Goal: Task Accomplishment & Management: Use online tool/utility

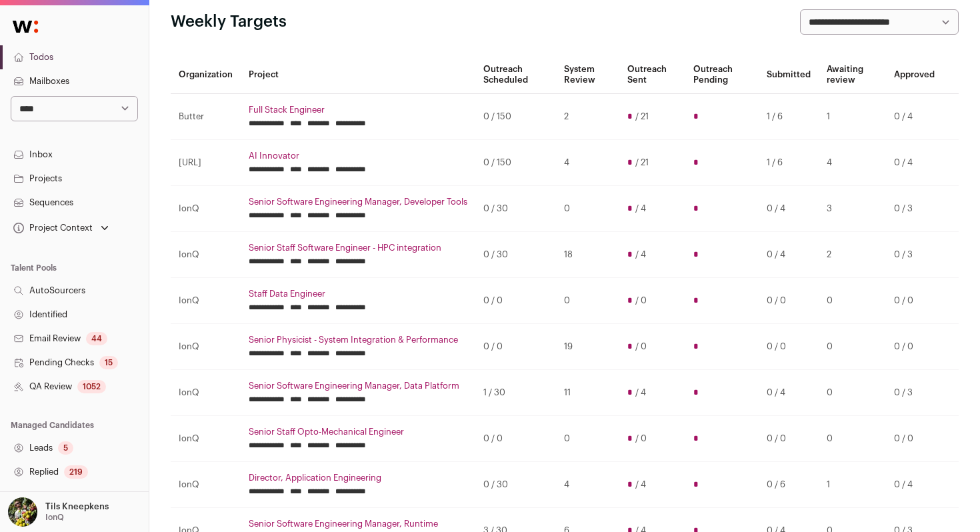
scroll to position [117, 0]
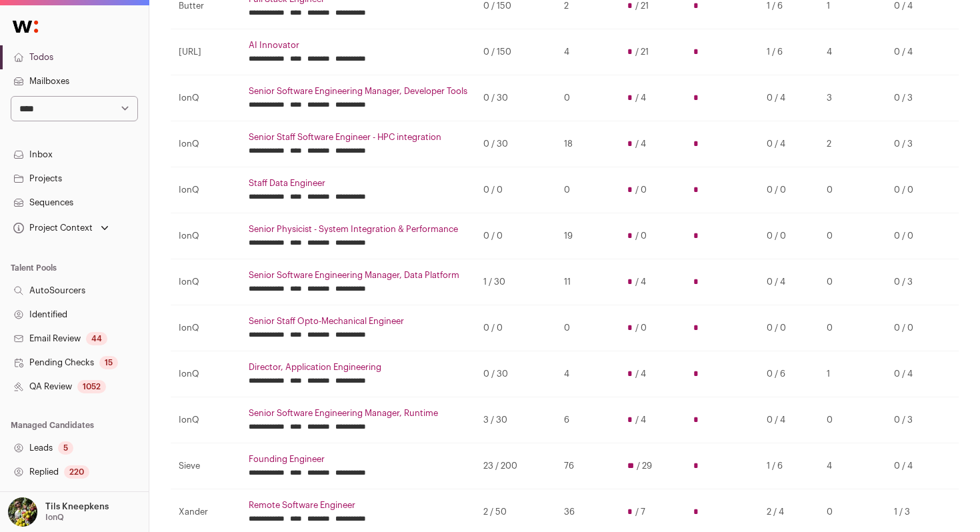
scroll to position [187, 0]
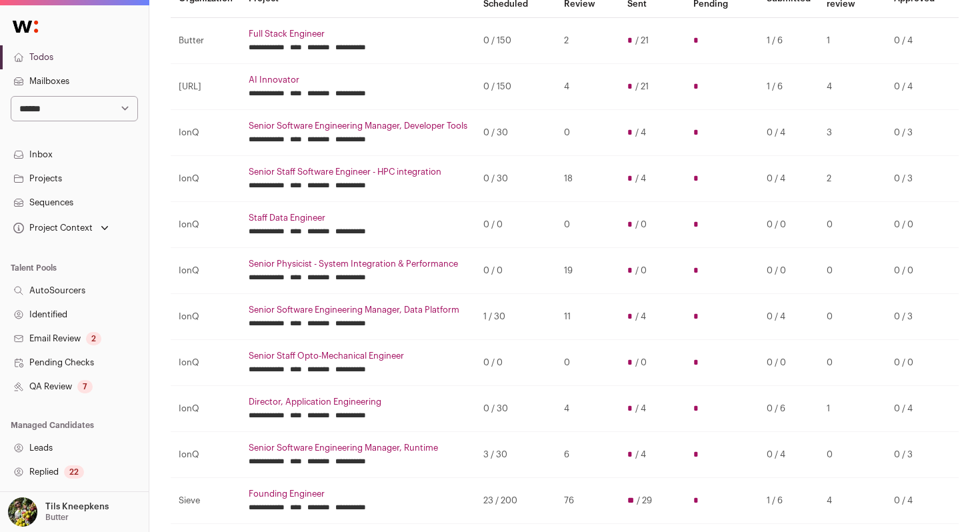
scroll to position [132, 0]
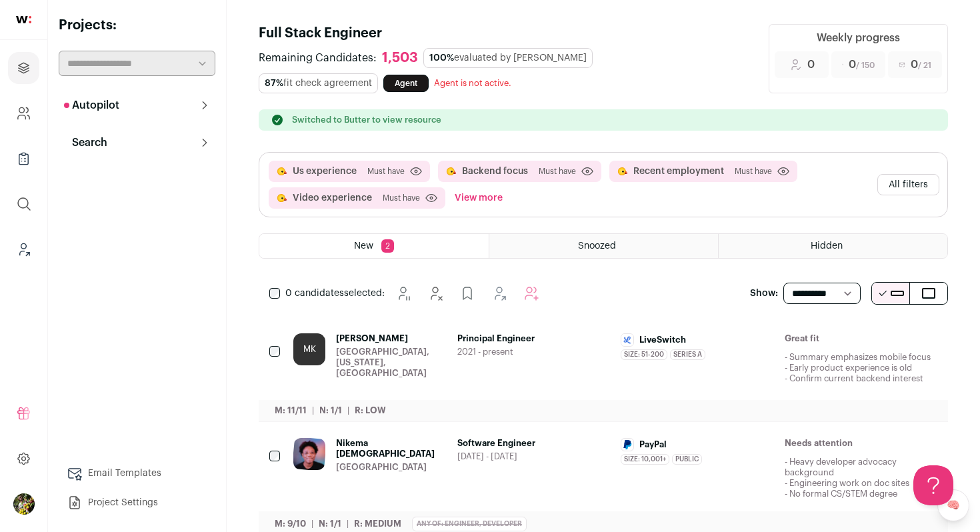
scroll to position [29, 0]
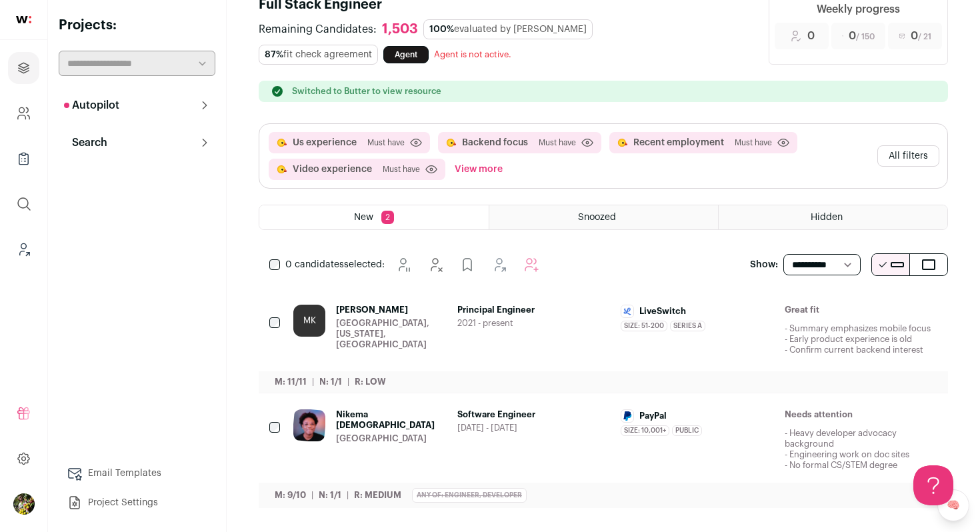
click at [469, 315] on div "Principal Engineer 2021 - present" at bounding box center [533, 330] width 153 height 51
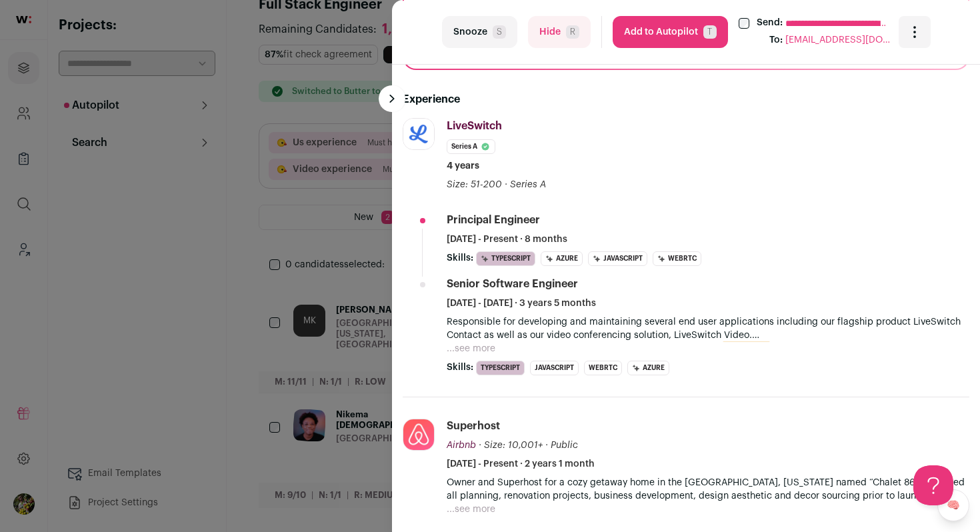
scroll to position [491, 0]
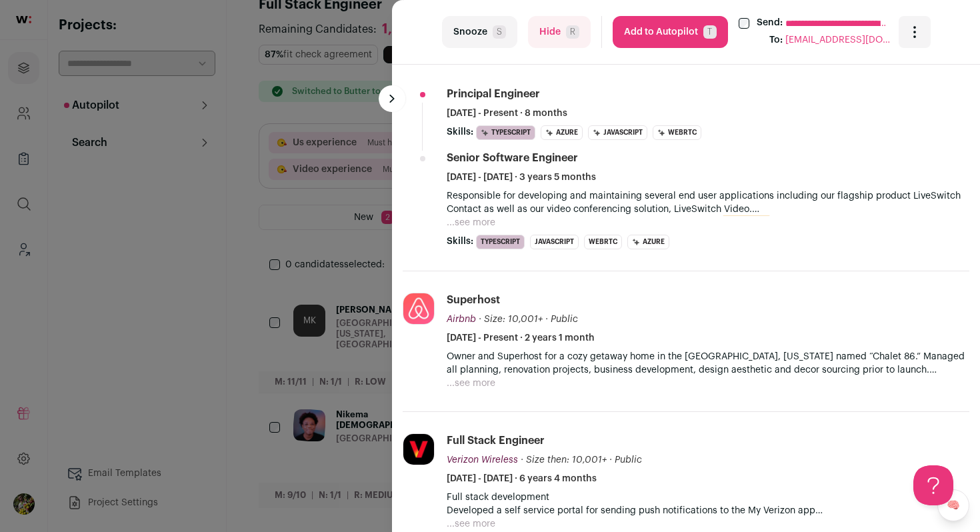
click at [483, 222] on button "...see more" at bounding box center [471, 222] width 49 height 13
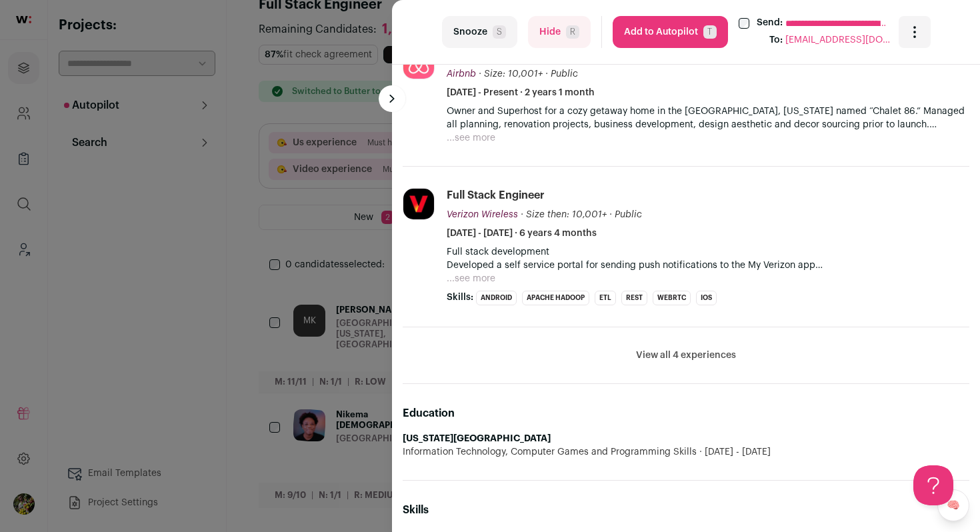
scroll to position [918, 0]
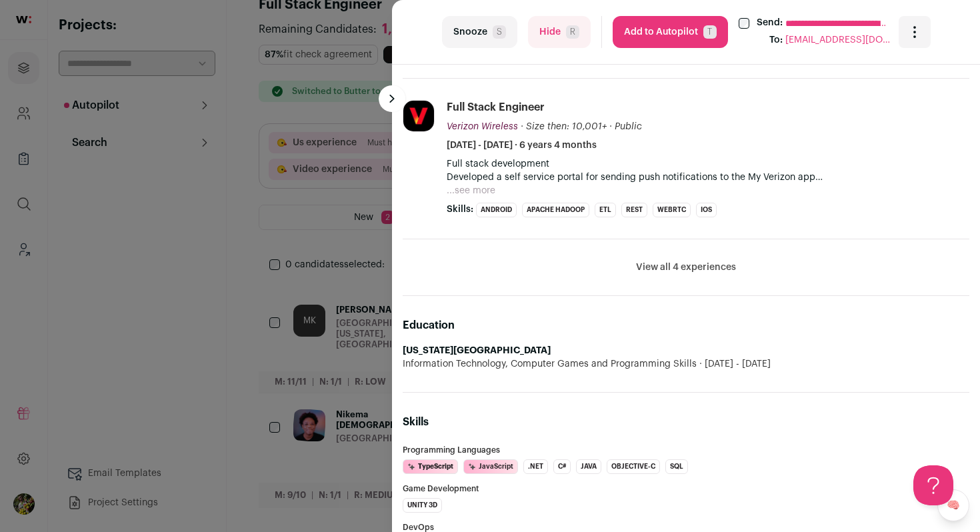
click at [563, 39] on button "Hide R" at bounding box center [559, 32] width 63 height 32
click at [346, 183] on div "**********" at bounding box center [490, 266] width 980 height 532
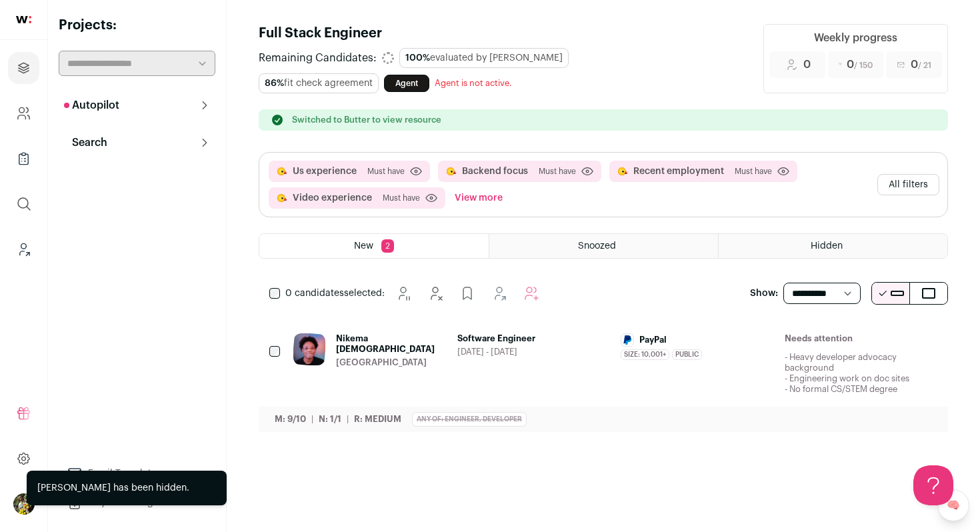
scroll to position [0, 0]
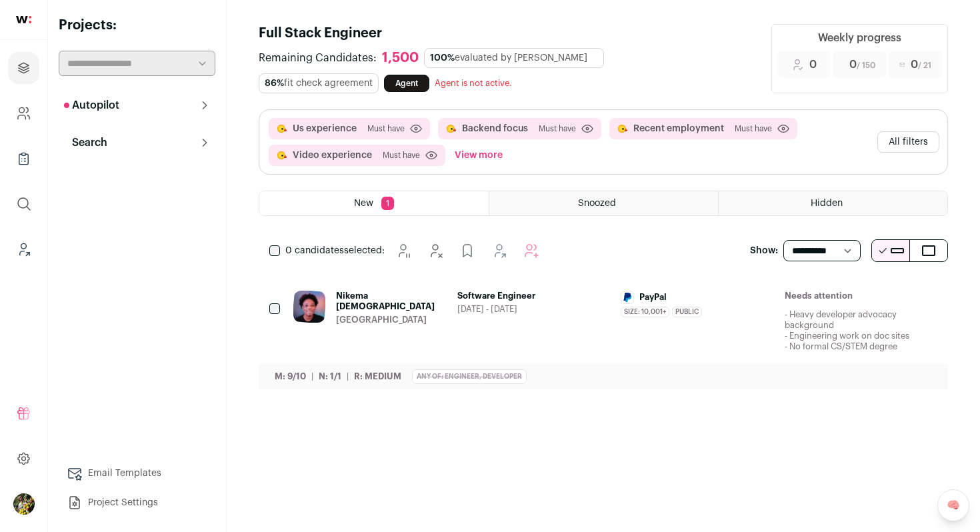
click at [594, 336] on div "Software Engineer 2022 - 2025" at bounding box center [533, 321] width 153 height 61
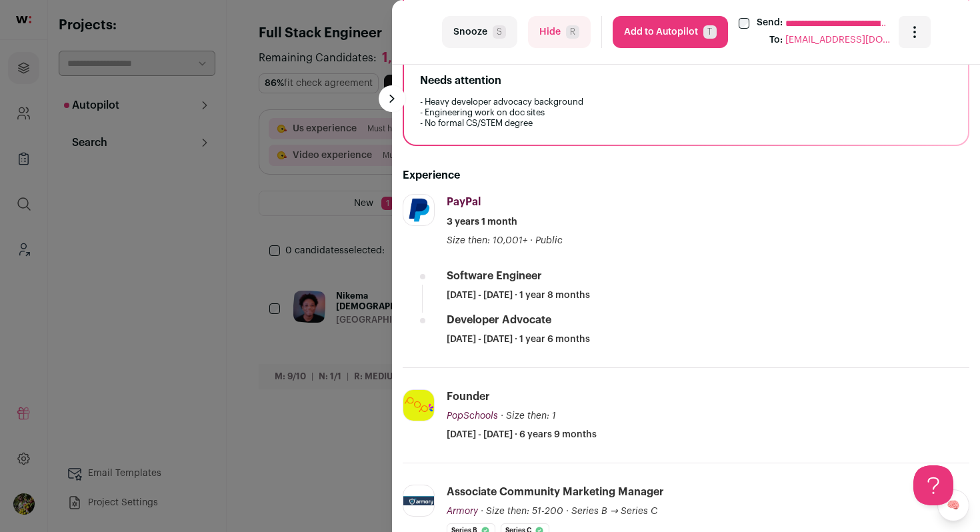
scroll to position [347, 0]
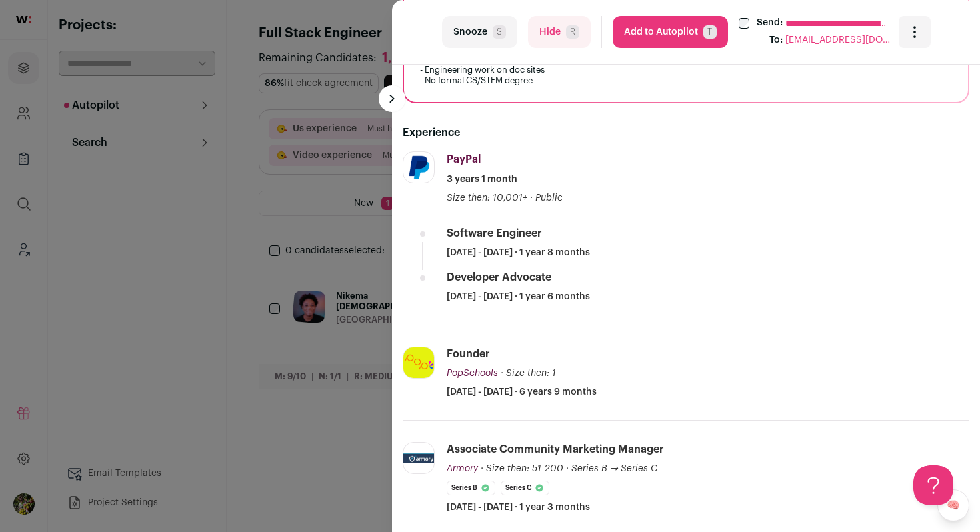
click at [554, 39] on button "Hide R" at bounding box center [559, 32] width 63 height 32
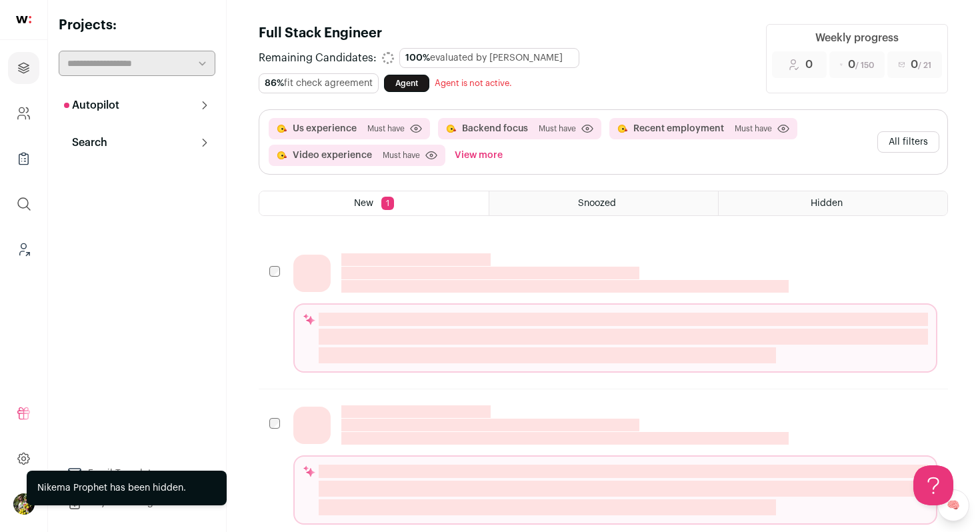
click at [353, 175] on div "Us experience Must have Click to disable/enable criteria Backend focus Must hav…" at bounding box center [603, 173] width 689 height 128
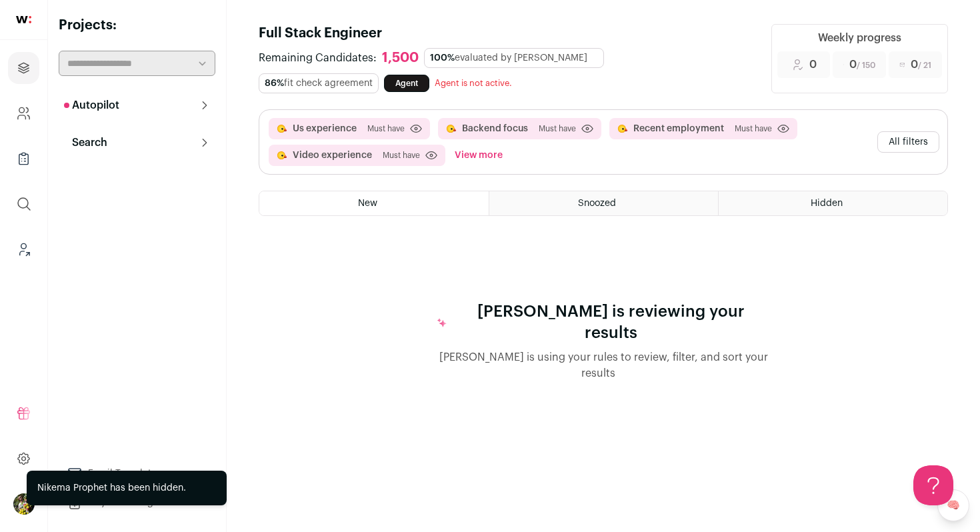
scroll to position [0, 0]
click at [900, 137] on button "All filters" at bounding box center [908, 141] width 62 height 21
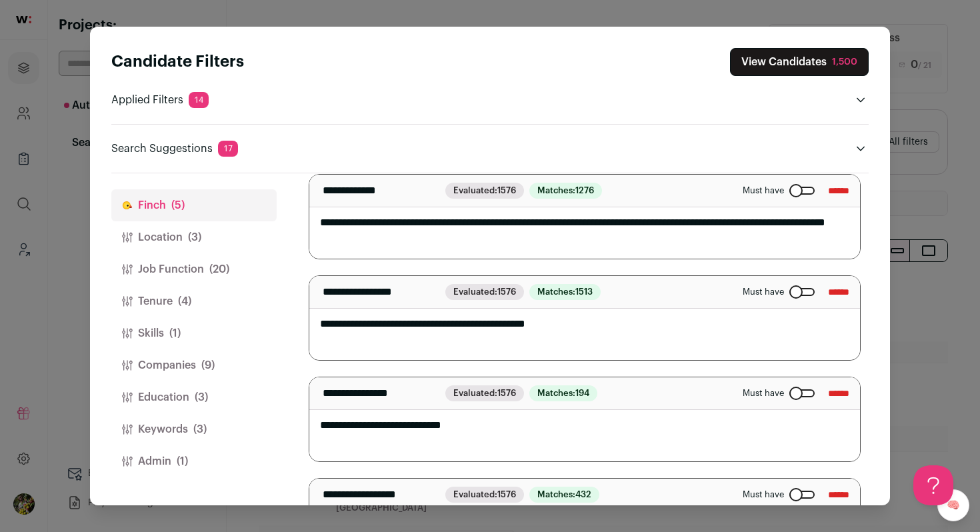
scroll to position [191, 0]
click at [357, 192] on input "**********" at bounding box center [374, 191] width 115 height 16
type input "**********"
click at [485, 239] on textarea "**********" at bounding box center [584, 217] width 551 height 84
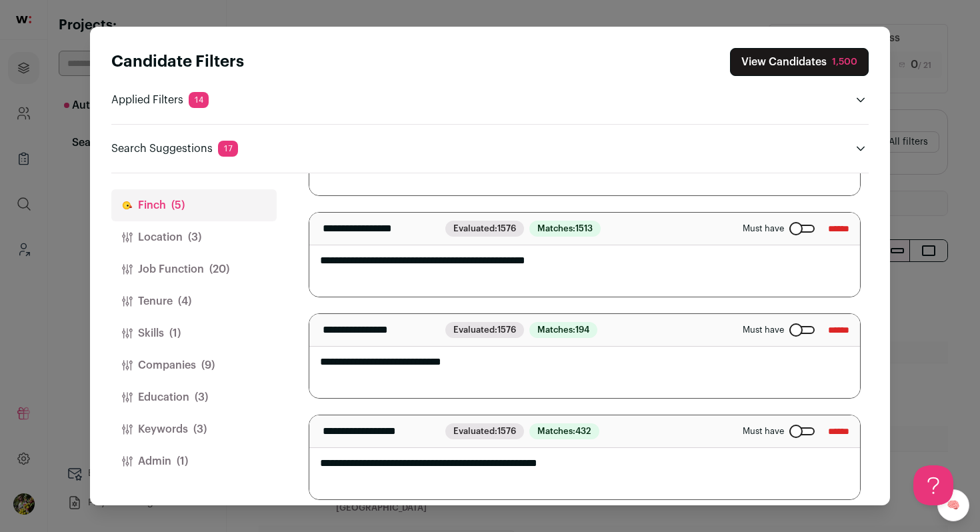
scroll to position [263, 0]
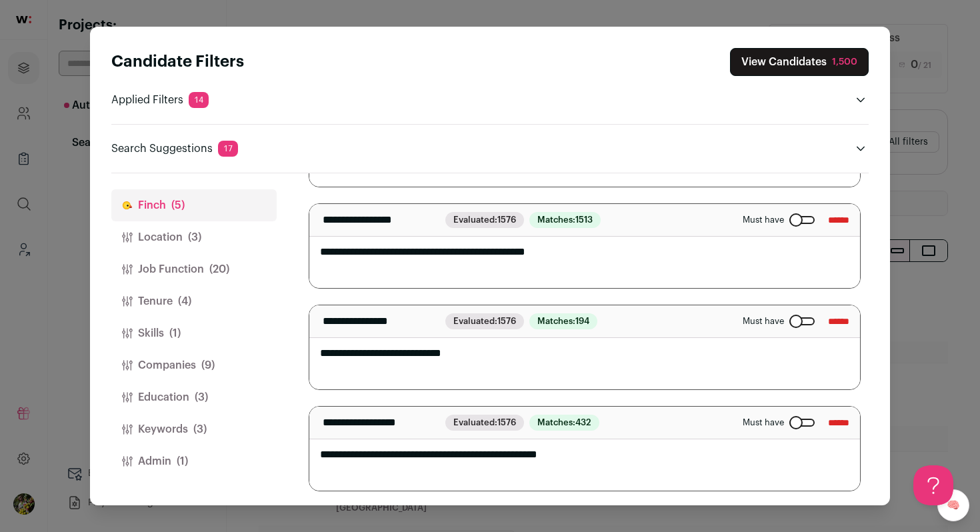
click at [229, 269] on button "Job Function (20)" at bounding box center [193, 269] width 165 height 32
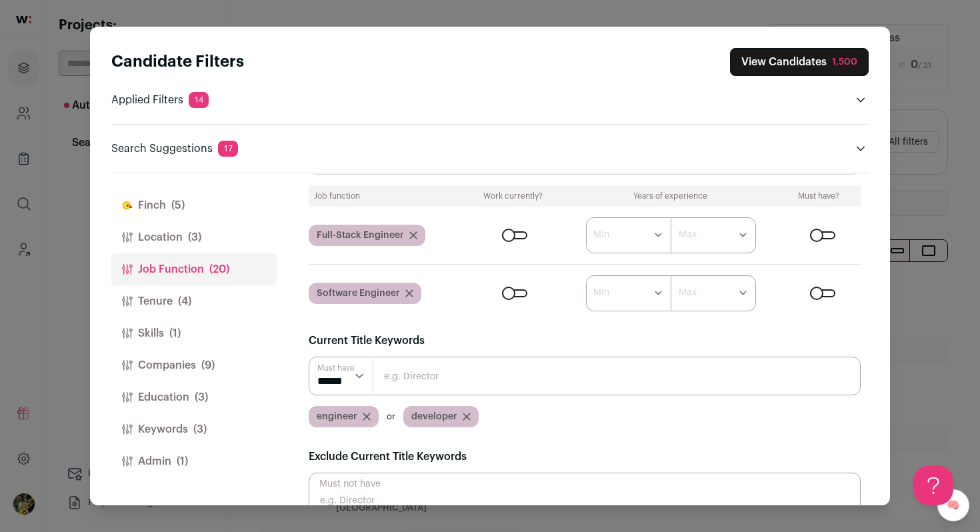
scroll to position [81, 0]
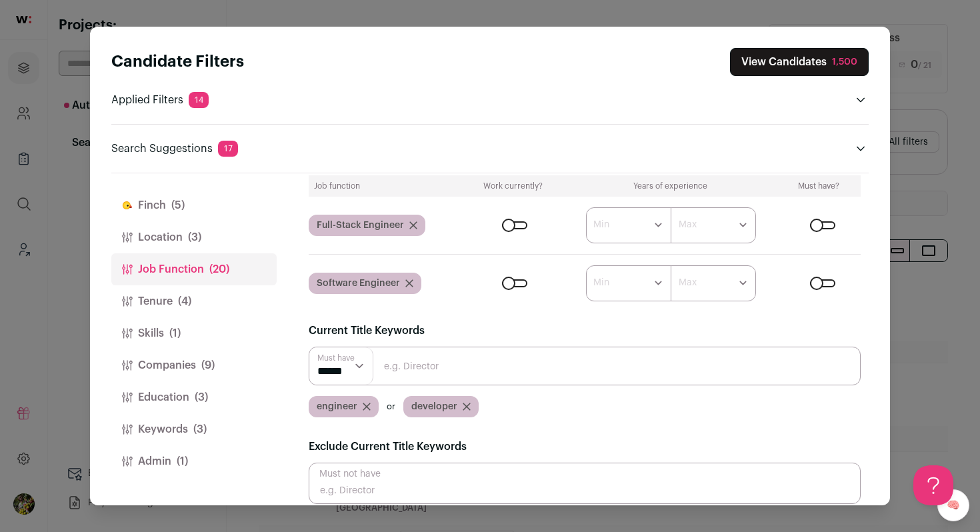
click at [163, 210] on button "Finch (5)" at bounding box center [193, 205] width 165 height 32
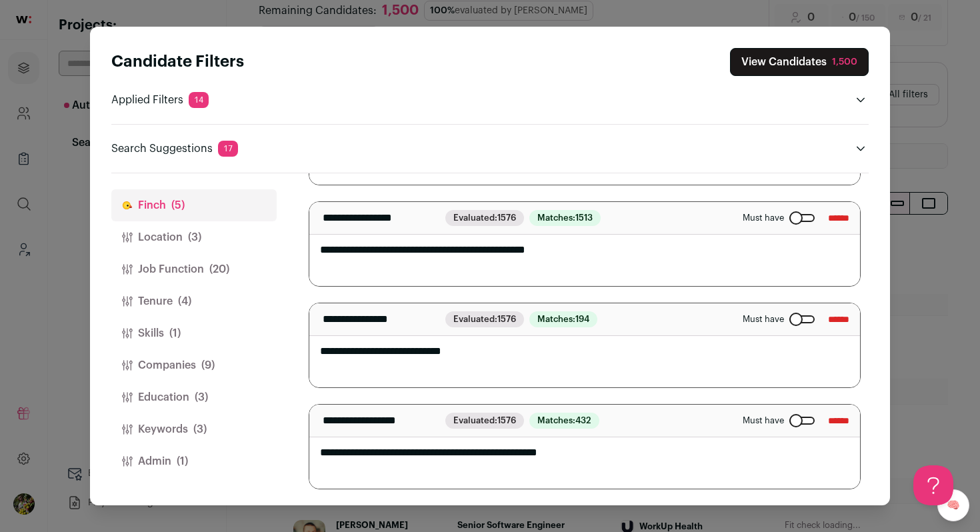
scroll to position [46, 0]
click at [789, 317] on div "Close modal via background" at bounding box center [801, 319] width 25 height 8
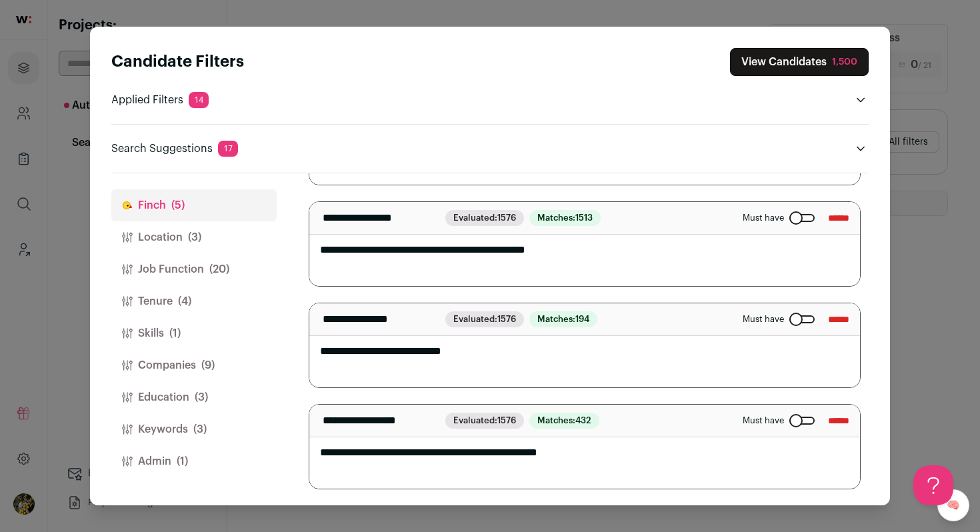
scroll to position [0, 0]
click at [197, 460] on button "Admin (1)" at bounding box center [193, 461] width 165 height 32
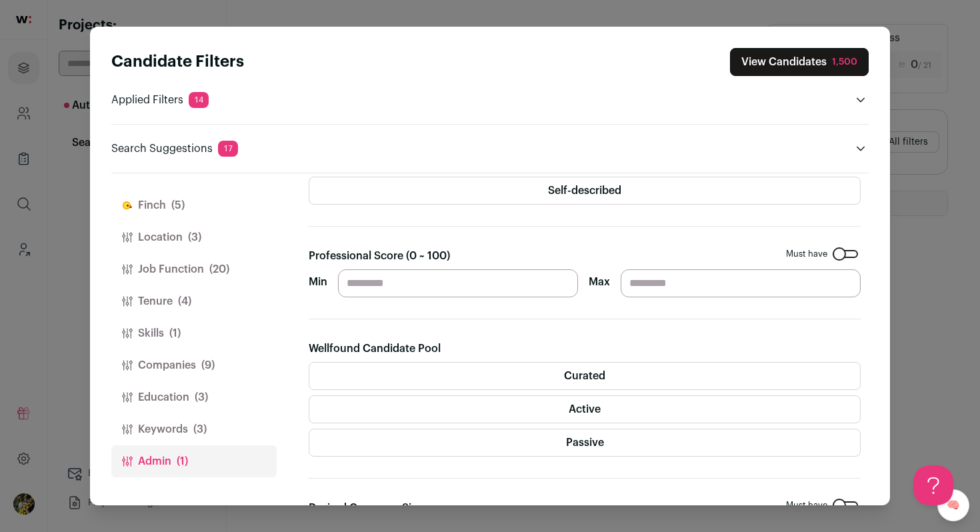
scroll to position [136, 0]
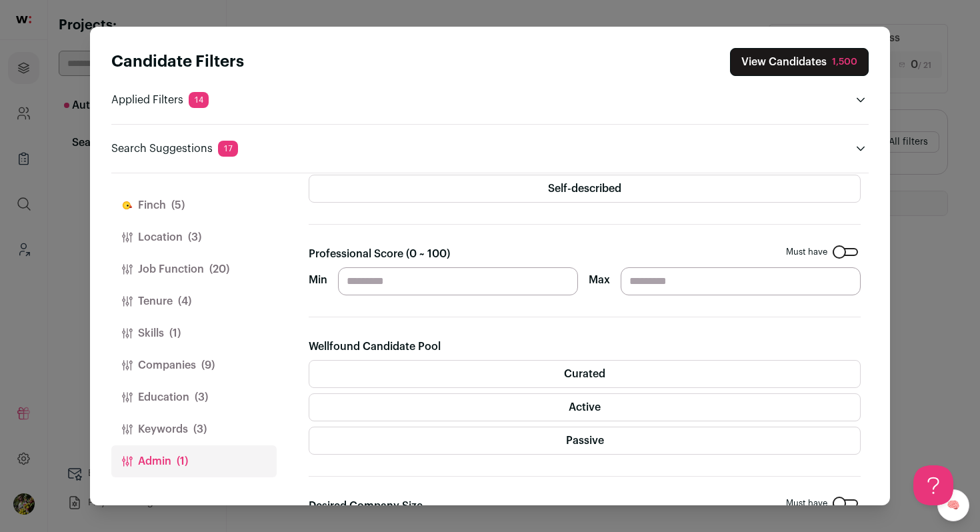
click at [375, 369] on label "Curated" at bounding box center [585, 374] width 552 height 28
click at [401, 395] on label "Active" at bounding box center [585, 407] width 552 height 28
click at [413, 421] on label "Active" at bounding box center [585, 407] width 552 height 28
click at [416, 430] on label "Passive" at bounding box center [585, 441] width 552 height 28
click at [409, 395] on label "Active" at bounding box center [585, 407] width 552 height 28
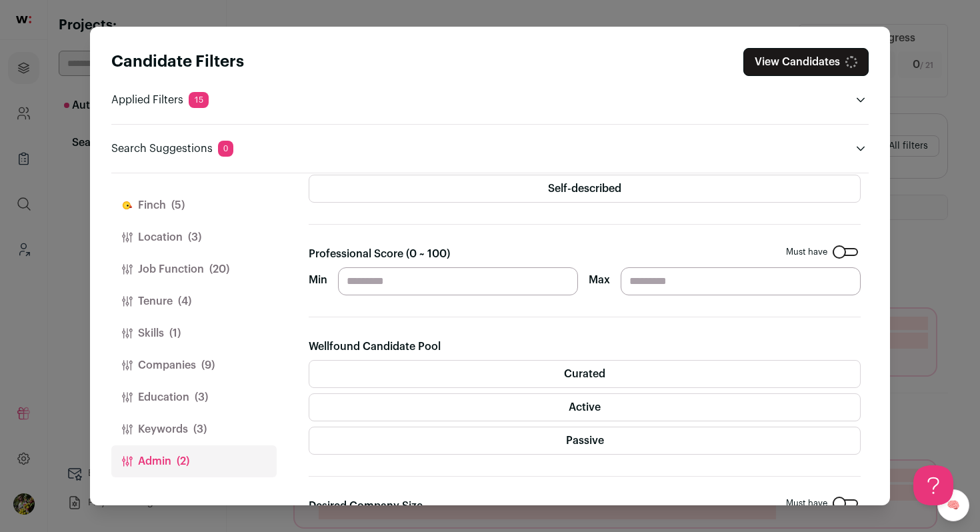
click at [167, 419] on button "Keywords (3)" at bounding box center [193, 429] width 165 height 32
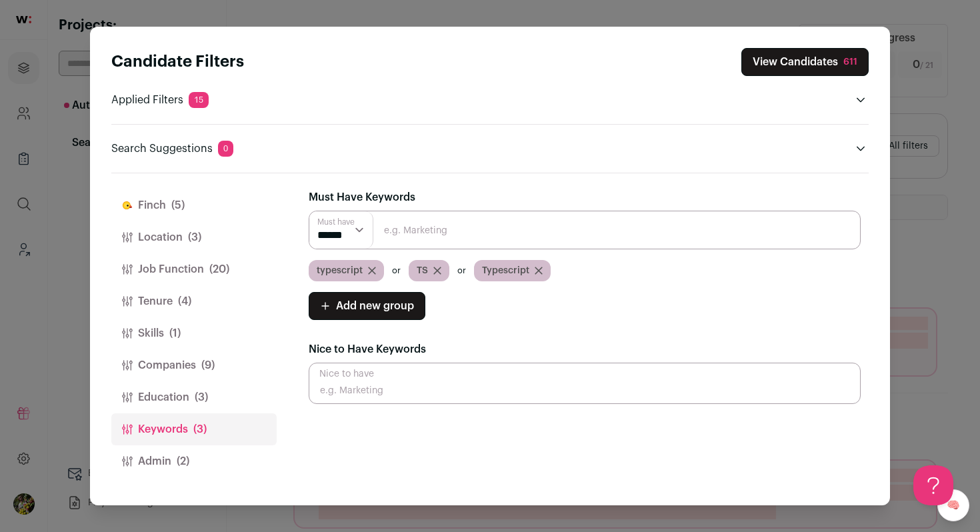
click at [191, 401] on button "Education (3)" at bounding box center [193, 397] width 165 height 32
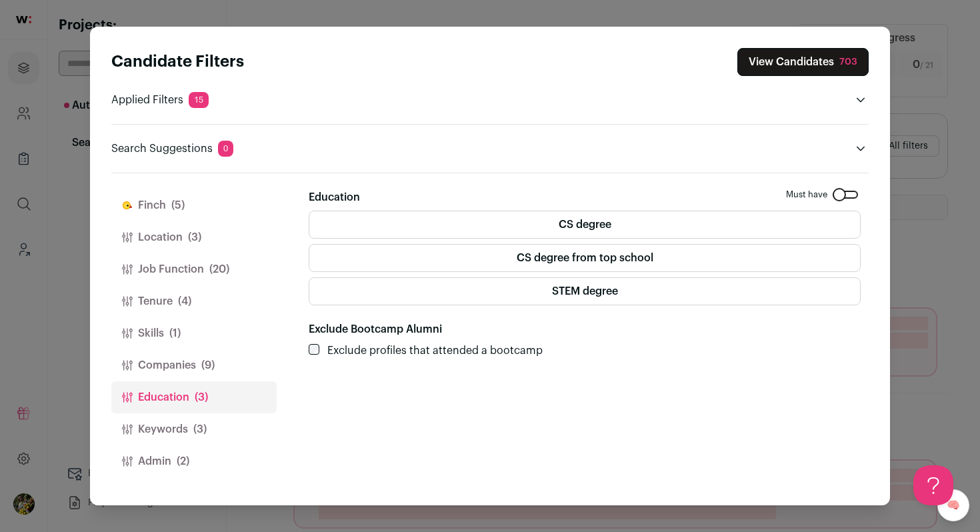
click at [393, 285] on label "STEM degree" at bounding box center [585, 291] width 552 height 28
click at [330, 221] on label "CS degree" at bounding box center [585, 225] width 552 height 28
click at [193, 341] on button "Skills (1)" at bounding box center [193, 333] width 165 height 32
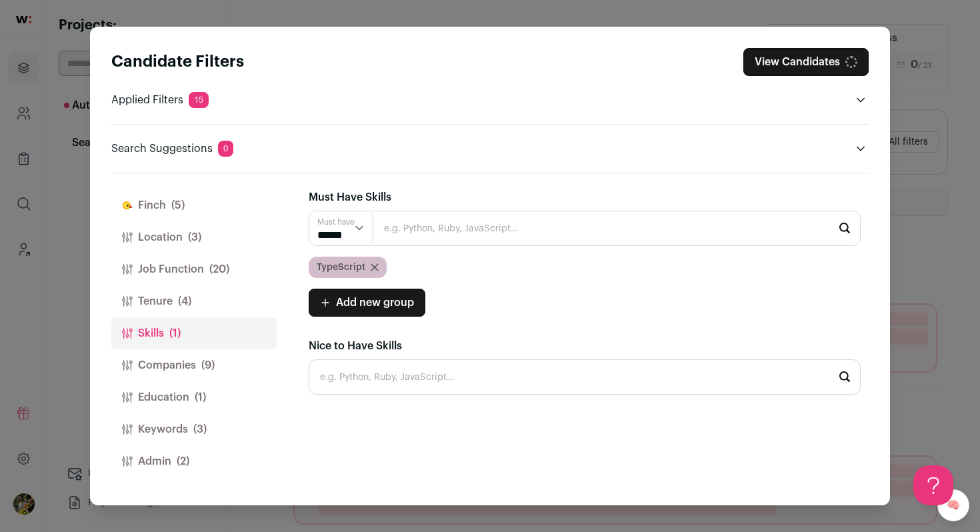
click at [194, 353] on button "Companies (9)" at bounding box center [193, 365] width 165 height 32
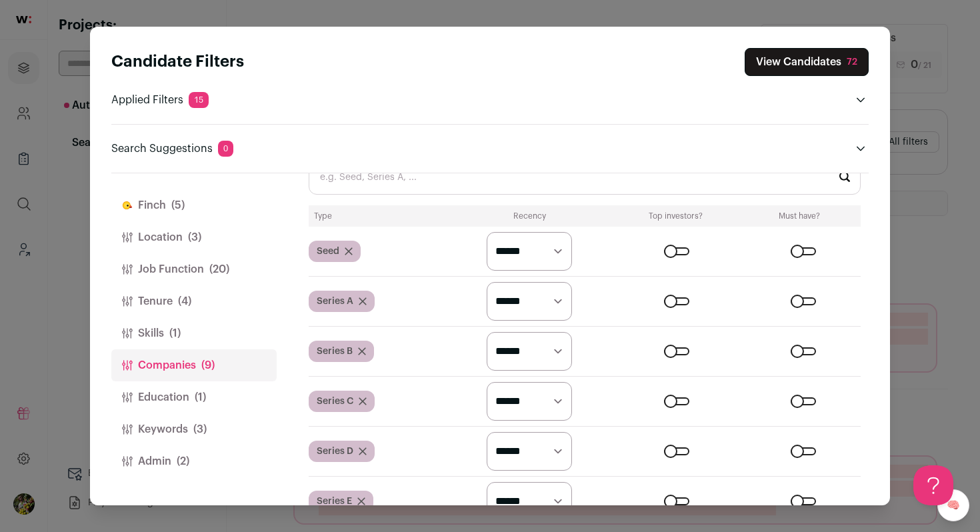
scroll to position [593, 0]
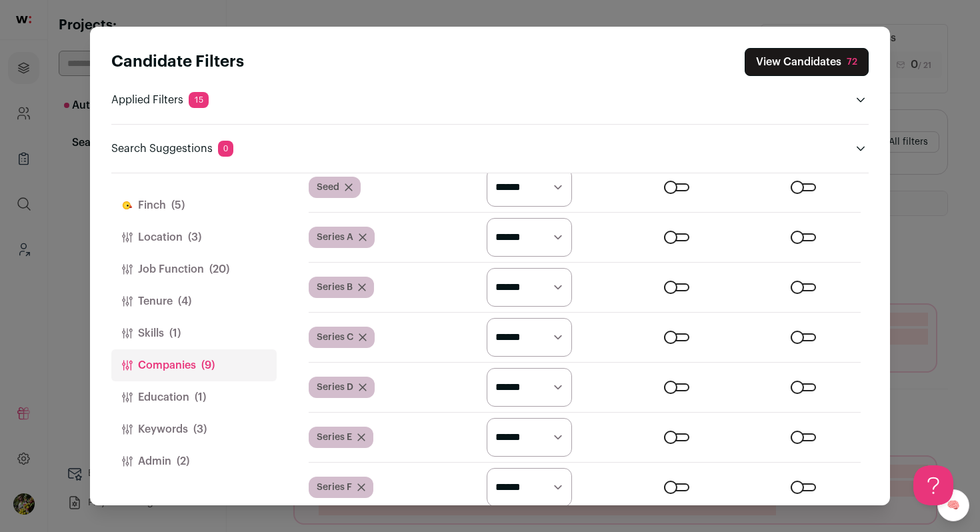
click at [213, 331] on button "Skills (1)" at bounding box center [193, 333] width 165 height 32
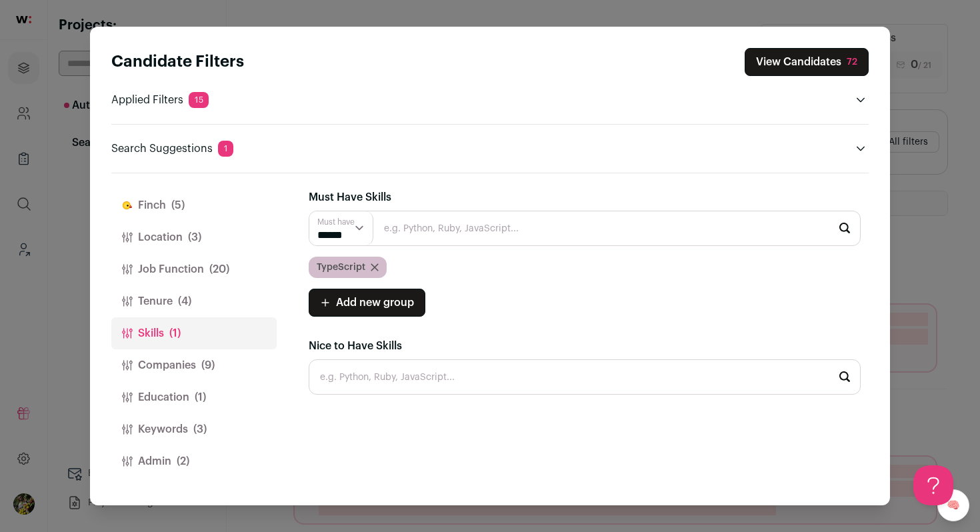
click at [840, 59] on button "View Candidates 72" at bounding box center [806, 62] width 124 height 28
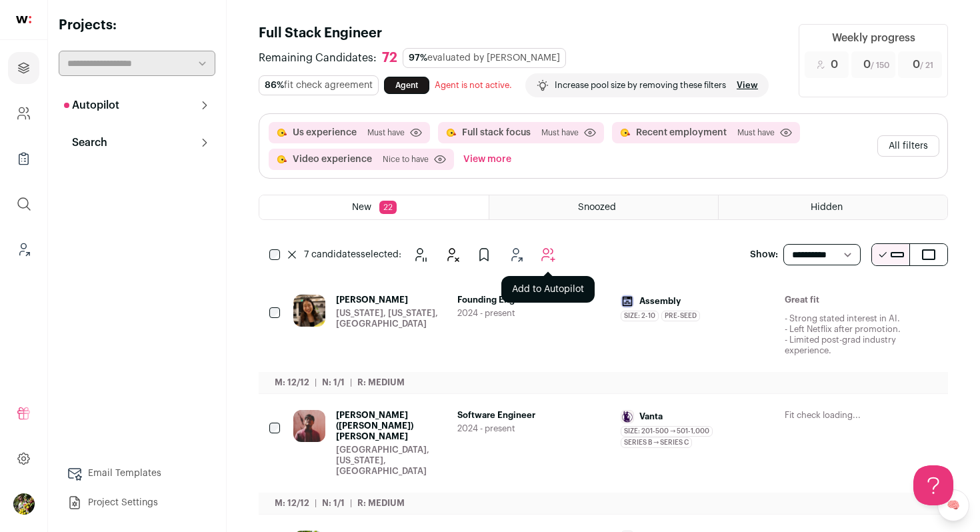
click at [546, 259] on icon "Add to Autopilot" at bounding box center [548, 255] width 16 height 16
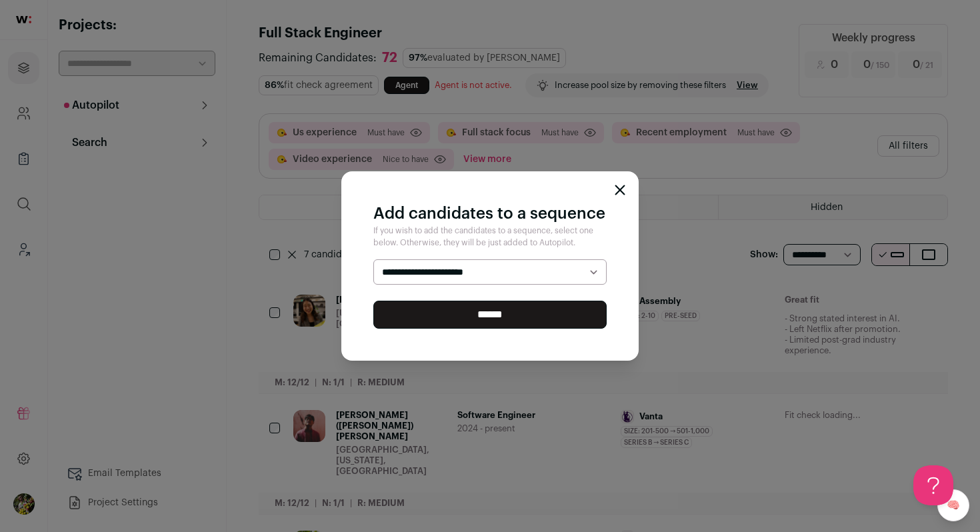
select select "*****"
click at [373, 259] on select "**********" at bounding box center [489, 271] width 233 height 25
click at [526, 317] on input "******" at bounding box center [489, 315] width 233 height 28
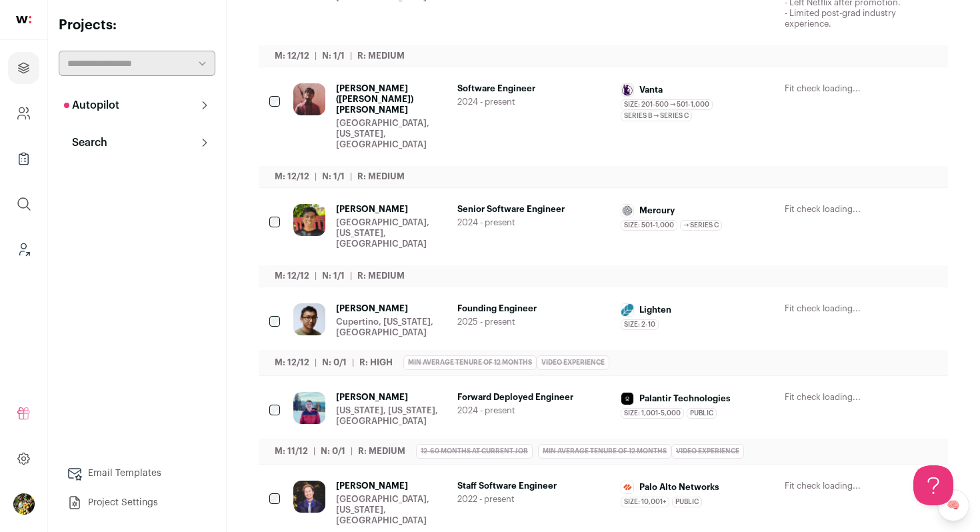
scroll to position [376, 0]
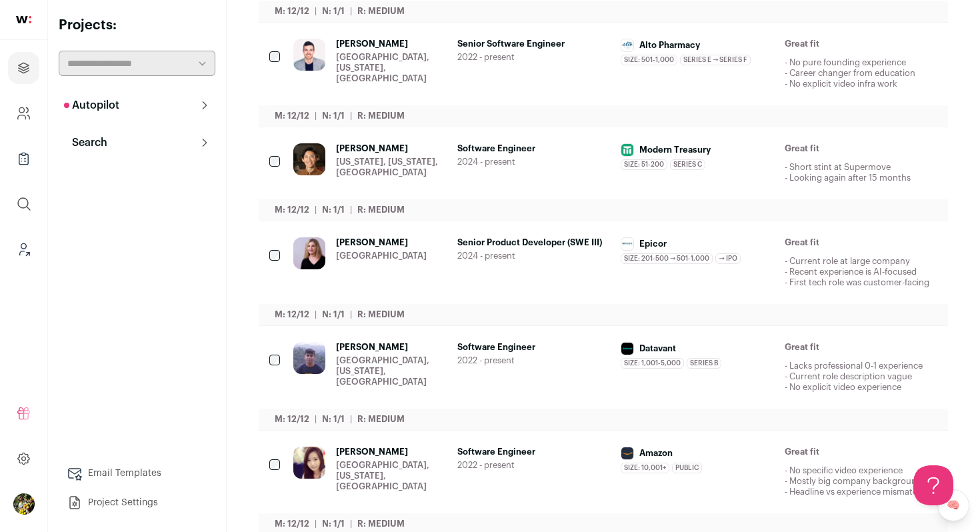
scroll to position [848, 0]
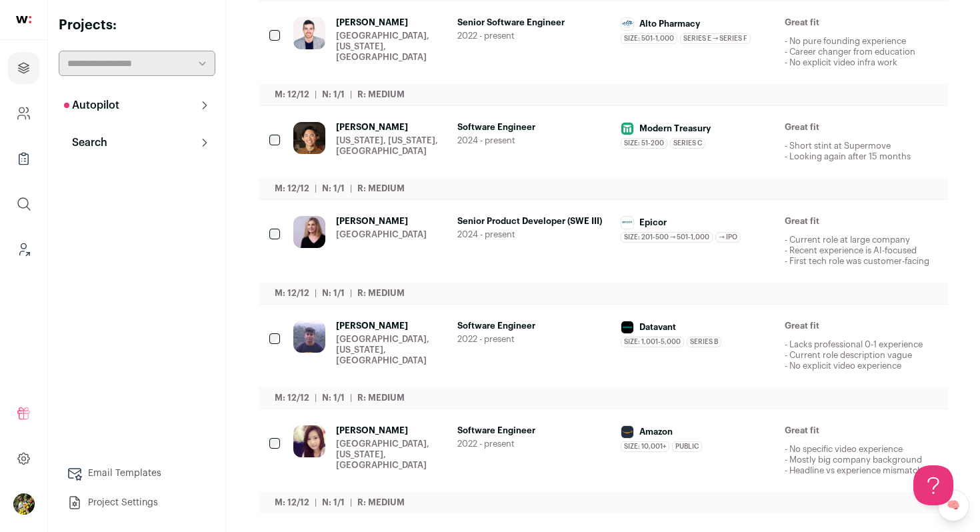
click at [539, 219] on span "Senior Product Developer (SWE III)" at bounding box center [533, 221] width 153 height 11
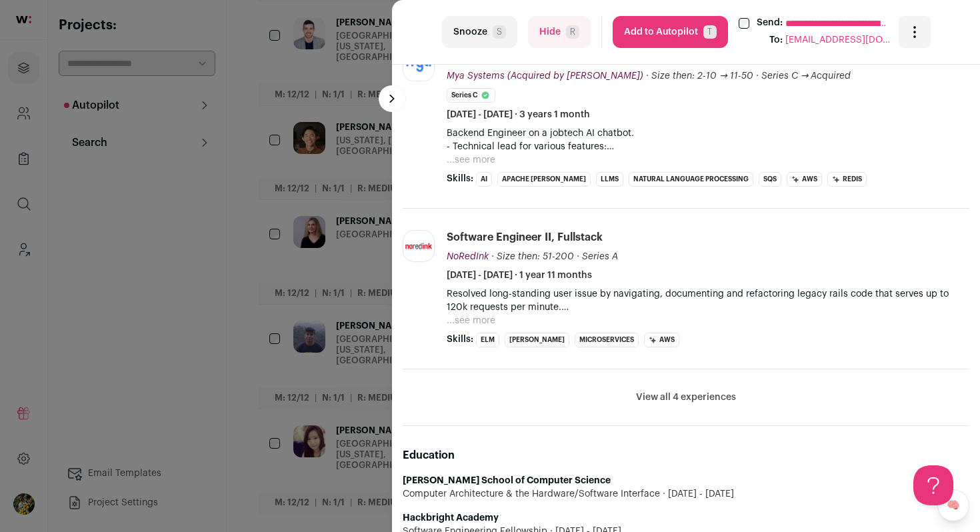
scroll to position [560, 0]
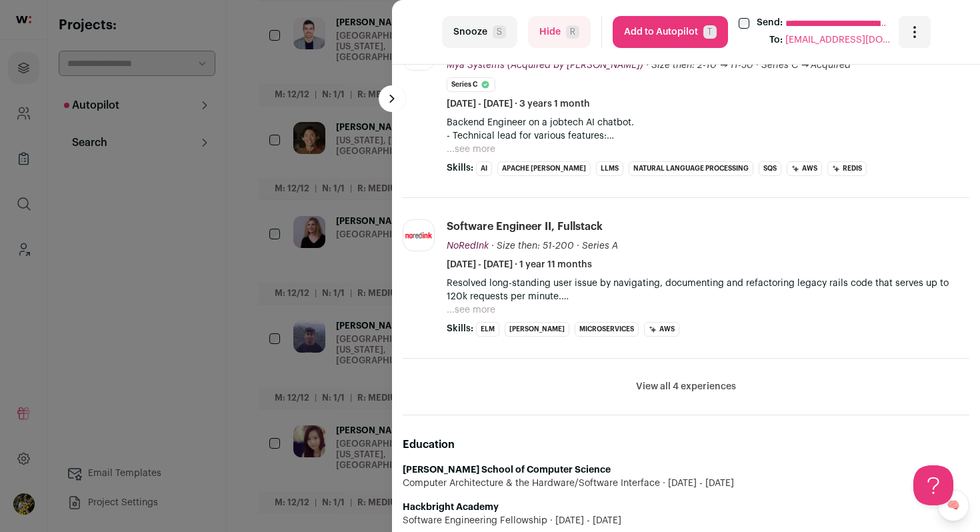
click at [323, 261] on div "**********" at bounding box center [490, 266] width 980 height 532
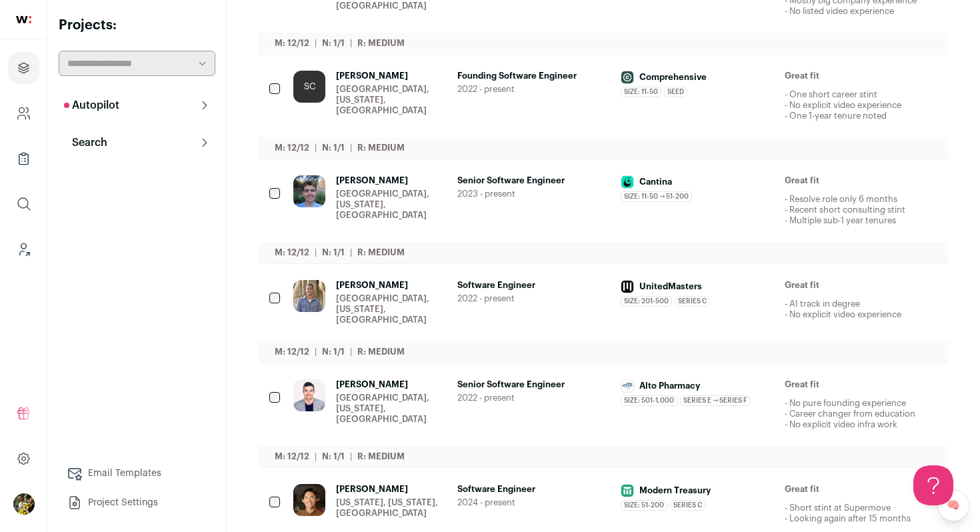
scroll to position [848, 0]
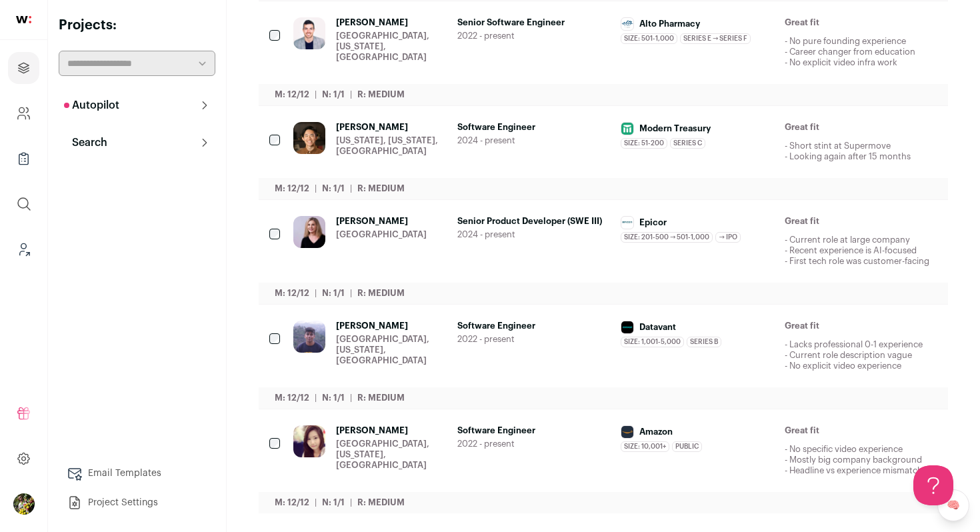
click at [367, 449] on div "Pleasanton, California, United States" at bounding box center [391, 455] width 111 height 32
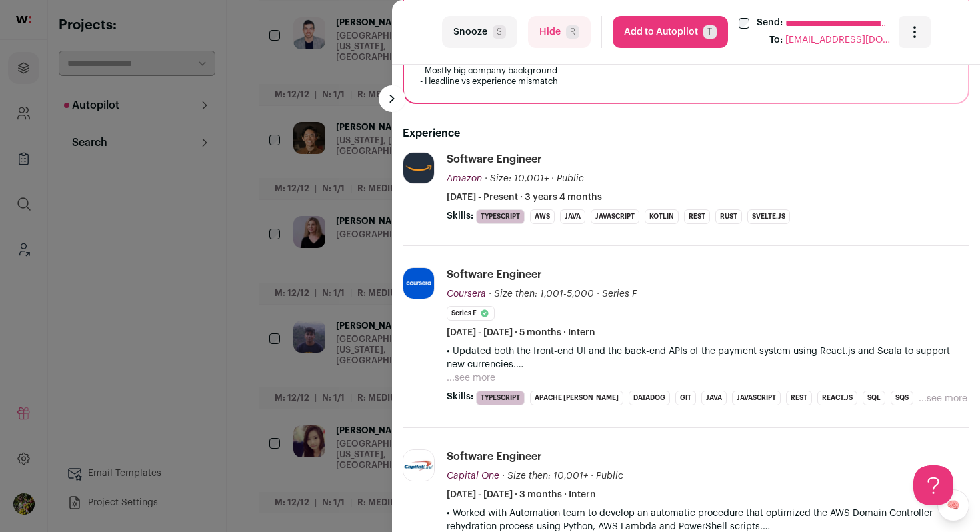
scroll to position [298, 0]
click at [337, 289] on div "**********" at bounding box center [490, 266] width 980 height 532
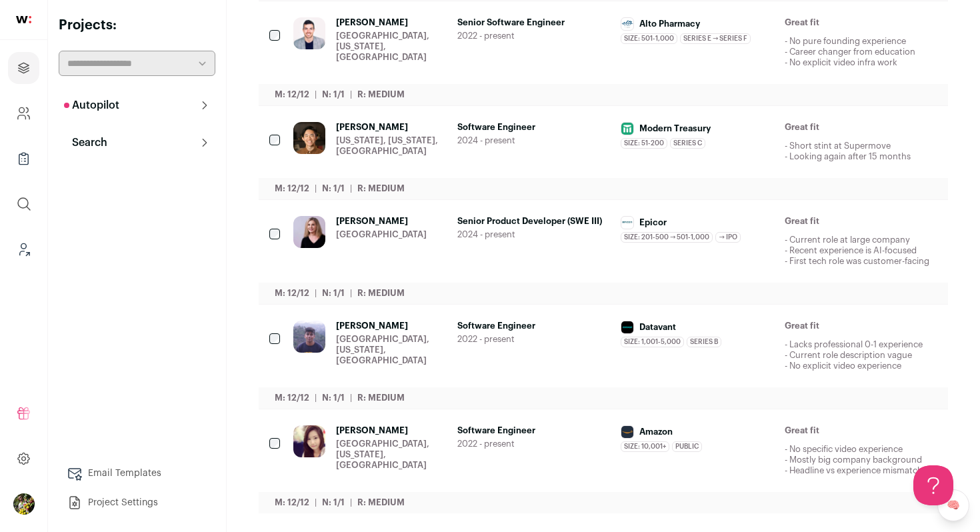
click at [813, 434] on button "Hide" at bounding box center [818, 431] width 28 height 28
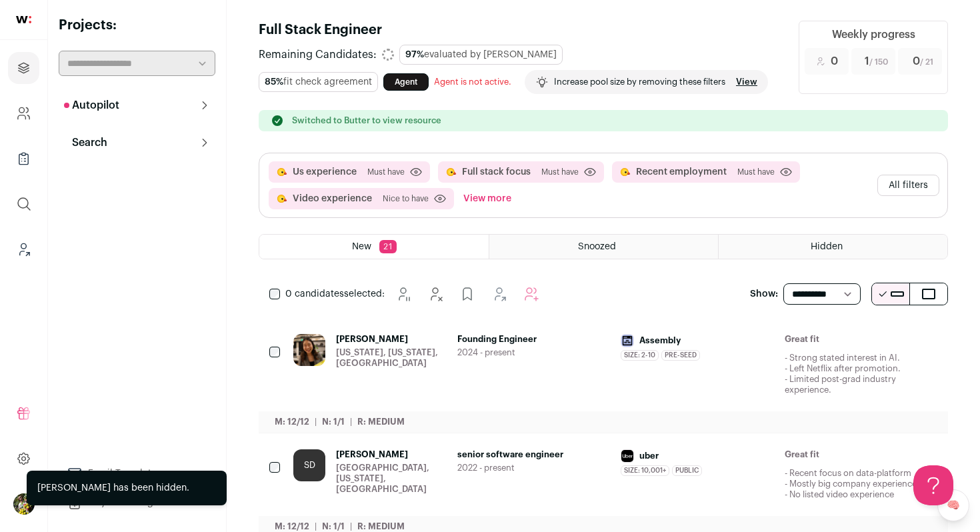
scroll to position [0, 0]
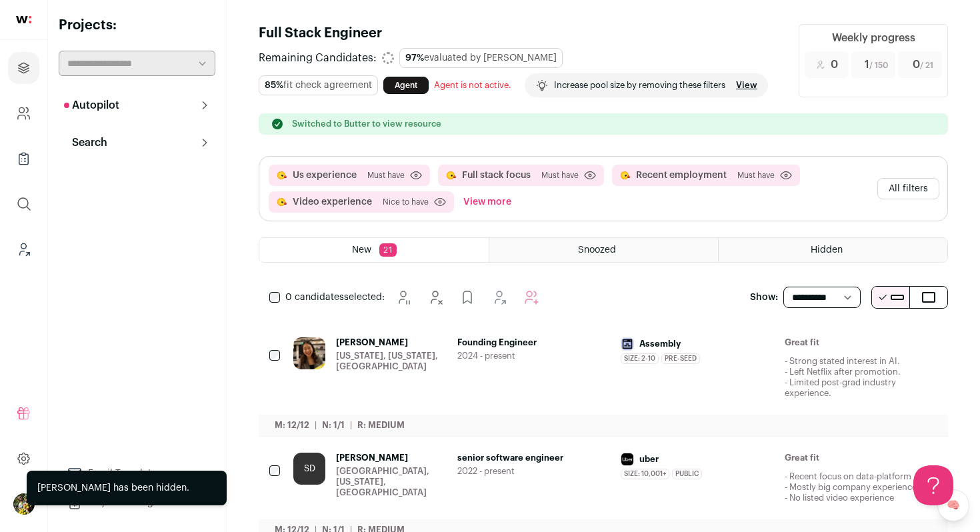
click at [273, 303] on div "0 candidates selected: Snooze Hide" at bounding box center [407, 297] width 297 height 27
click at [553, 294] on icon "Add to Autopilot" at bounding box center [554, 297] width 16 height 16
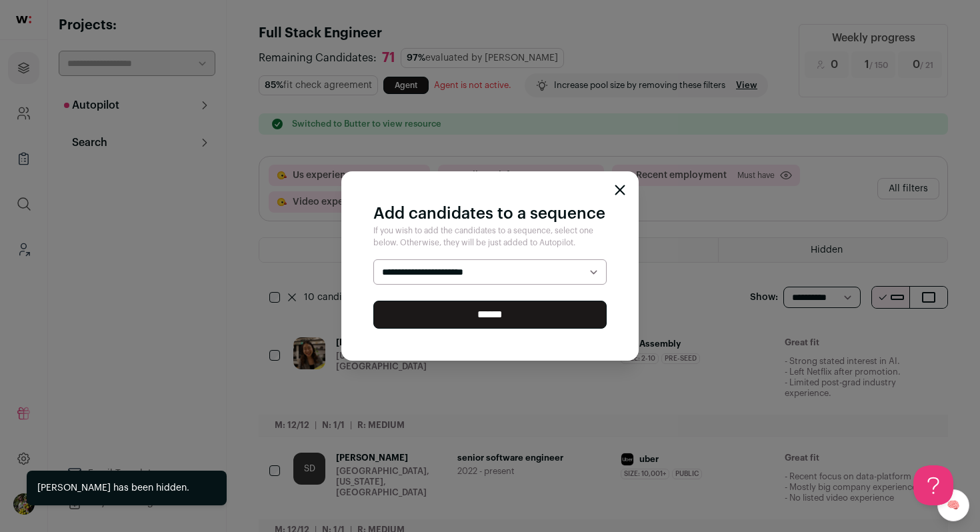
select select "*****"
click at [373, 259] on select "**********" at bounding box center [489, 271] width 233 height 25
click at [547, 311] on input "******" at bounding box center [489, 315] width 233 height 28
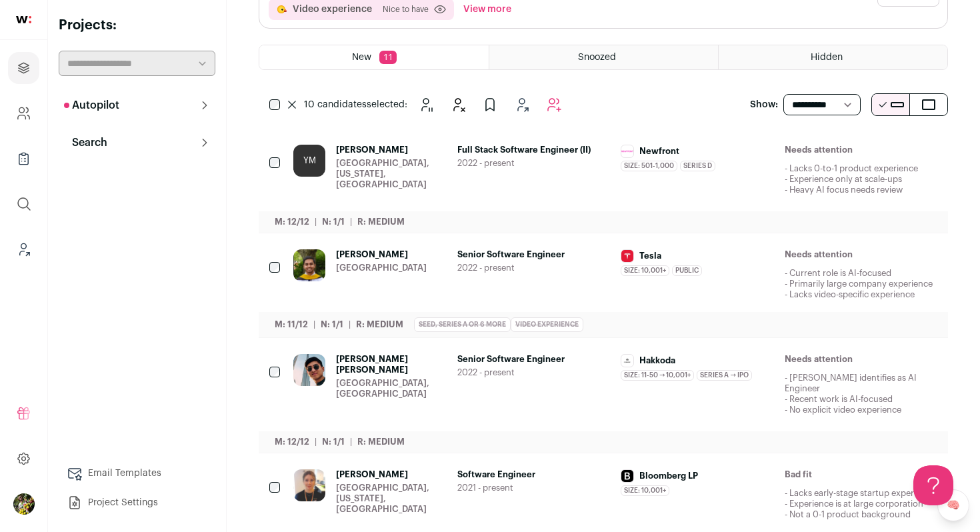
scroll to position [195, 0]
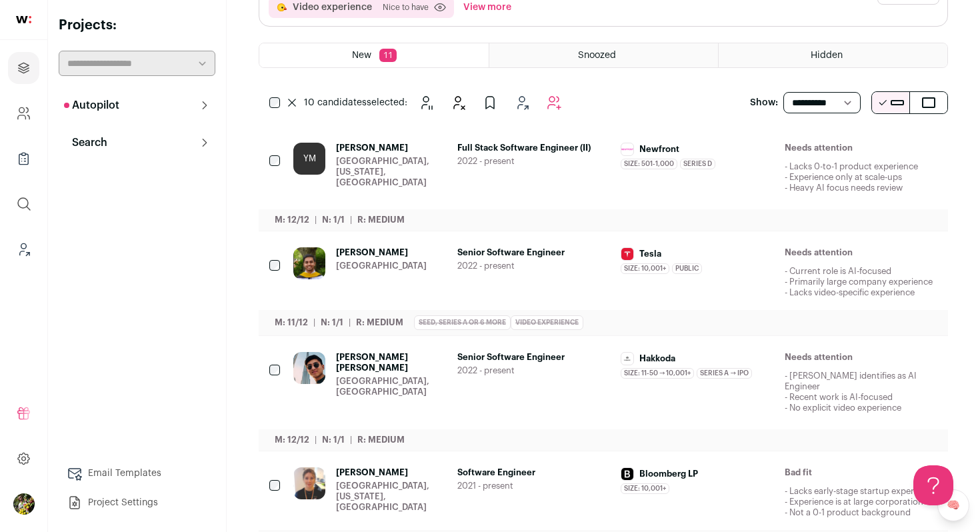
click at [814, 153] on icon "Hide" at bounding box center [819, 149] width 11 height 13
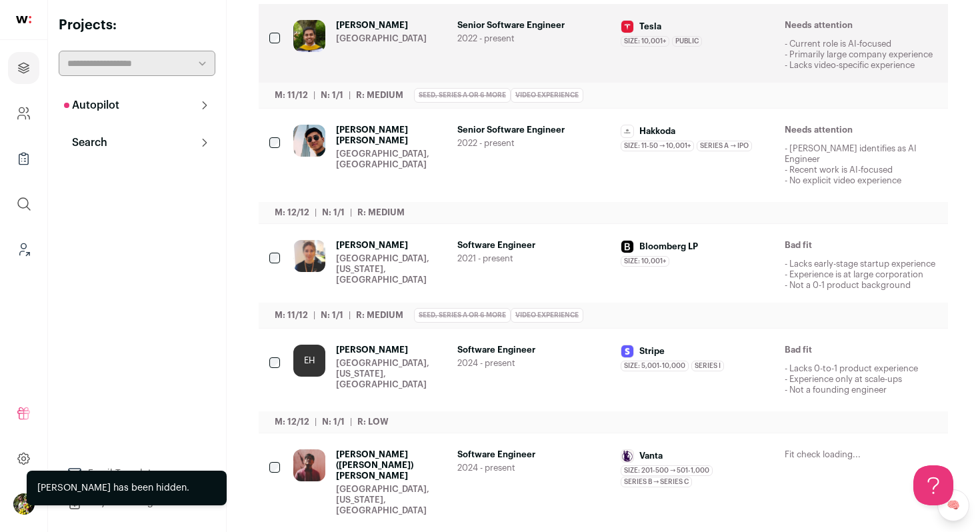
scroll to position [318, 0]
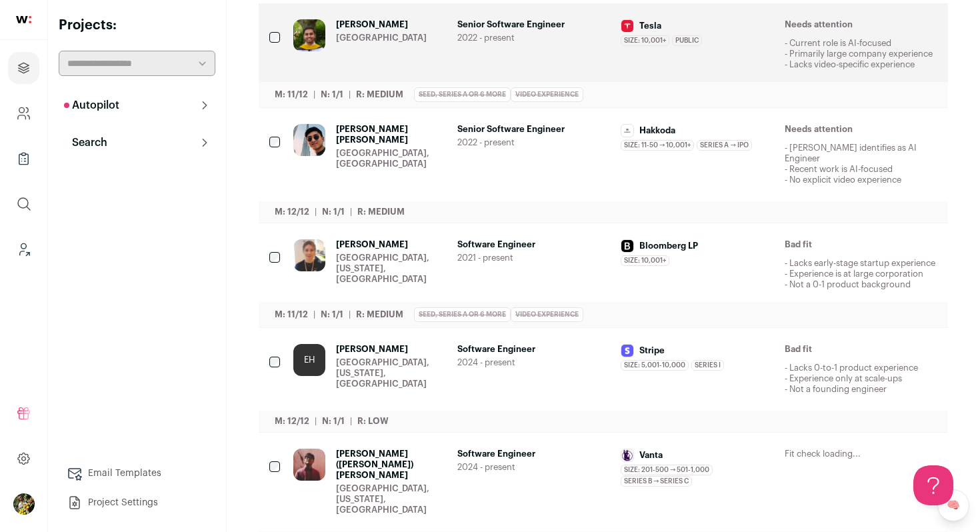
click at [545, 347] on span "Software Engineer" at bounding box center [533, 349] width 153 height 11
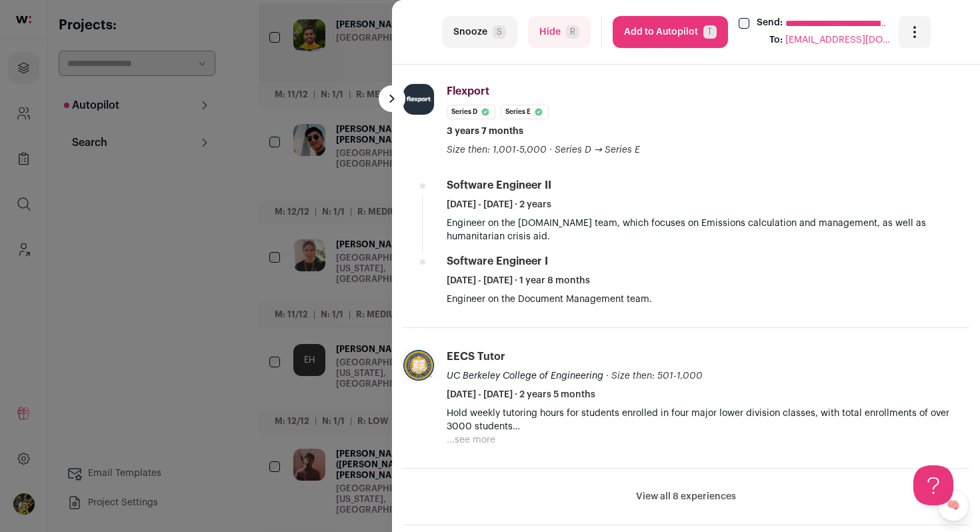
scroll to position [383, 0]
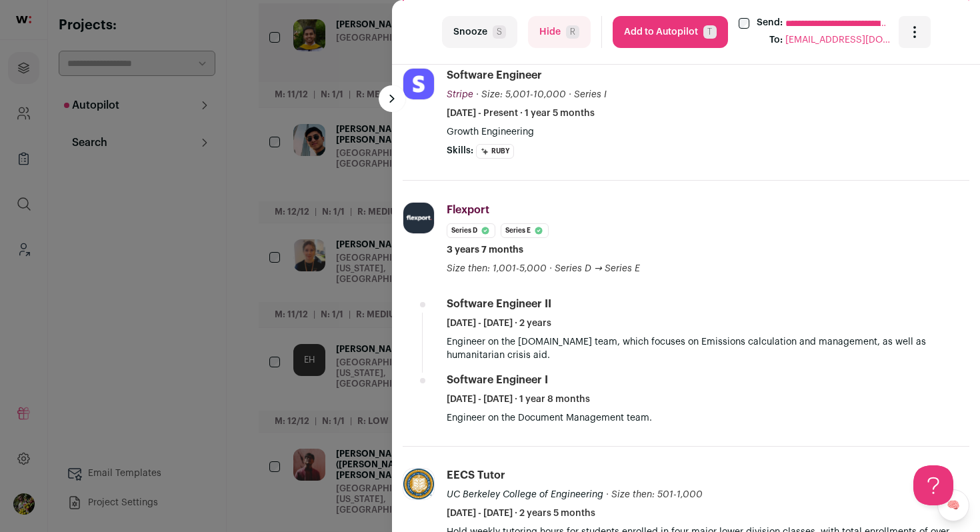
click at [359, 387] on div "**********" at bounding box center [490, 266] width 980 height 532
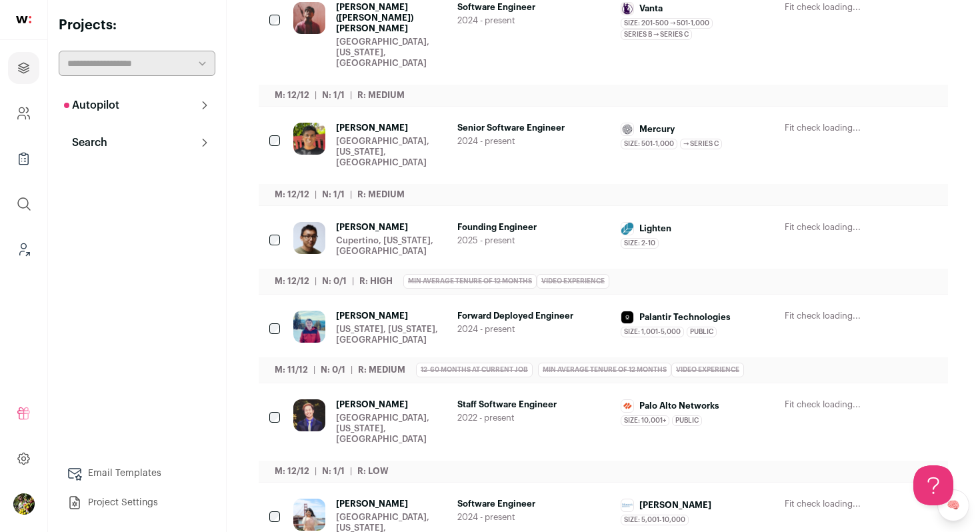
scroll to position [776, 0]
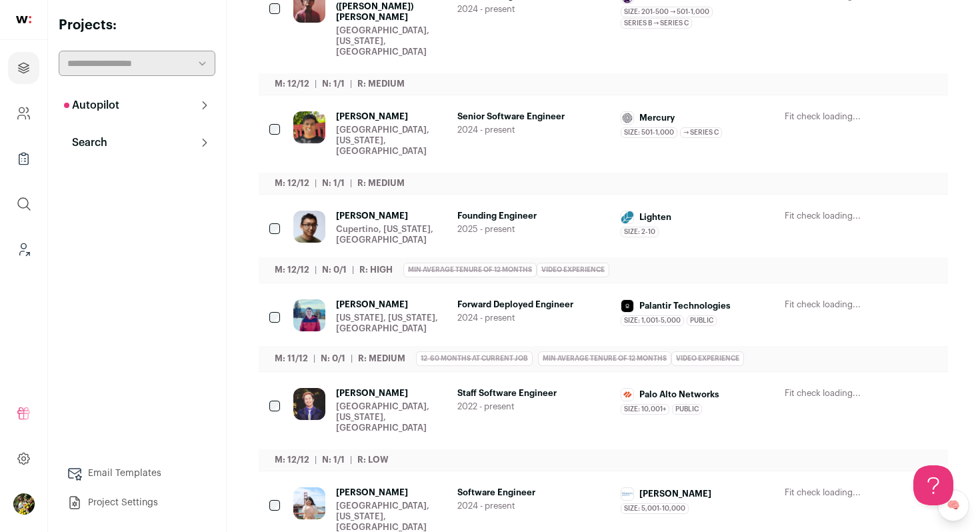
click at [824, 209] on icon "Hide" at bounding box center [818, 217] width 16 height 16
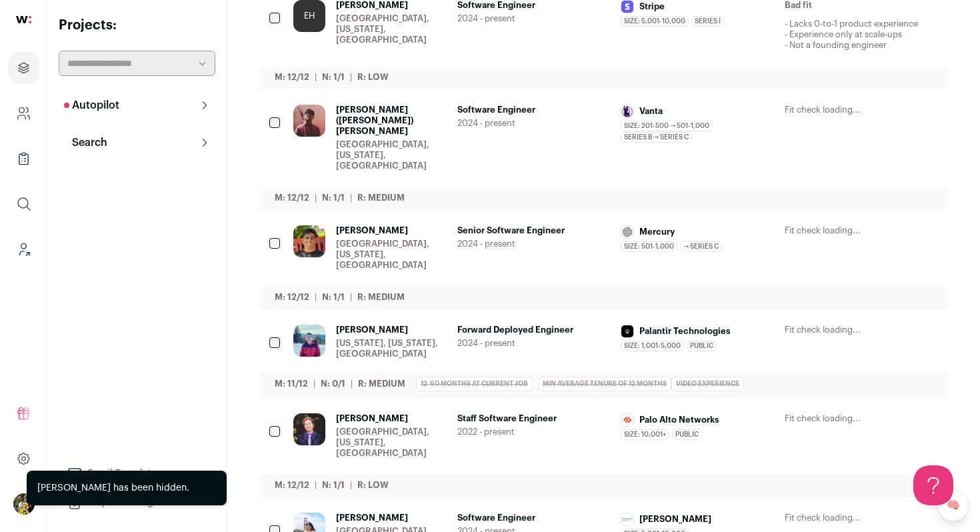
scroll to position [687, 0]
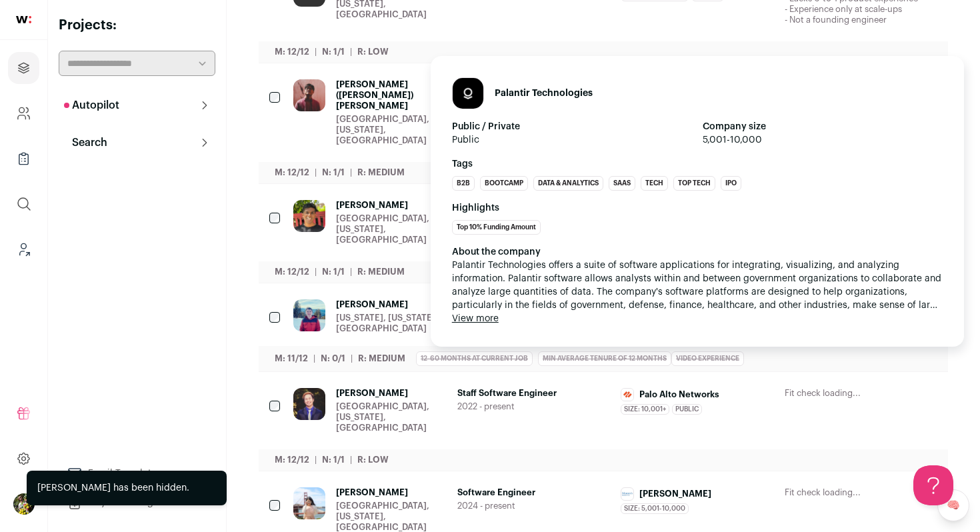
click at [751, 280] on div "About the company Palantir Technologies offers a suite of software applications…" at bounding box center [697, 285] width 491 height 80
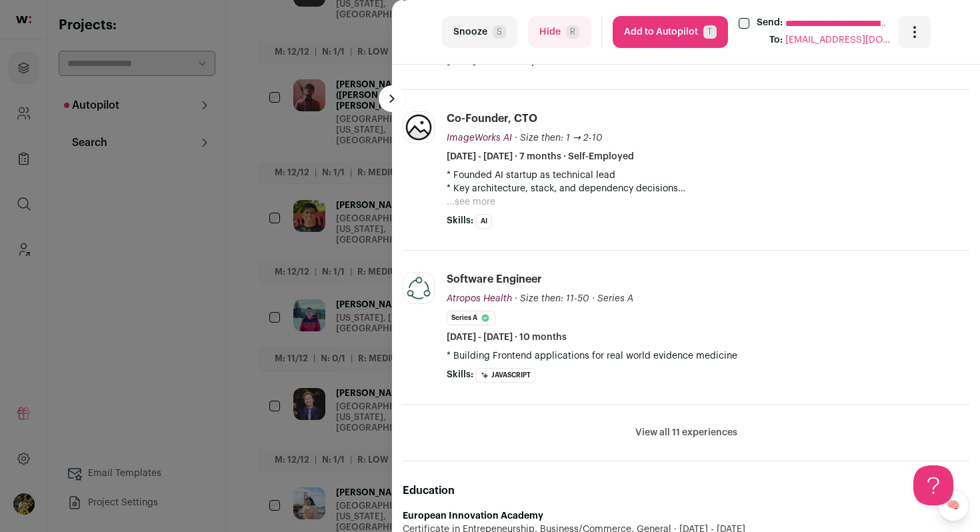
scroll to position [503, 0]
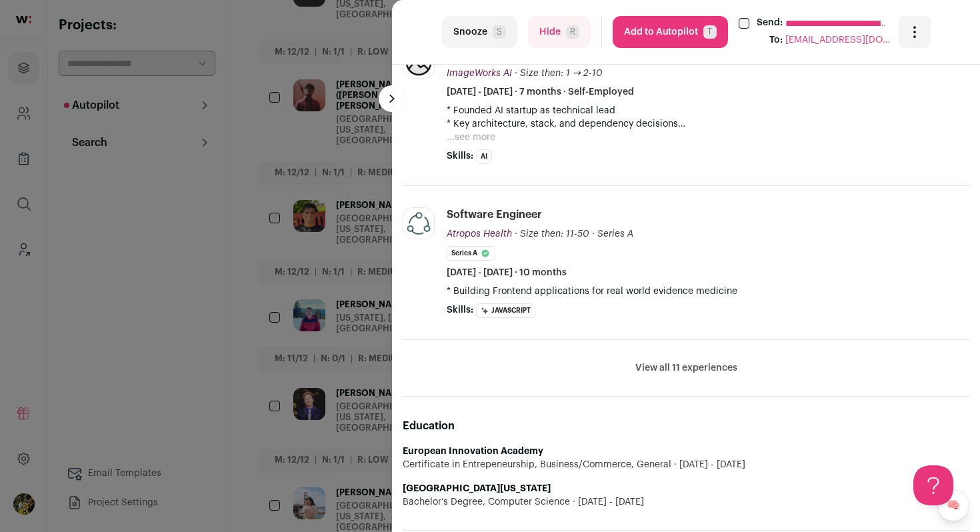
click at [546, 33] on button "Hide R" at bounding box center [559, 32] width 63 height 32
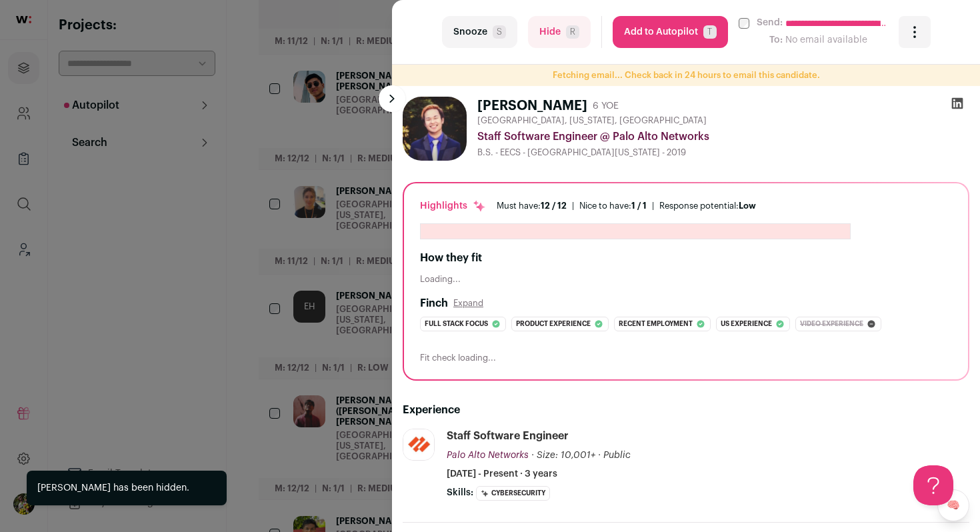
click at [351, 231] on div "**********" at bounding box center [490, 266] width 980 height 532
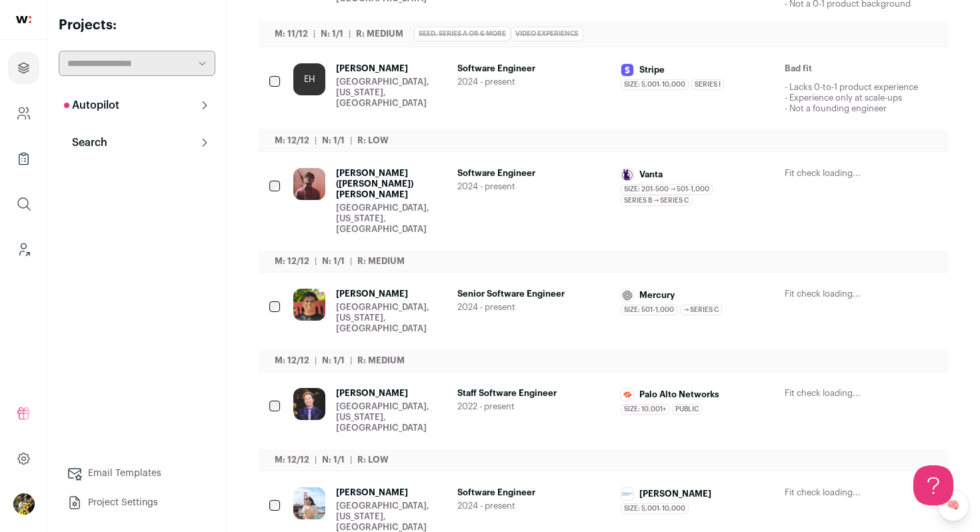
scroll to position [0, 0]
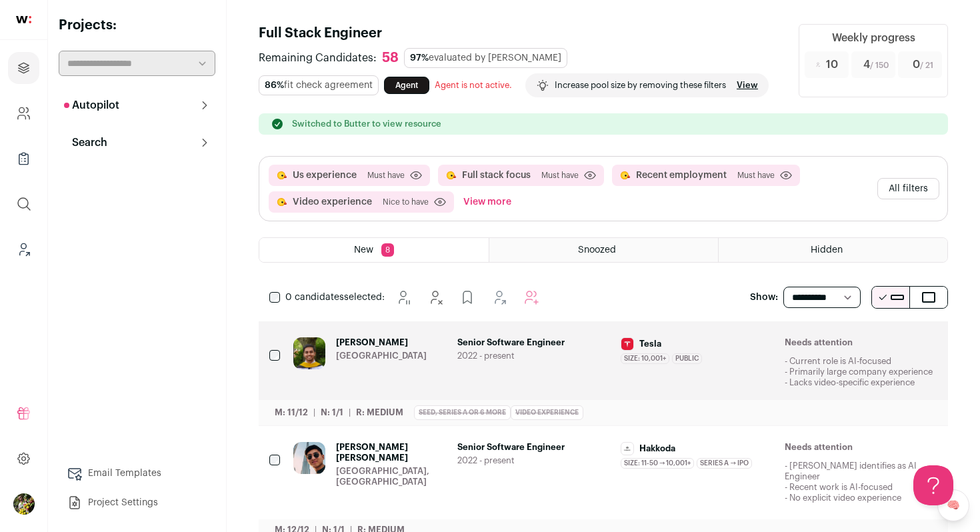
click at [928, 194] on button "All filters" at bounding box center [908, 188] width 62 height 21
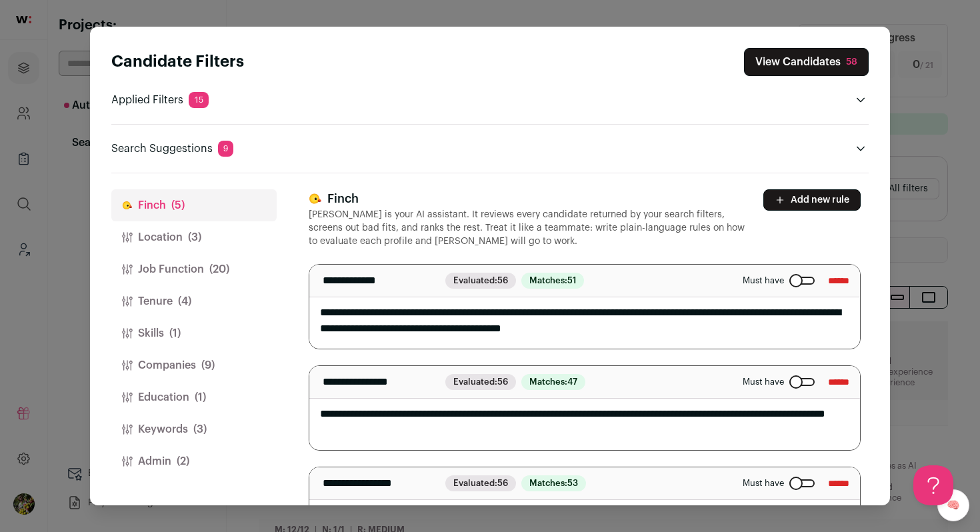
click at [824, 204] on button "Add new rule" at bounding box center [811, 199] width 97 height 21
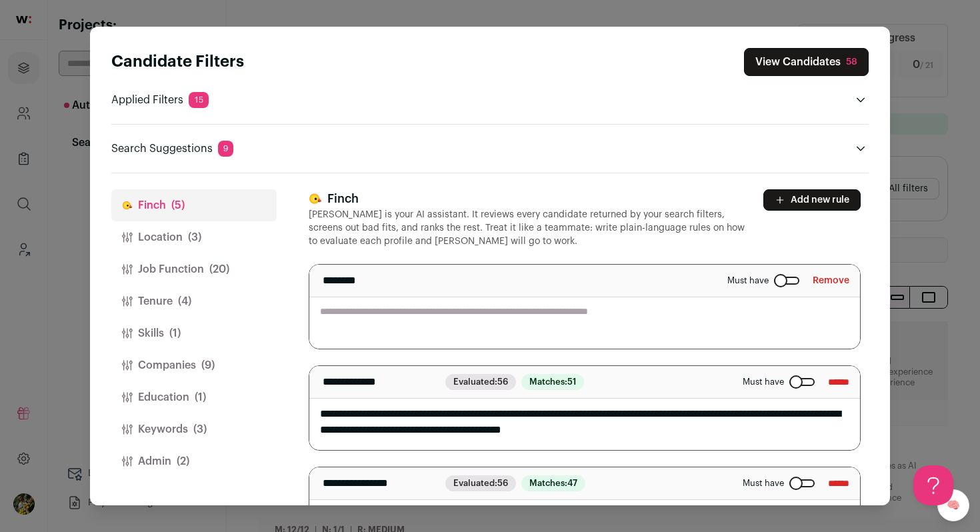
click at [634, 295] on div "******** Must have Remove" at bounding box center [584, 281] width 551 height 33
click at [630, 307] on textarea "Close modal via background" at bounding box center [584, 307] width 551 height 84
type textarea "**********"
click at [670, 255] on div "**********" at bounding box center [585, 522] width 552 height 666
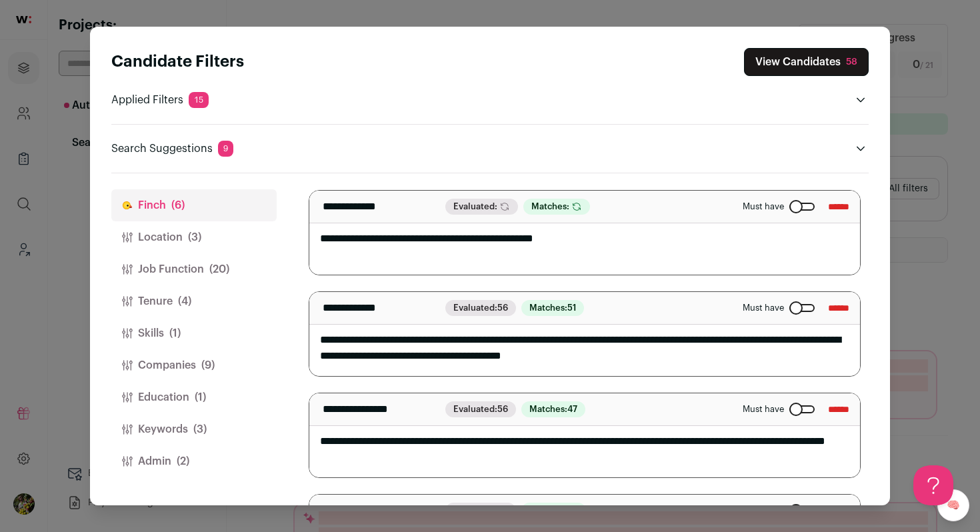
scroll to position [94, 0]
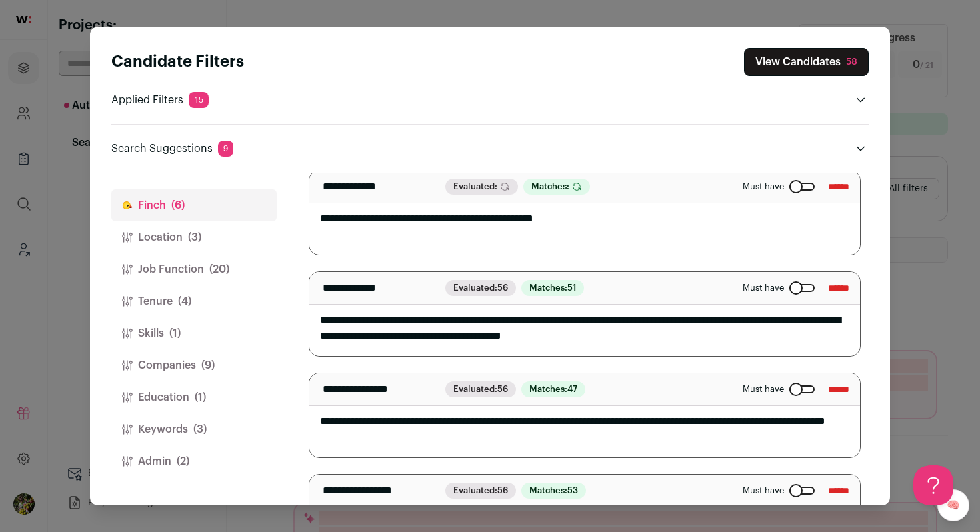
click at [584, 257] on div "**********" at bounding box center [585, 428] width 552 height 666
click at [596, 239] on textarea "**********" at bounding box center [584, 213] width 551 height 84
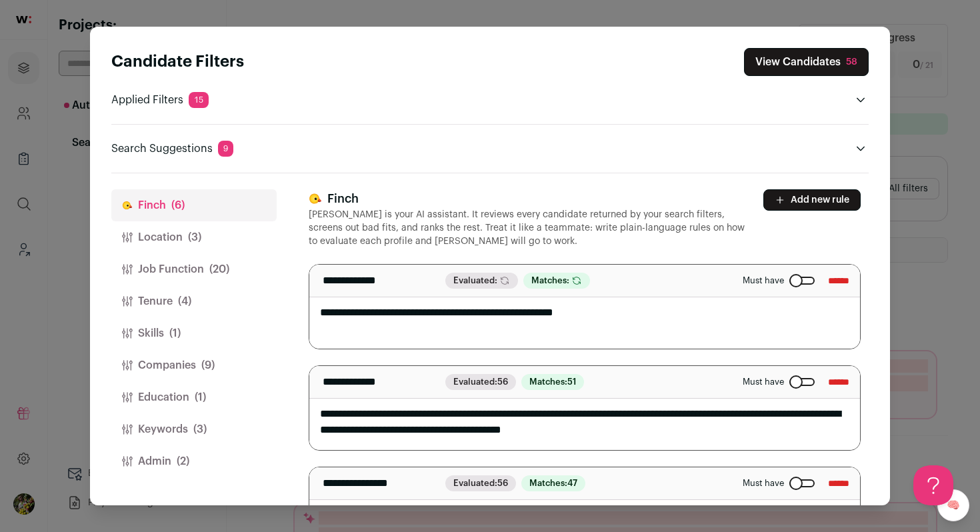
type textarea "**********"
click at [834, 65] on button "View Candidates 58" at bounding box center [806, 62] width 125 height 28
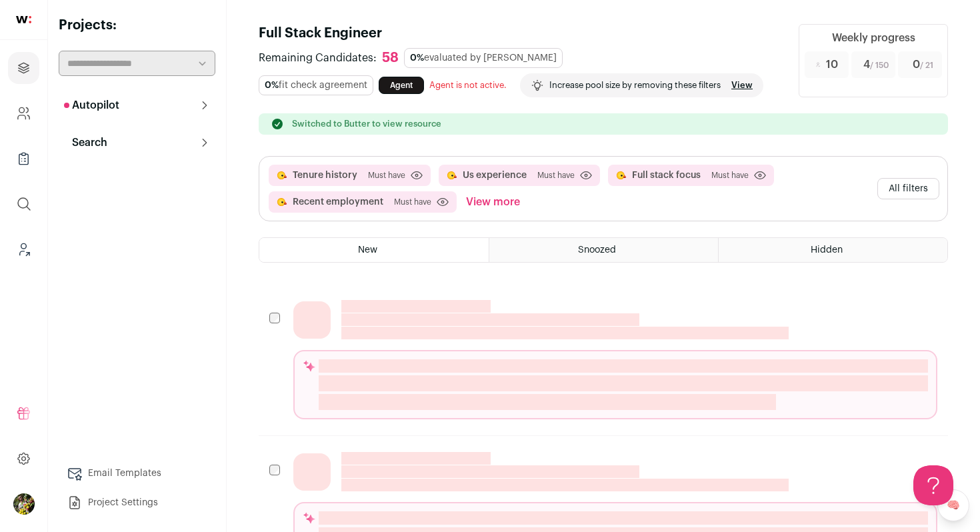
click at [925, 198] on button "All filters" at bounding box center [908, 188] width 62 height 21
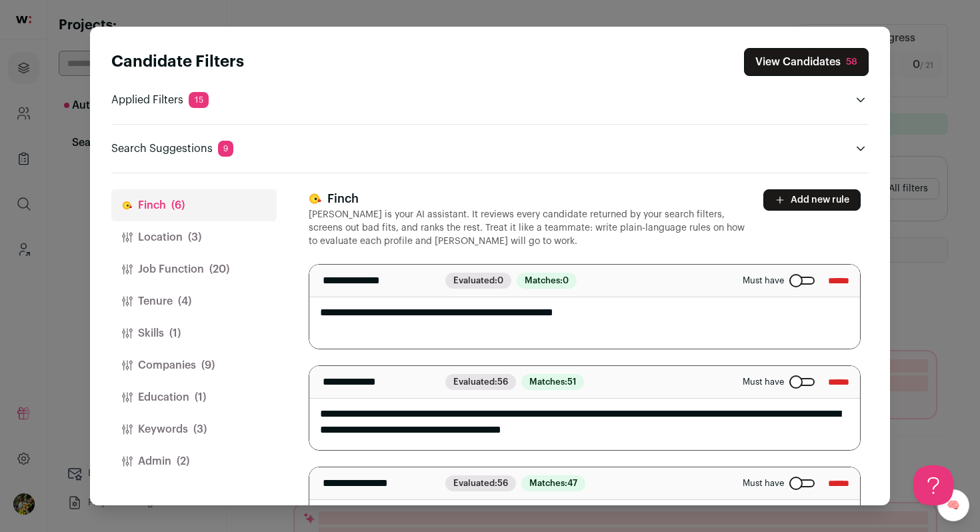
click at [194, 443] on button "Keywords (3)" at bounding box center [193, 429] width 165 height 32
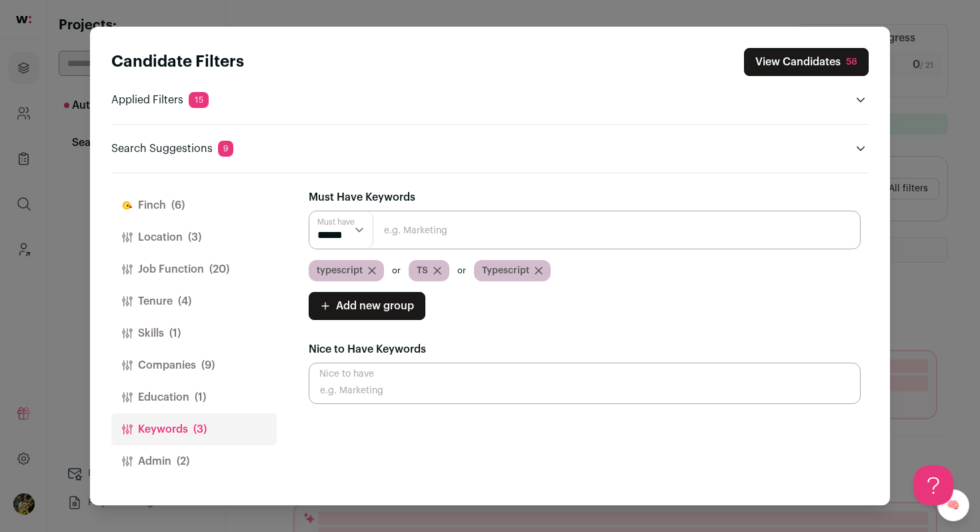
click at [195, 399] on span "(1)" at bounding box center [200, 397] width 11 height 16
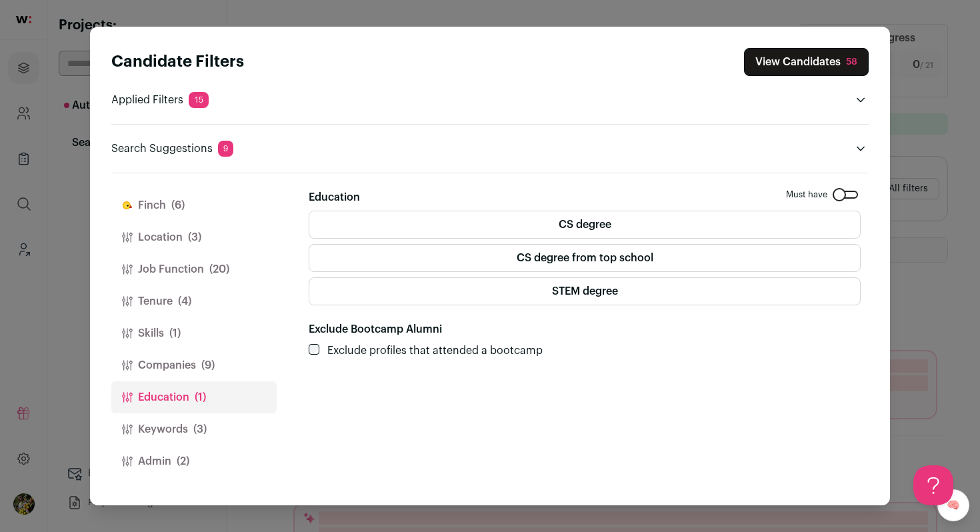
click at [591, 221] on label "CS degree" at bounding box center [585, 225] width 552 height 28
click at [788, 63] on button "View Candidates" at bounding box center [805, 62] width 125 height 28
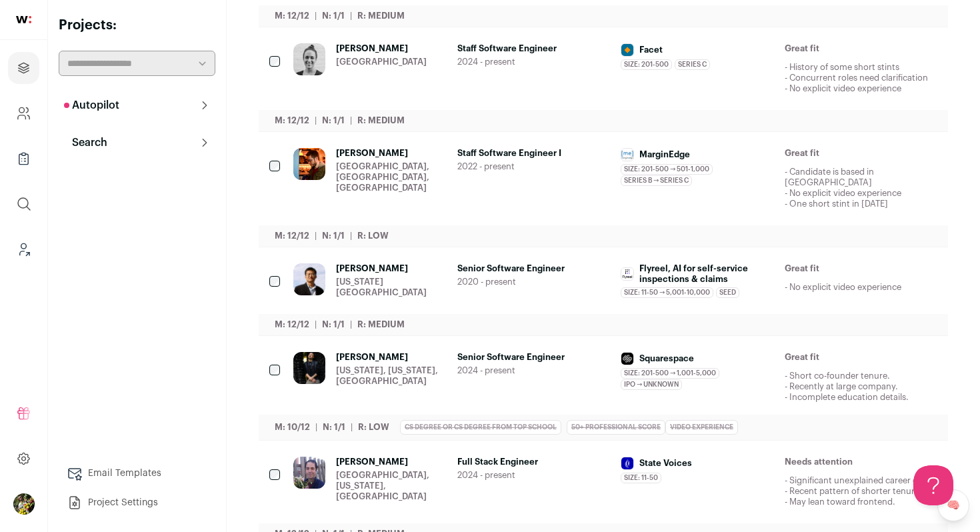
scroll to position [791, 0]
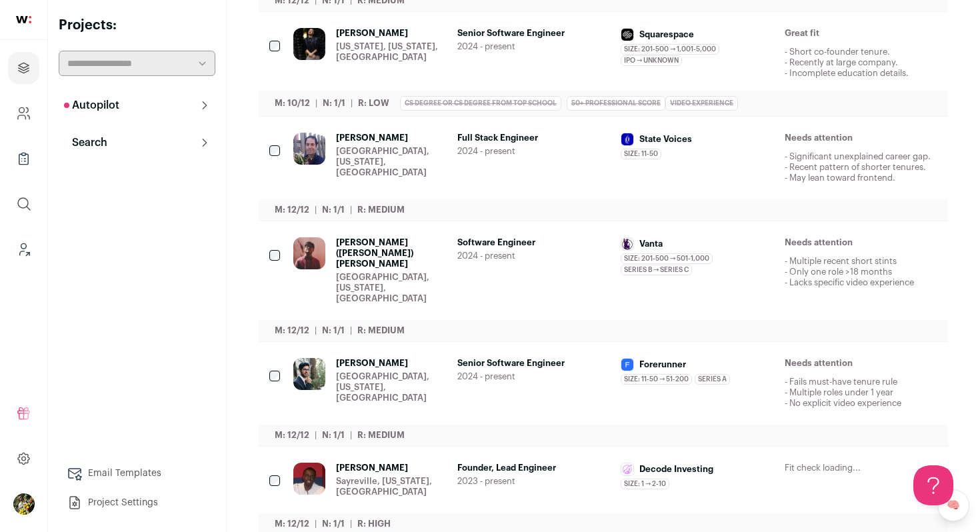
click at [447, 463] on div "Obi Akubue Sayreville, New Jersey, United States Founder, Lead Engineer 2023 - …" at bounding box center [615, 480] width 644 height 35
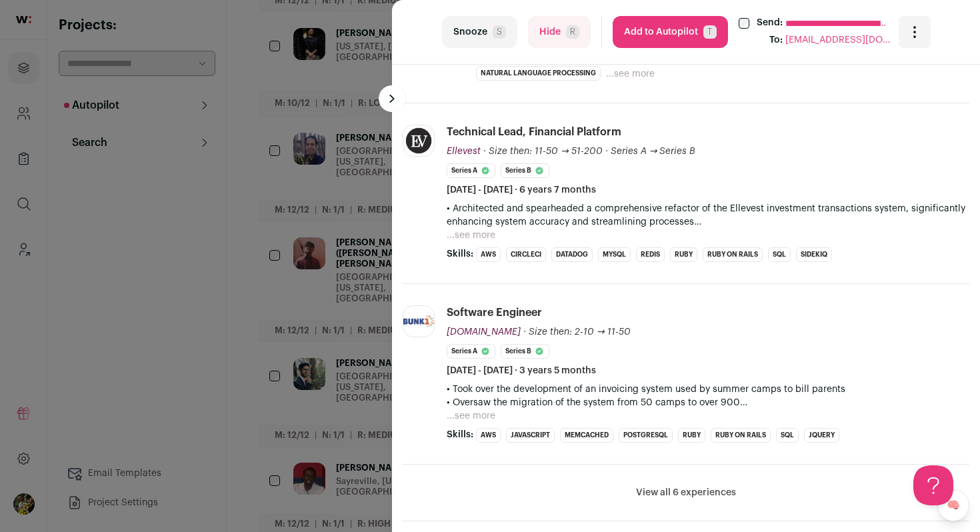
scroll to position [517, 0]
click at [359, 298] on div "**********" at bounding box center [490, 266] width 980 height 532
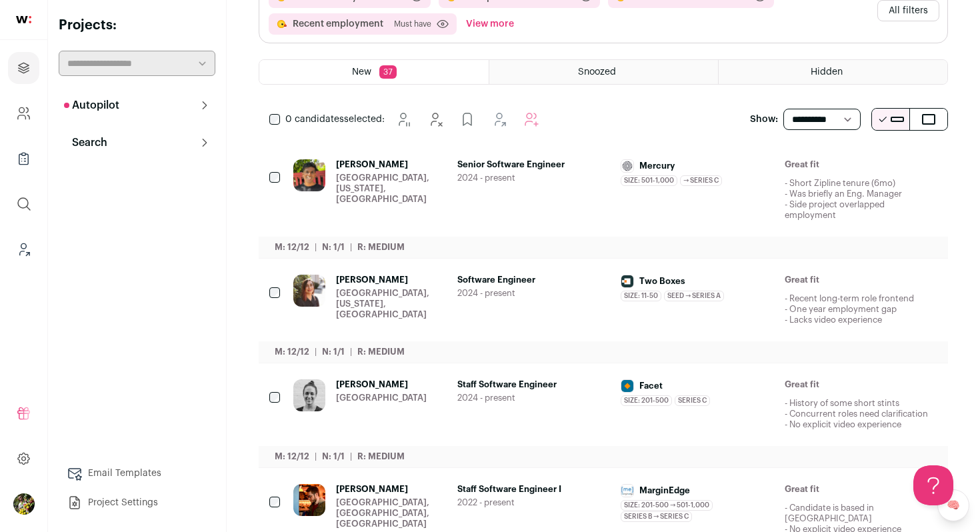
scroll to position [127, 0]
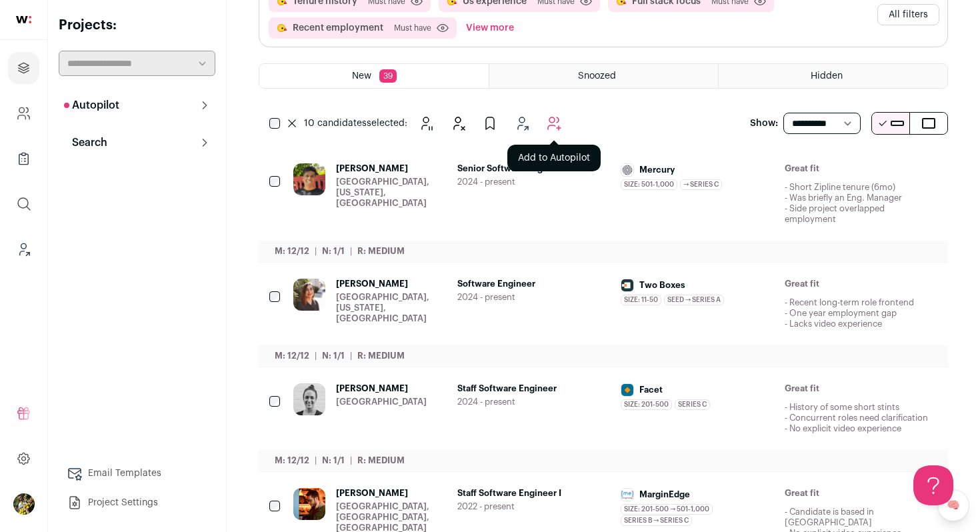
click at [557, 125] on icon "Add to Autopilot" at bounding box center [554, 123] width 16 height 16
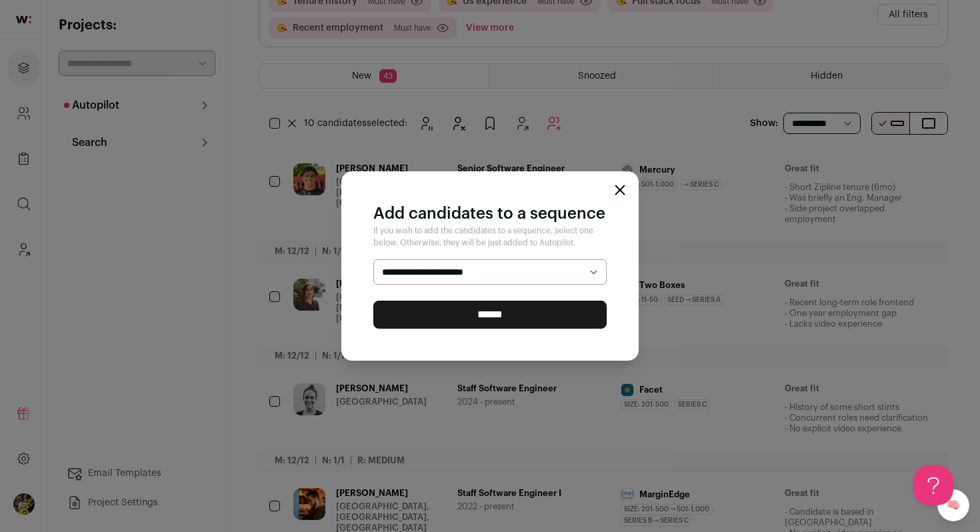
select select "*****"
click at [373, 259] on select "**********" at bounding box center [489, 271] width 233 height 25
click at [509, 318] on input "******" at bounding box center [489, 315] width 233 height 28
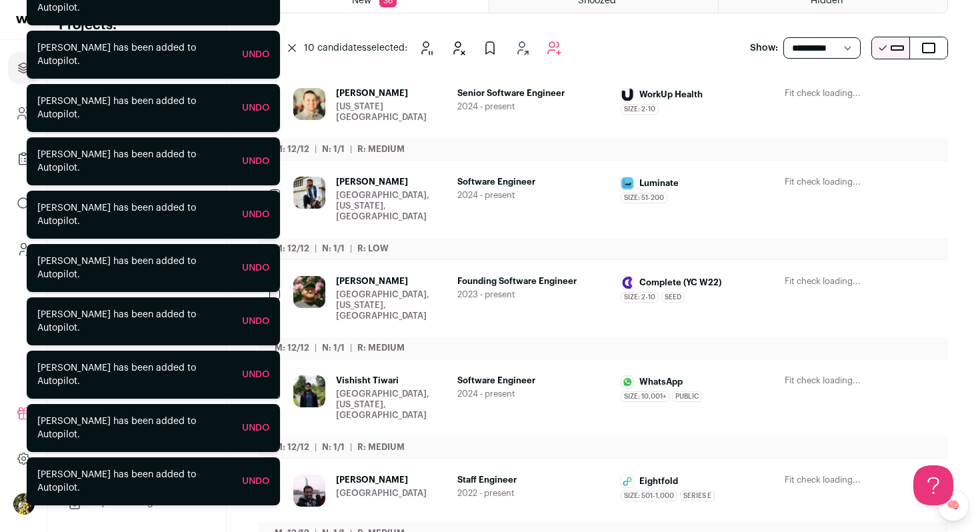
scroll to position [213, 0]
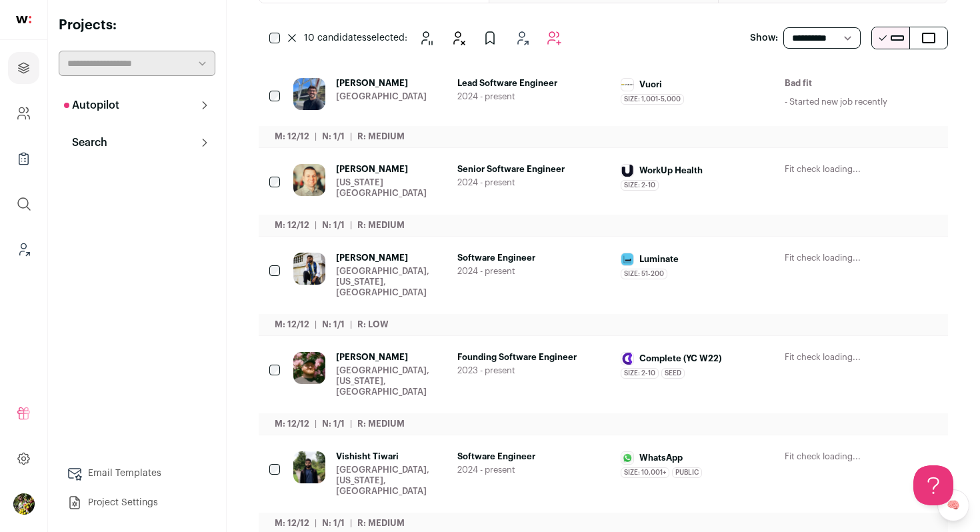
click at [249, 83] on main "Full Stack Engineer Remaining Candidates: 535 65% evaluated by Finch 100% fit c…" at bounding box center [603, 402] width 753 height 1230
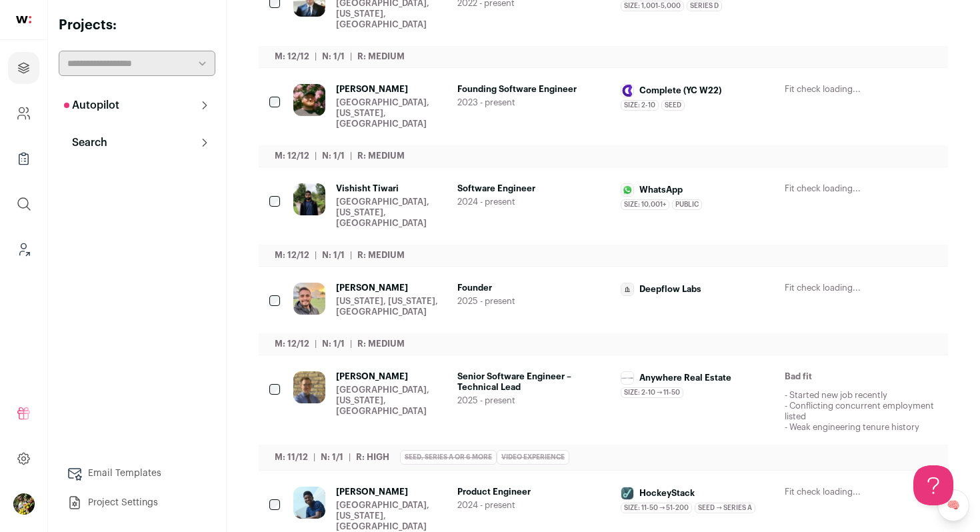
scroll to position [682, 0]
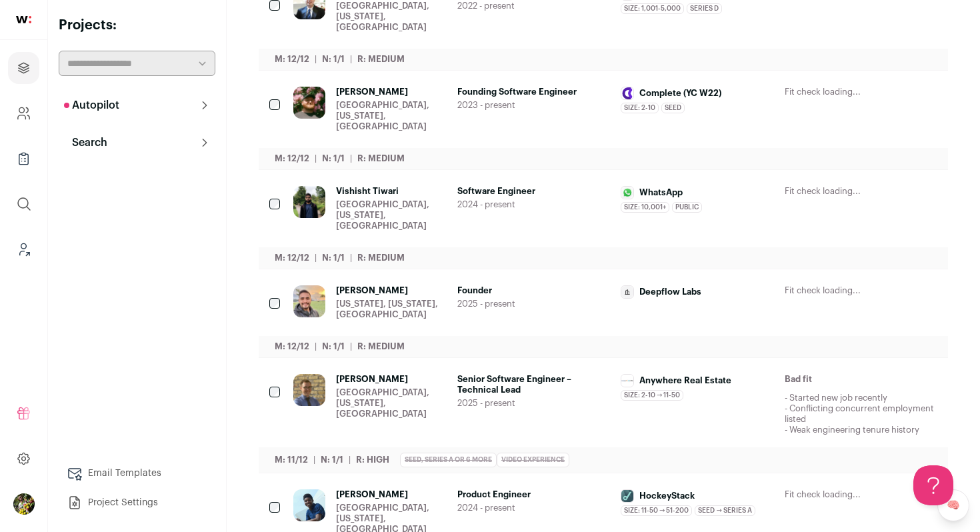
click at [819, 372] on icon "Hide" at bounding box center [818, 380] width 16 height 16
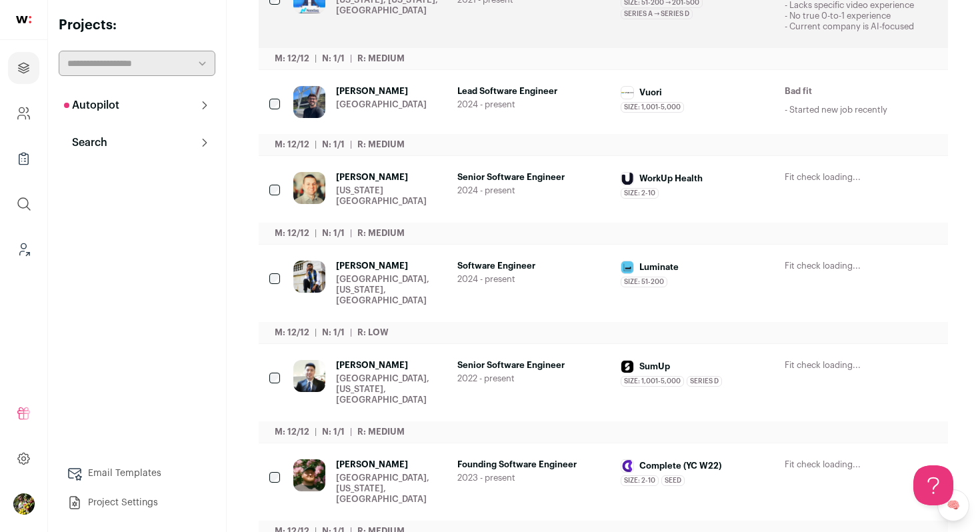
scroll to position [0, 0]
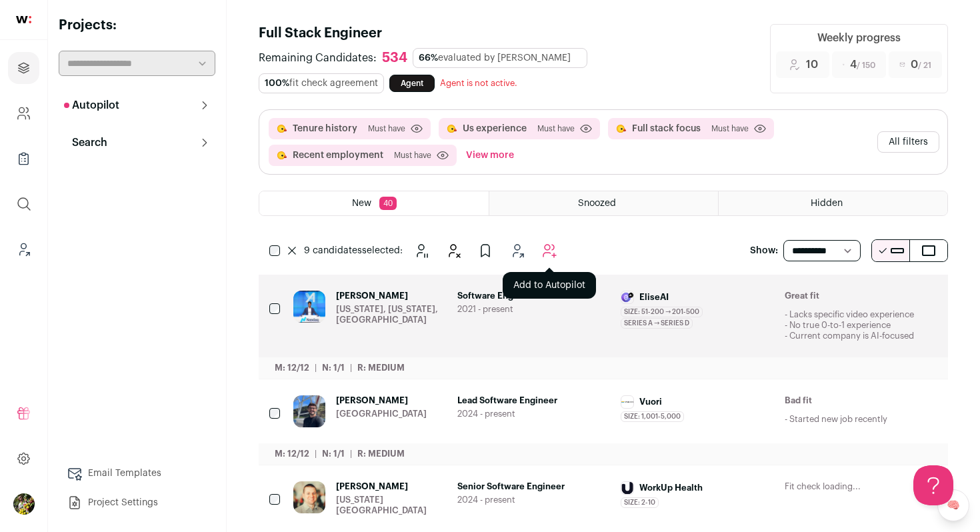
click at [551, 255] on icon "Add to Autopilot" at bounding box center [549, 251] width 16 height 16
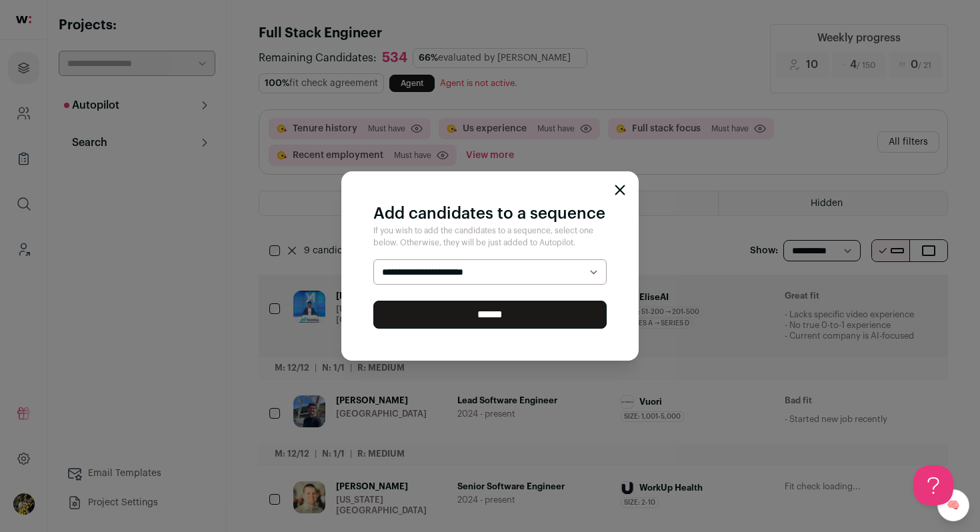
select select "*****"
click at [373, 259] on select "**********" at bounding box center [489, 271] width 233 height 25
click at [515, 321] on input "******" at bounding box center [489, 315] width 233 height 28
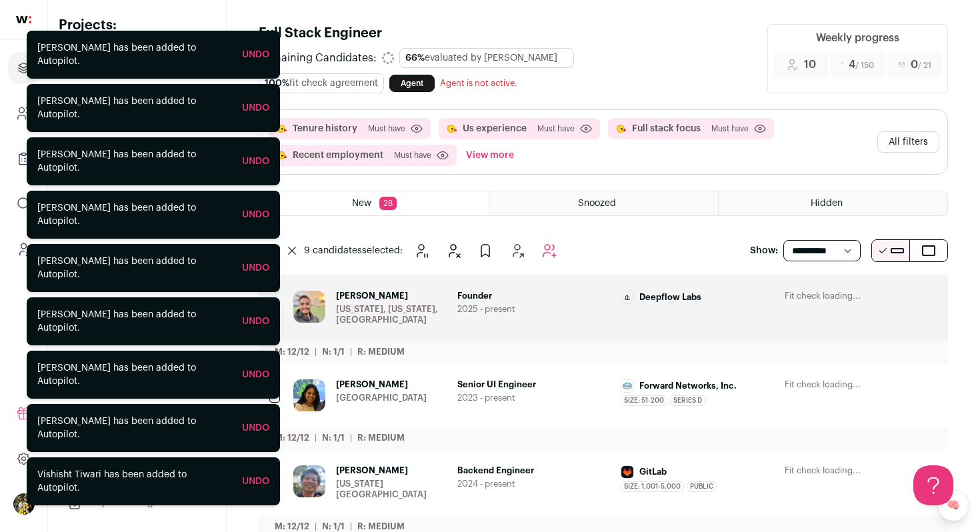
click at [797, 296] on div "Fit check loading..." at bounding box center [860, 296] width 153 height 11
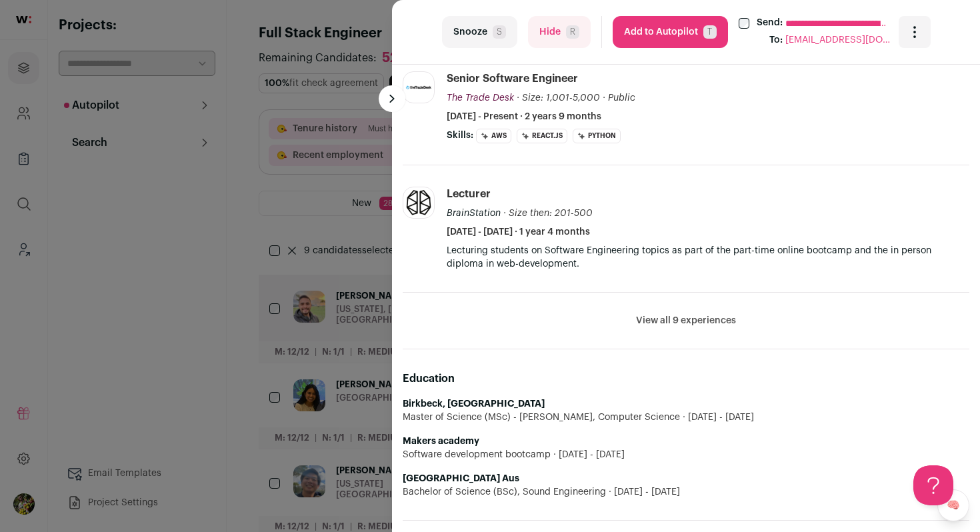
scroll to position [536, 0]
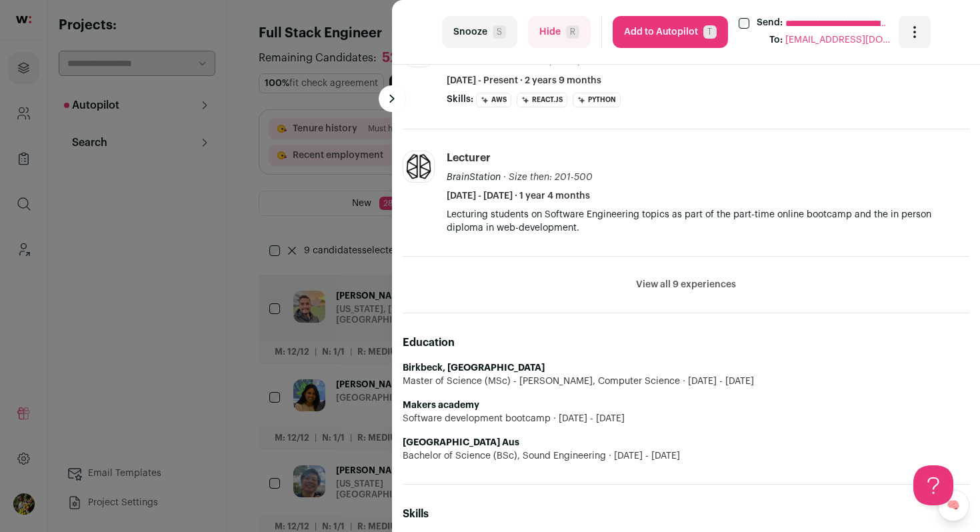
click at [656, 287] on button "View all 9 experiences" at bounding box center [686, 284] width 100 height 13
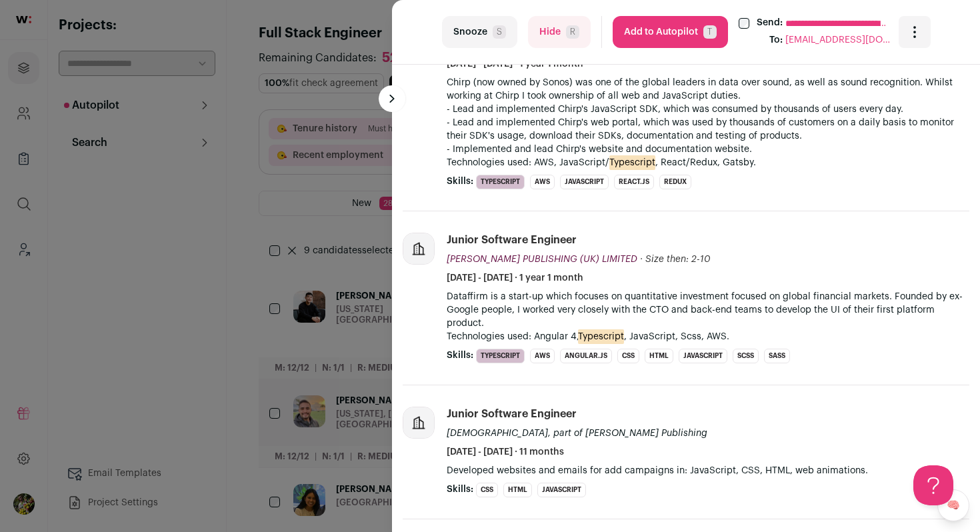
scroll to position [1258, 0]
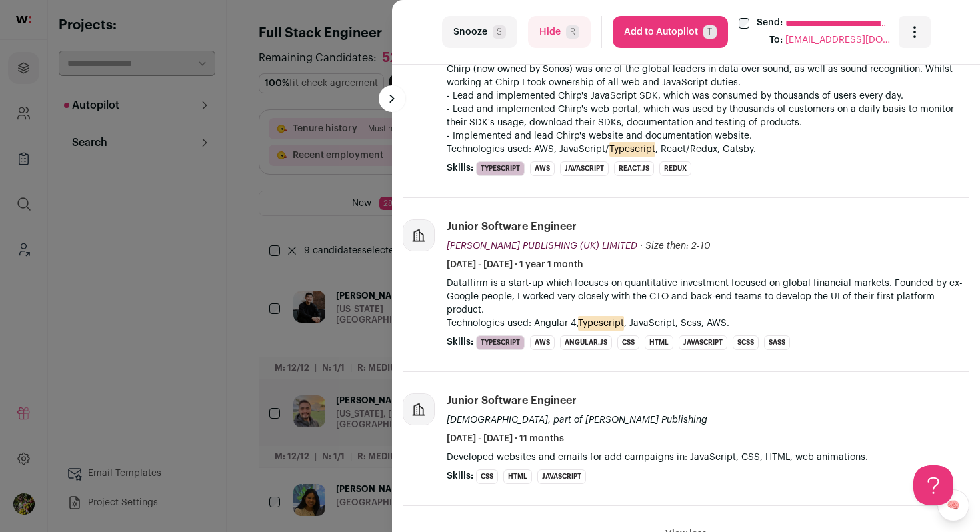
click at [561, 25] on button "Hide R" at bounding box center [559, 32] width 63 height 32
click at [321, 179] on div "**********" at bounding box center [490, 266] width 980 height 532
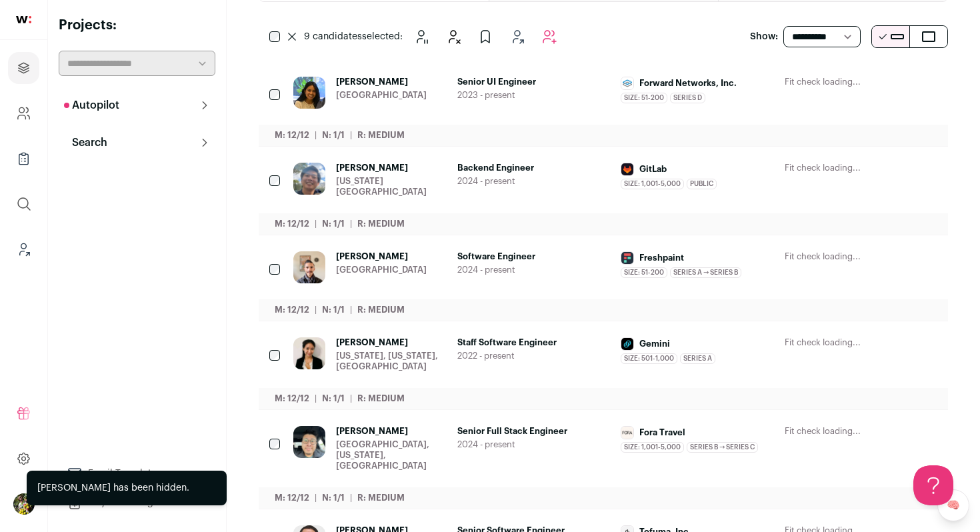
scroll to position [215, 0]
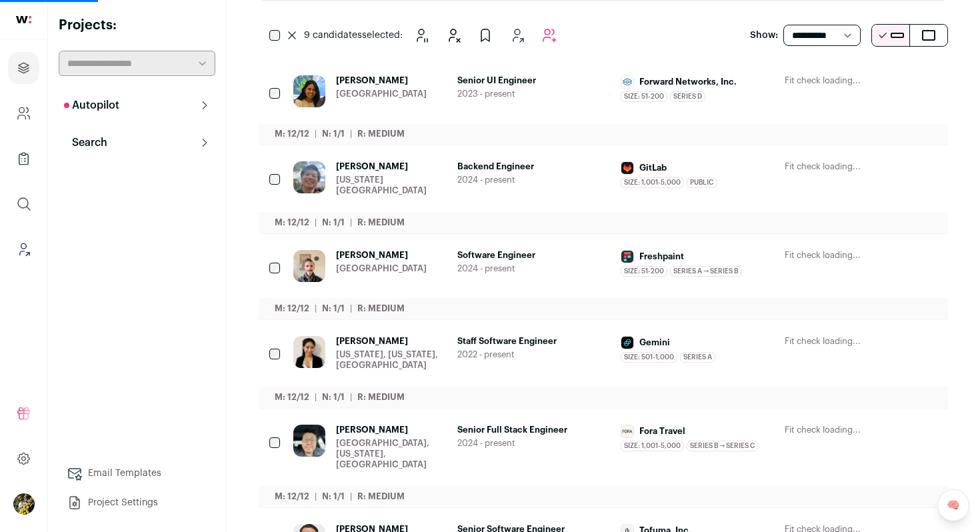
click at [811, 82] on icon "Hide" at bounding box center [818, 81] width 16 height 16
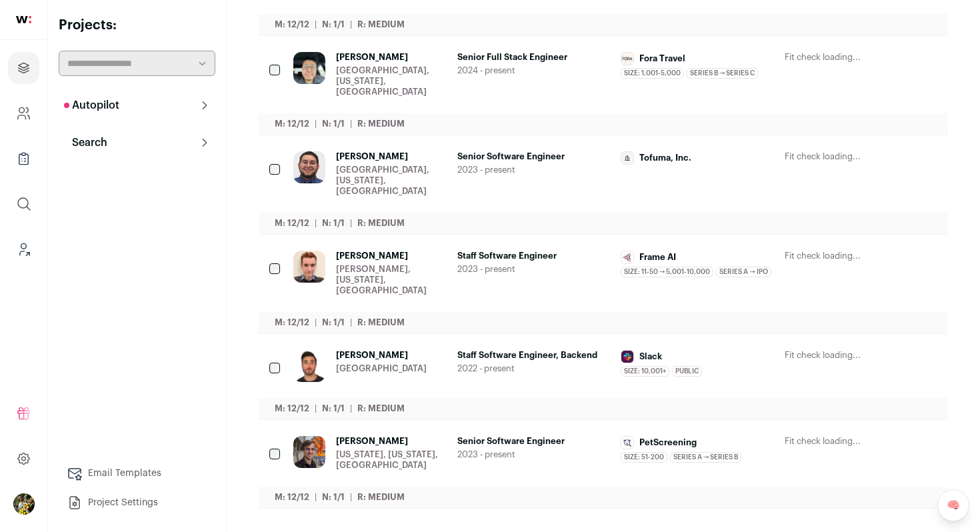
scroll to position [714, 0]
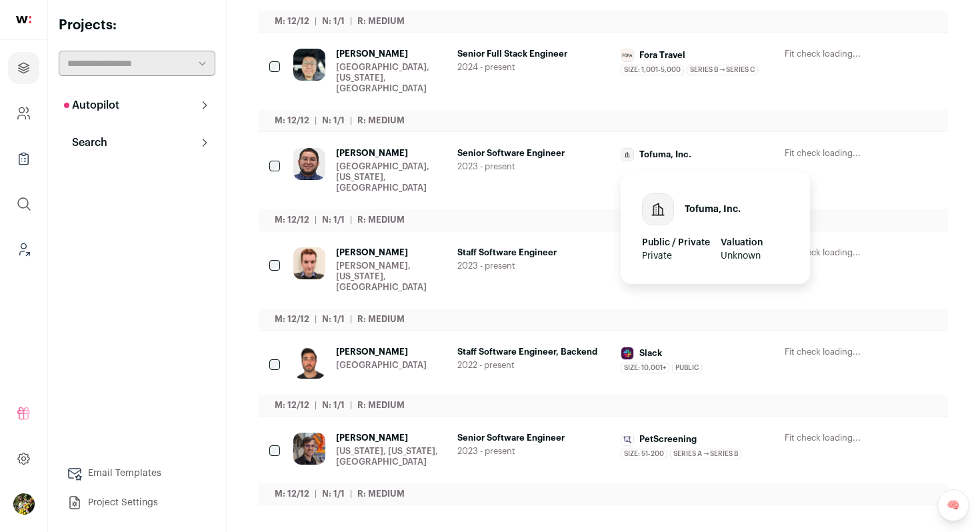
click at [746, 150] on div "Tofuma, Inc." at bounding box center [697, 154] width 153 height 13
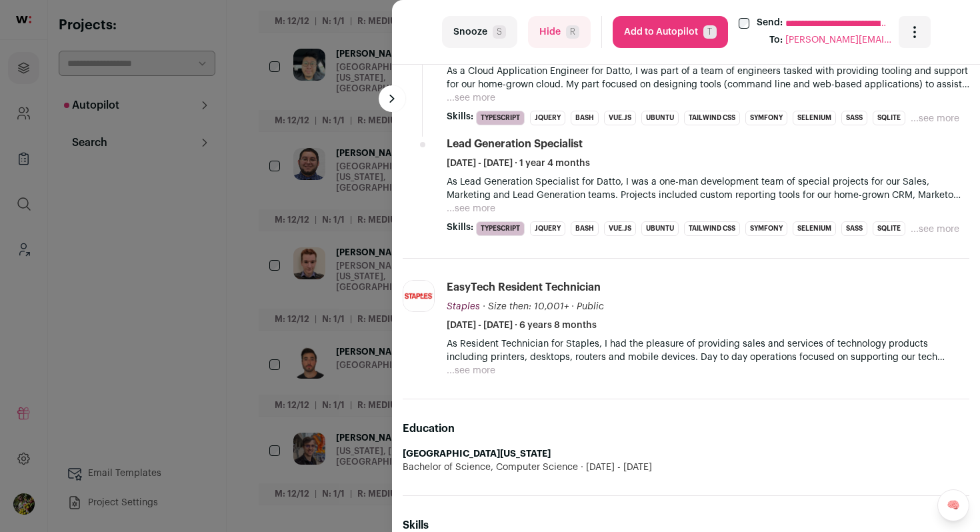
scroll to position [886, 0]
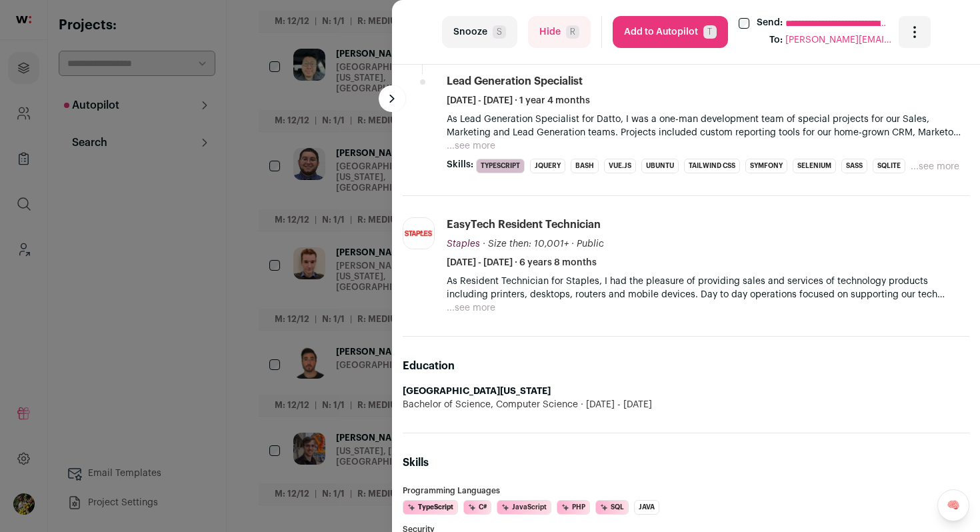
click at [581, 36] on button "Hide R" at bounding box center [559, 32] width 63 height 32
click at [382, 221] on div "**********" at bounding box center [490, 266] width 980 height 532
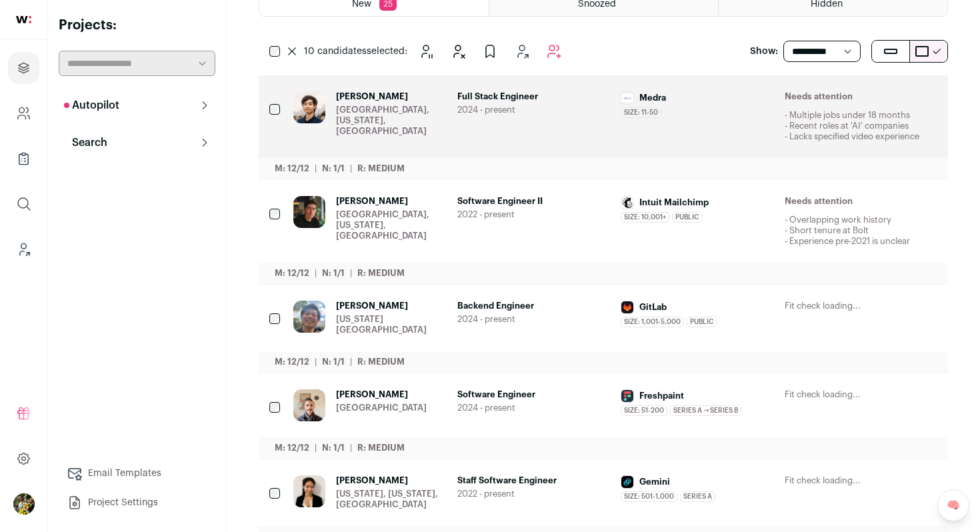
scroll to position [204, 0]
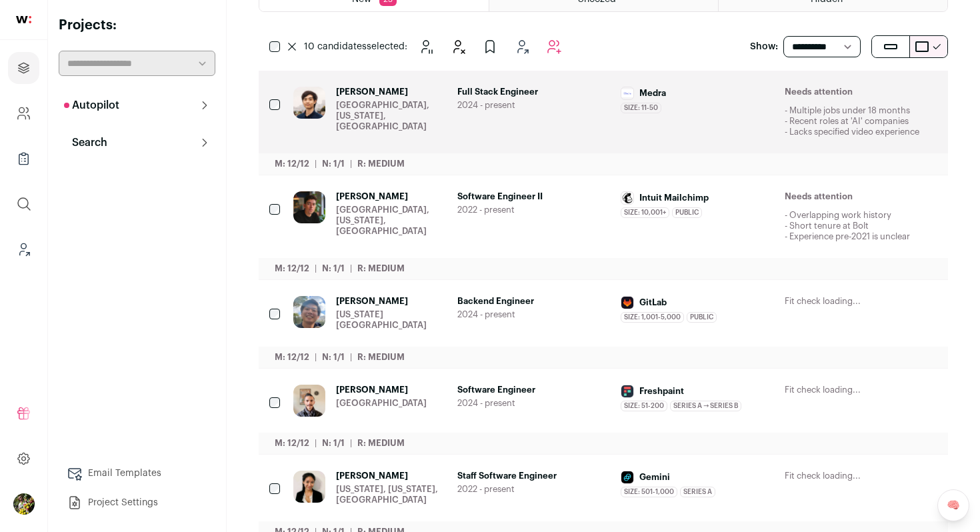
click at [397, 103] on div "South San Francisco, California, United States" at bounding box center [391, 116] width 111 height 32
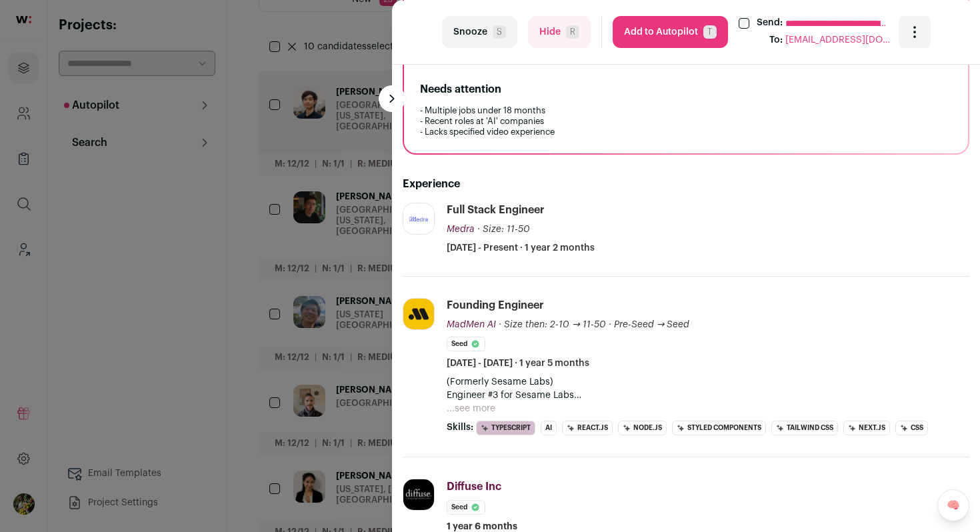
scroll to position [267, 0]
click at [367, 238] on div "**********" at bounding box center [490, 266] width 980 height 532
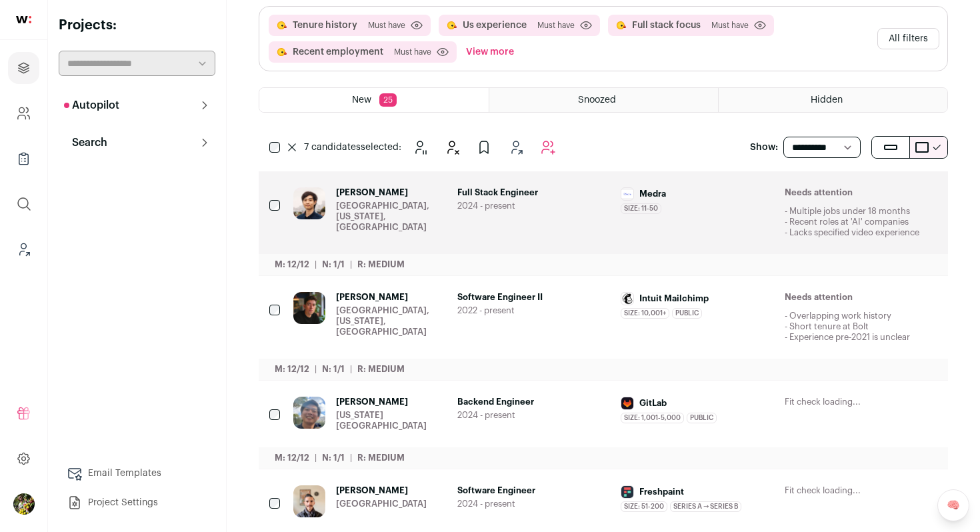
scroll to position [95, 0]
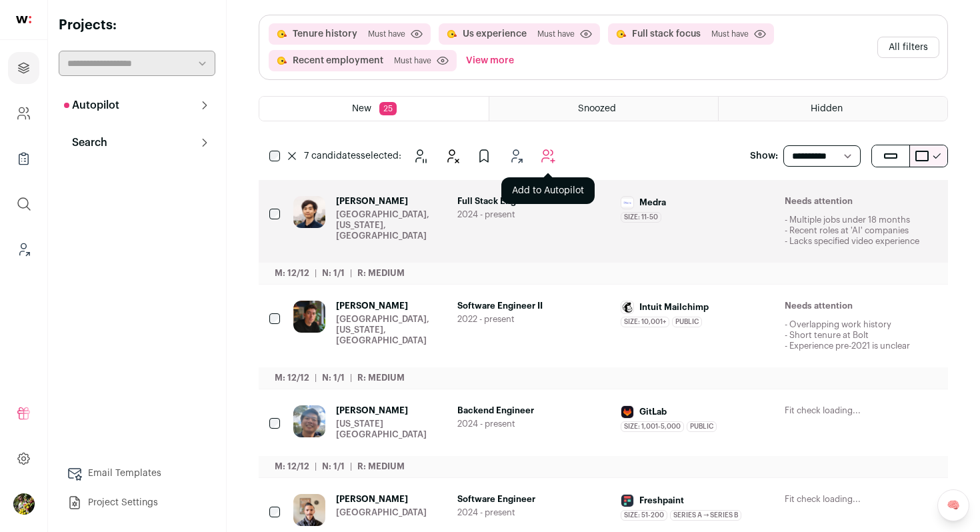
click at [541, 156] on icon "Add to Autopilot" at bounding box center [548, 156] width 16 height 16
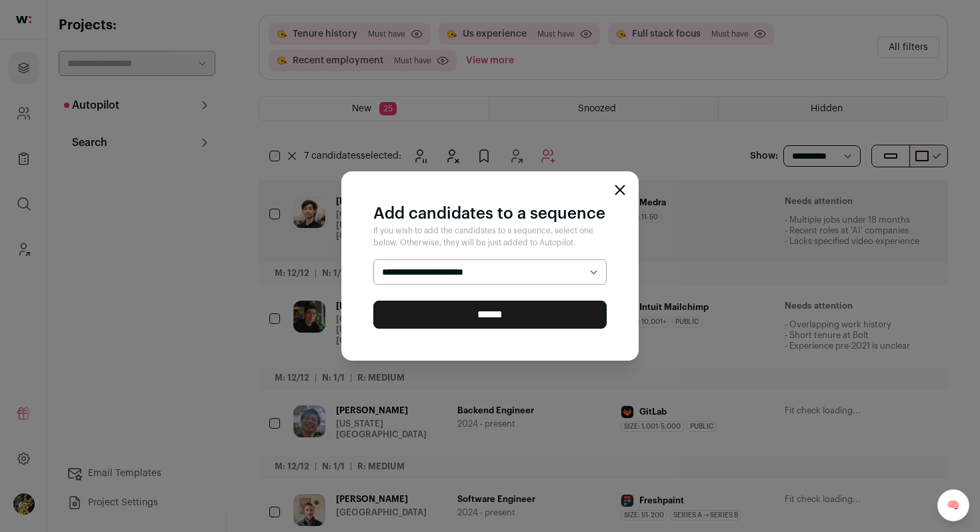
select select "*****"
click at [373, 259] on select "**********" at bounding box center [489, 271] width 233 height 25
click at [517, 312] on input "******" at bounding box center [489, 315] width 233 height 28
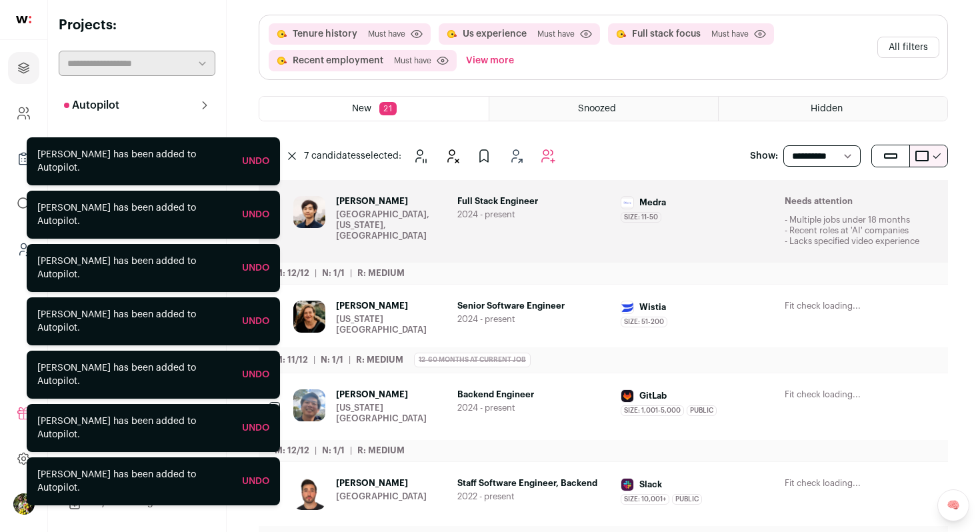
click at [918, 44] on button "All filters" at bounding box center [908, 47] width 62 height 21
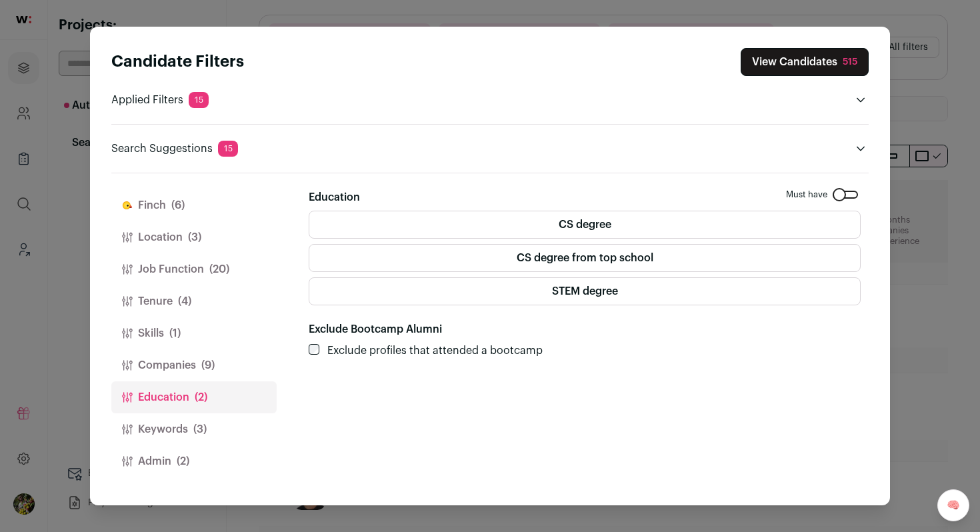
click at [167, 239] on button "Location (3)" at bounding box center [193, 237] width 165 height 32
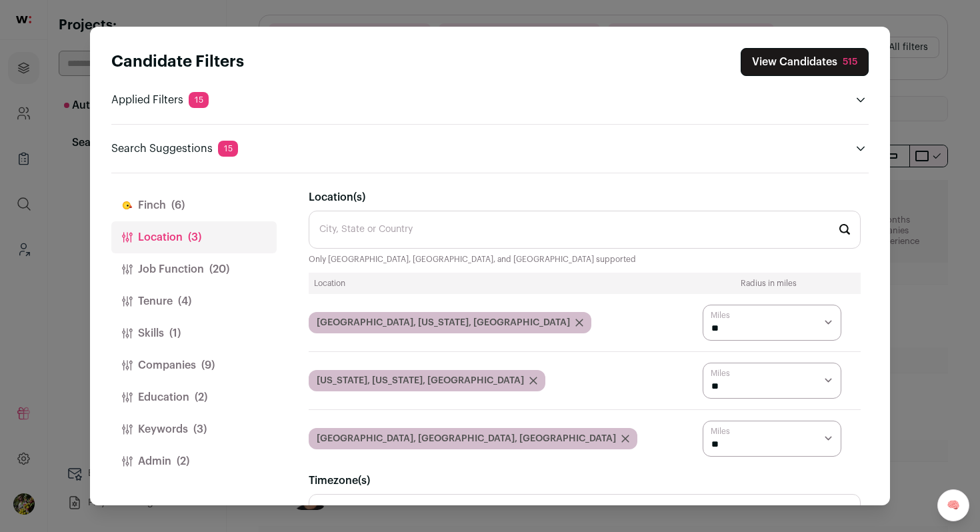
click at [171, 256] on button "Job Function (20)" at bounding box center [193, 269] width 165 height 32
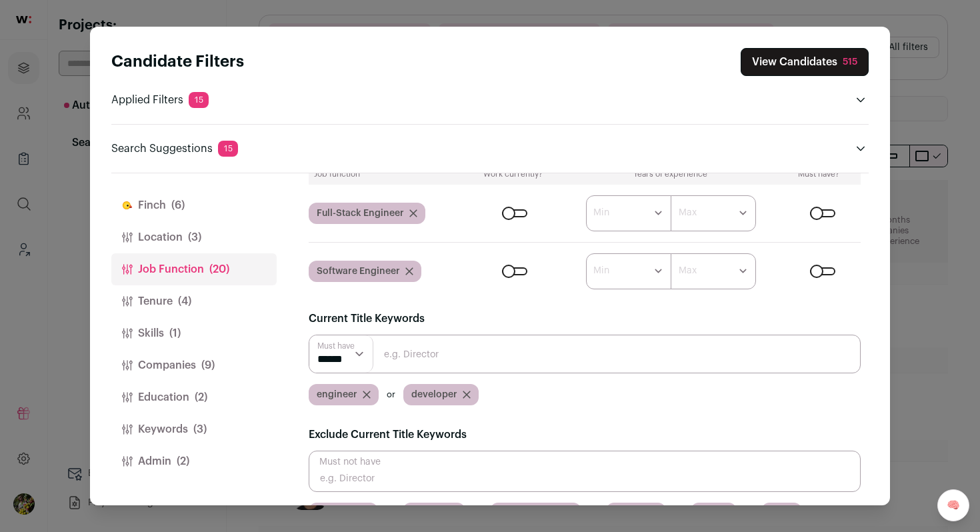
scroll to position [181, 0]
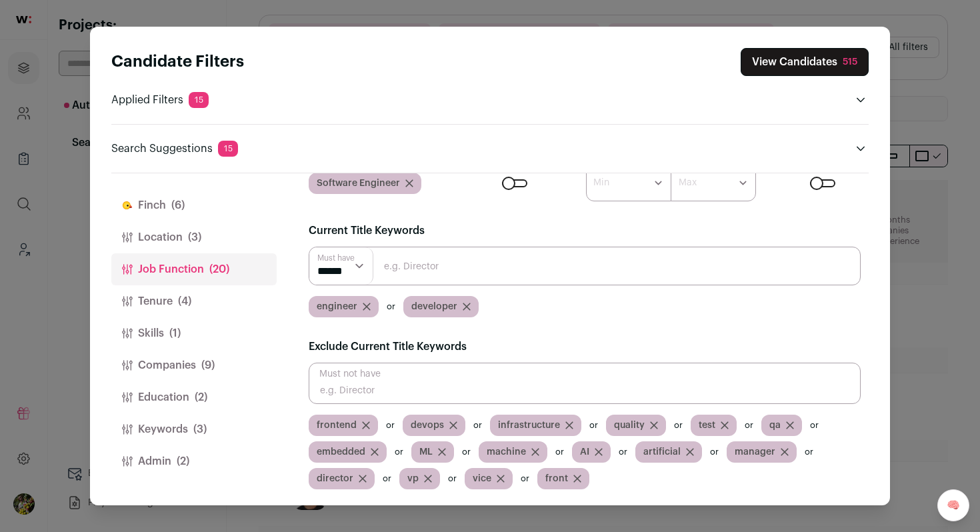
click at [433, 390] on input "Close modal via background" at bounding box center [585, 383] width 552 height 41
type input "backend"
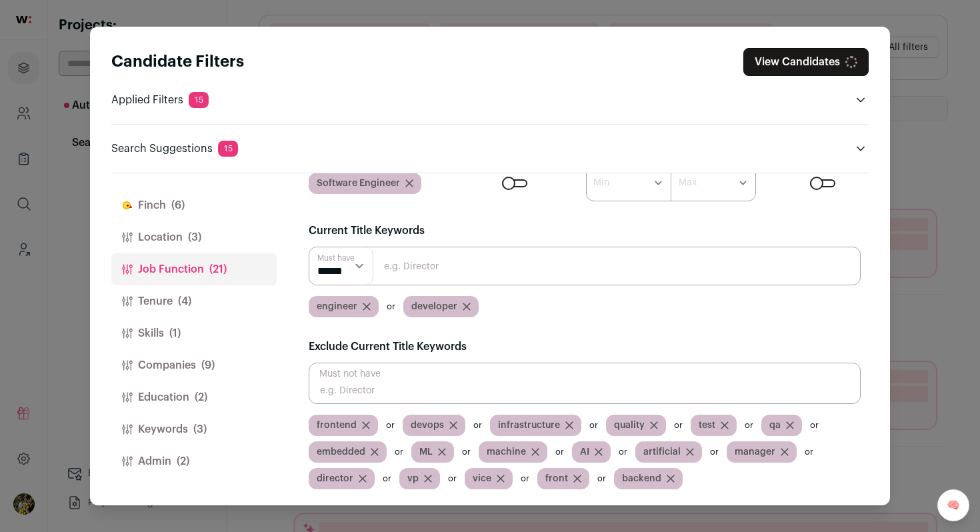
click at [778, 63] on button "View Candidates" at bounding box center [805, 62] width 125 height 28
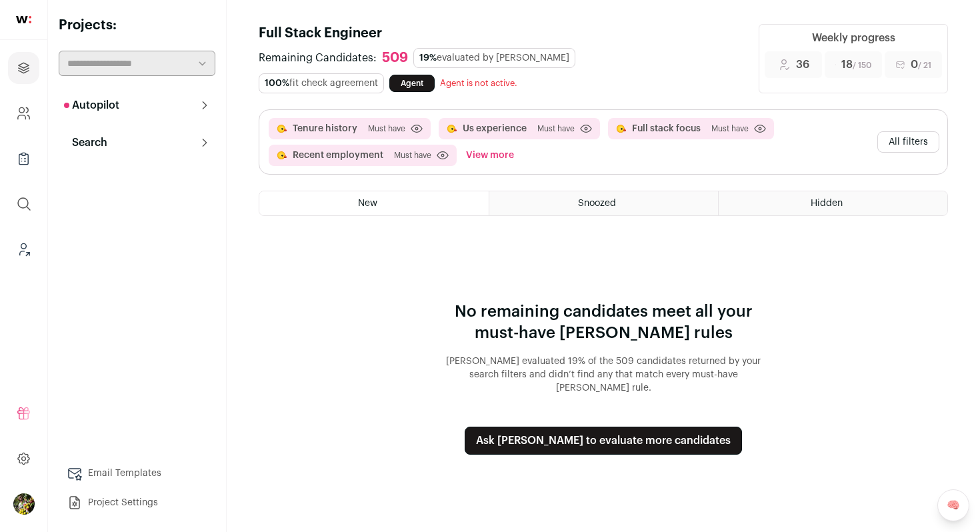
scroll to position [0, 0]
click at [627, 429] on button "Ask Finch to evaluate more candidates" at bounding box center [603, 441] width 277 height 28
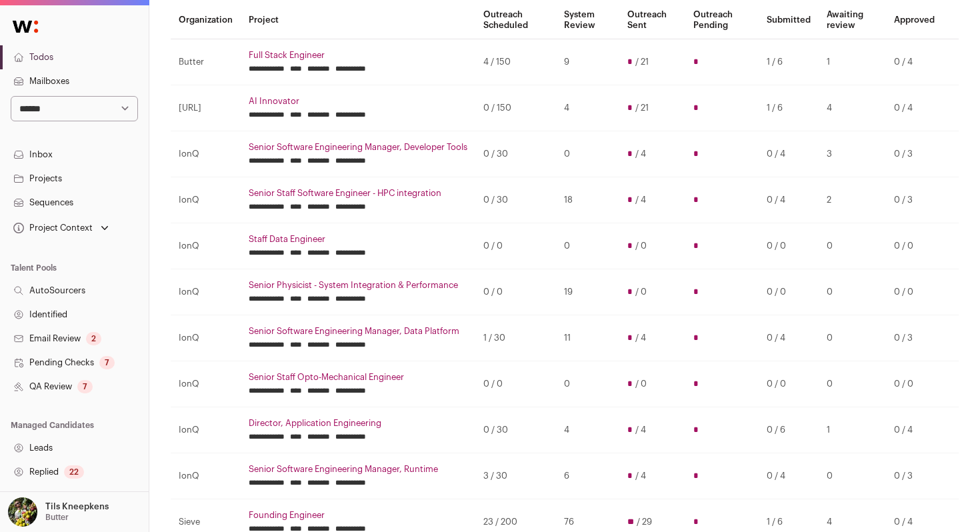
scroll to position [132, 0]
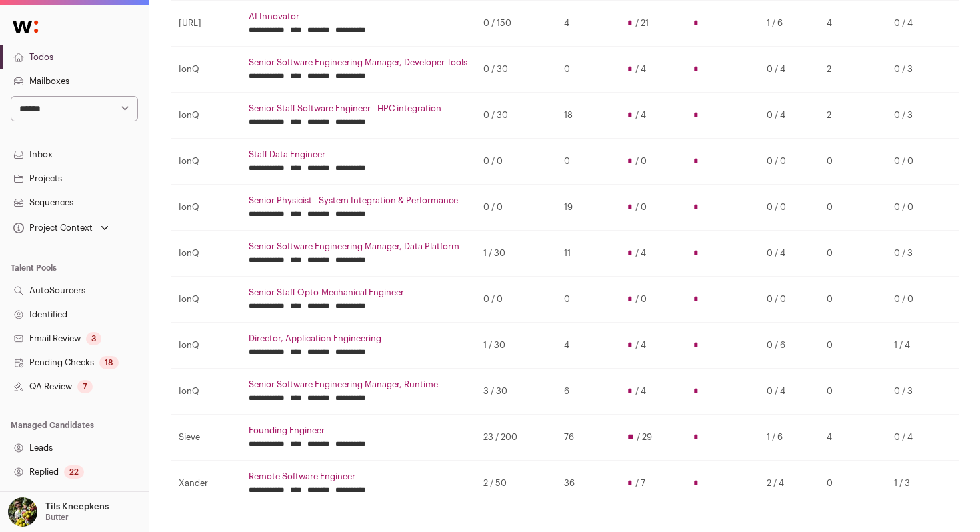
scroll to position [221, 0]
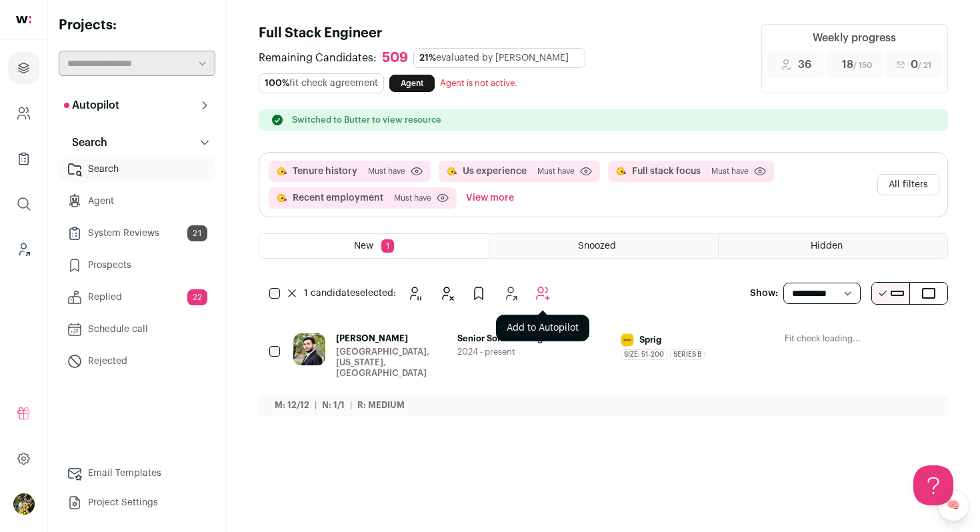
click at [537, 295] on icon "Add to Autopilot" at bounding box center [543, 293] width 13 height 13
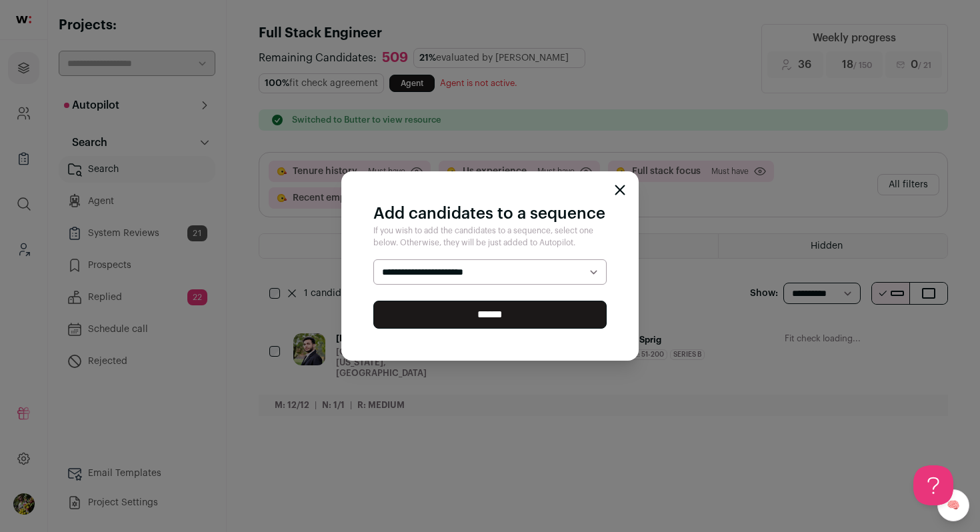
select select "*****"
click at [373, 259] on select "**********" at bounding box center [489, 271] width 233 height 25
click at [525, 329] on div "**********" at bounding box center [489, 265] width 297 height 189
click at [533, 307] on input "******" at bounding box center [489, 315] width 233 height 28
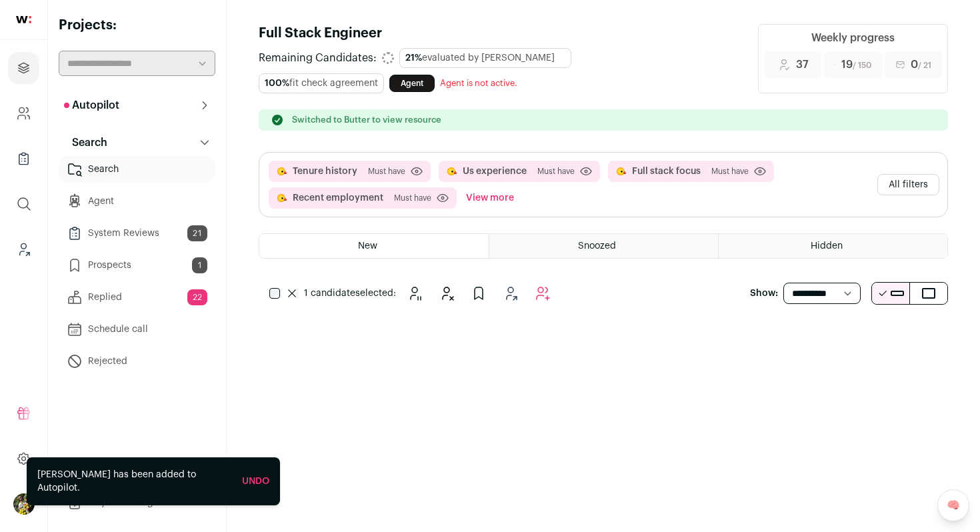
click at [886, 183] on button "All filters" at bounding box center [908, 184] width 62 height 21
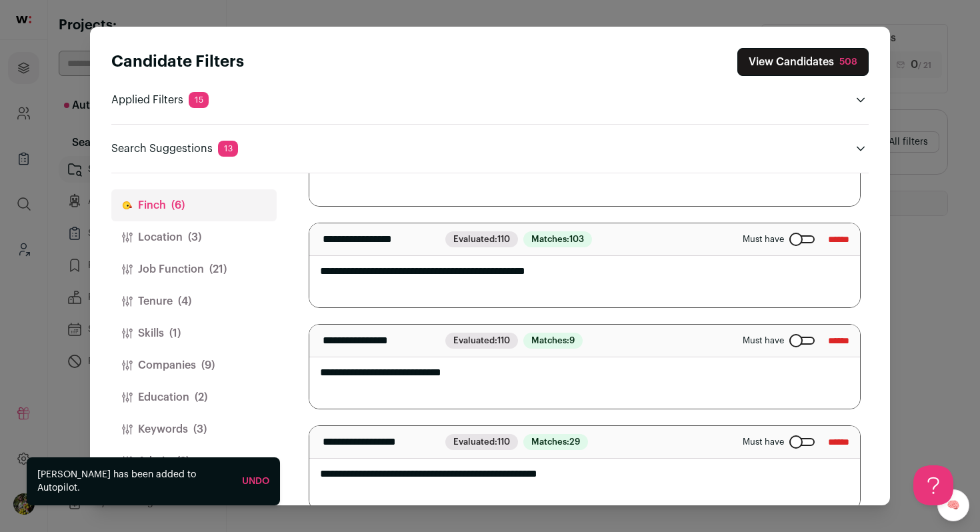
scroll to position [367, 0]
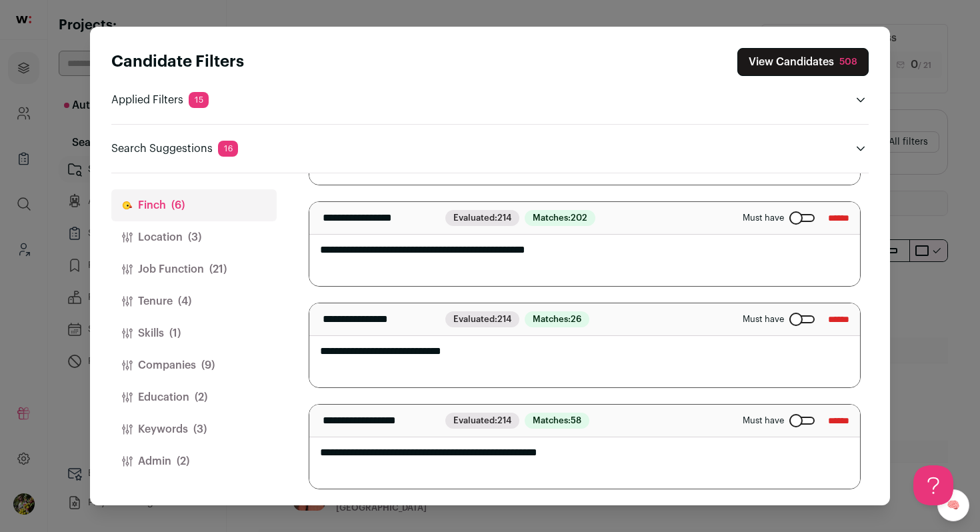
click at [806, 67] on button "View Candidates 508" at bounding box center [802, 62] width 131 height 28
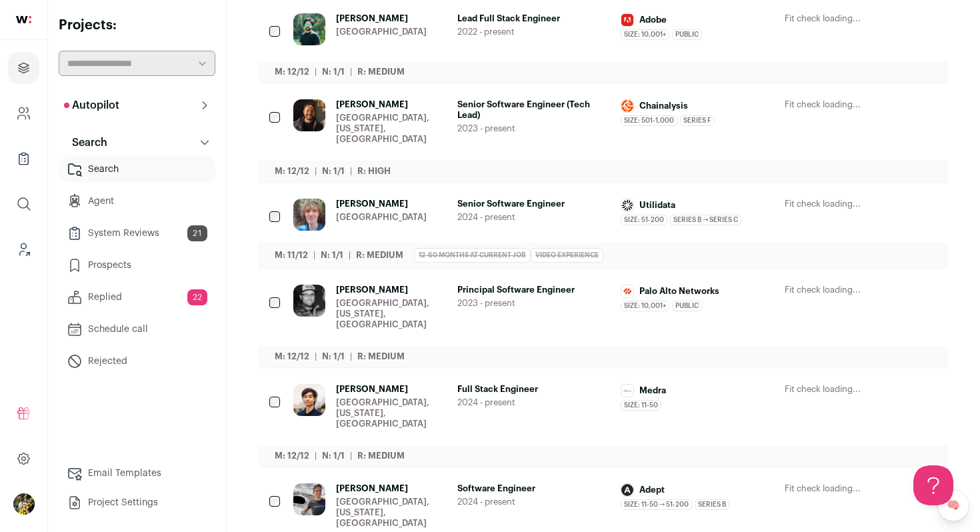
scroll to position [645, 0]
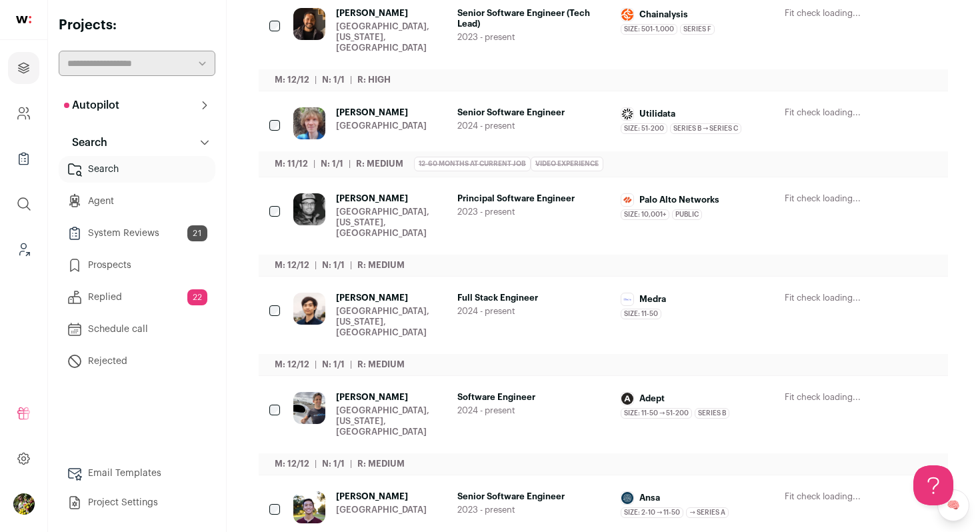
click at [451, 293] on div "Yves Shum South San Francisco, California, United States Full Stack Engineer 20…" at bounding box center [615, 315] width 644 height 45
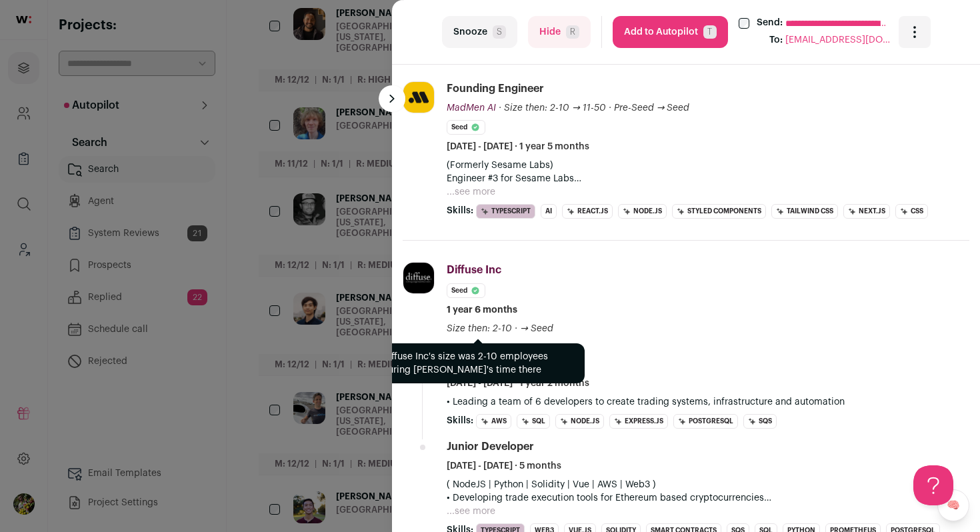
scroll to position [465, 0]
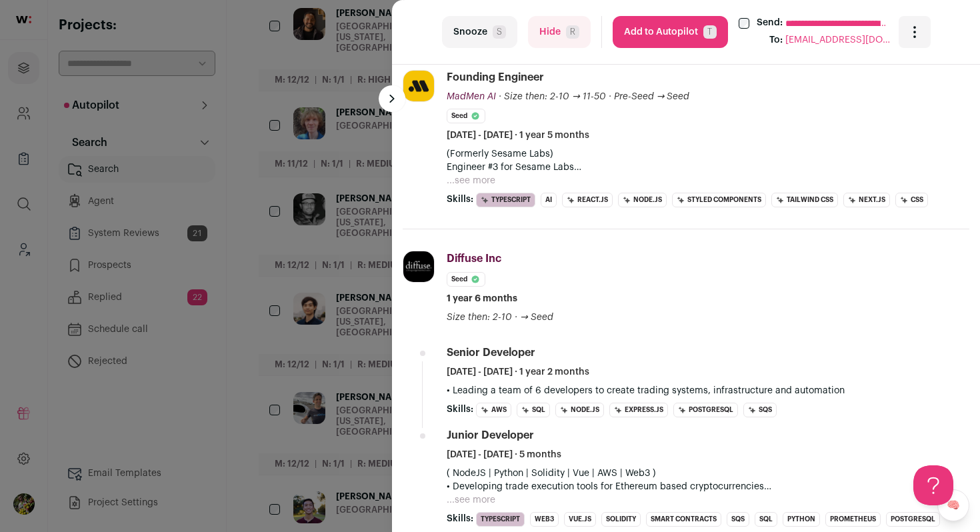
click at [359, 305] on div "**********" at bounding box center [490, 266] width 980 height 532
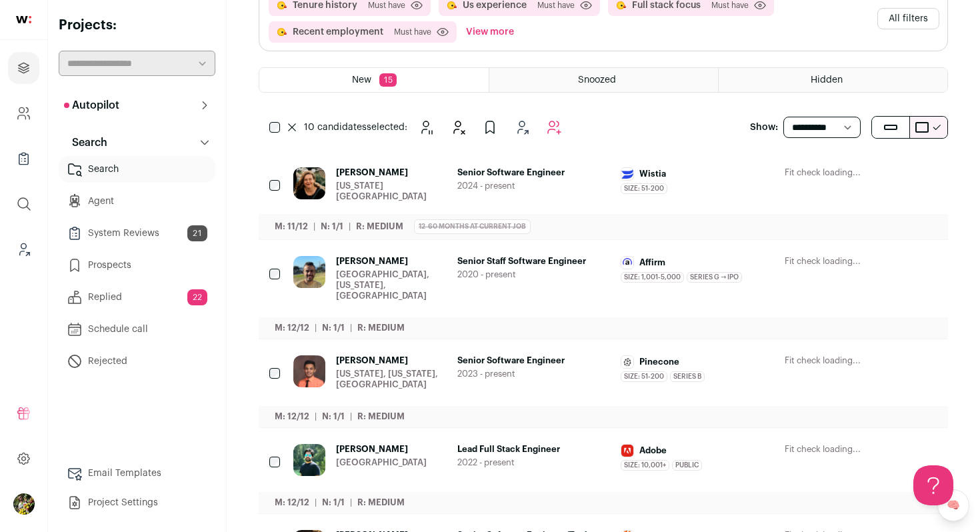
scroll to position [0, 0]
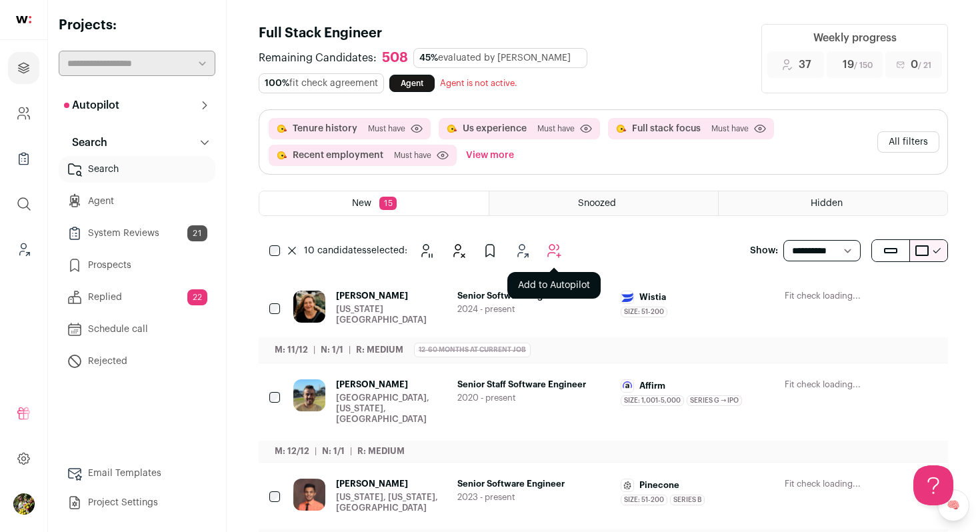
click at [555, 251] on icon "Add to Autopilot" at bounding box center [554, 251] width 16 height 16
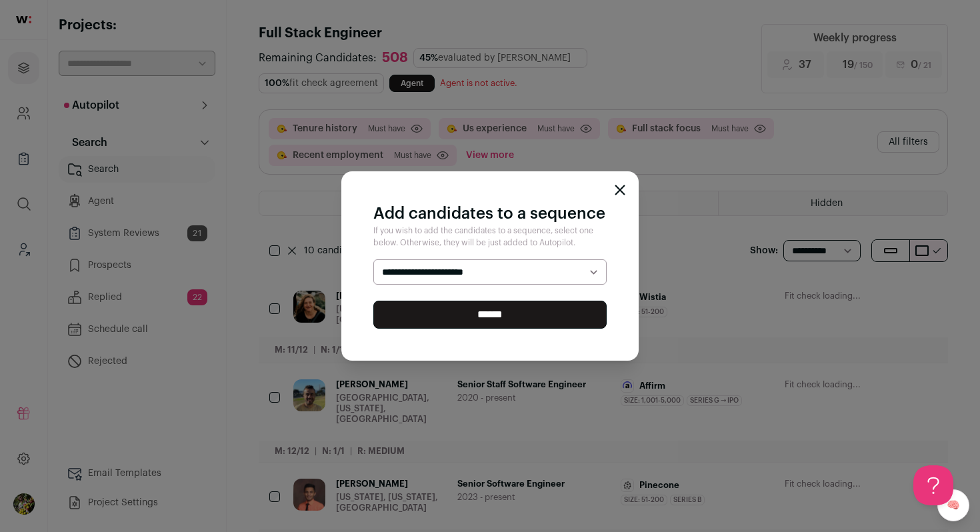
select select "*****"
click at [373, 259] on select "**********" at bounding box center [489, 271] width 233 height 25
click at [535, 317] on input "******" at bounding box center [489, 315] width 233 height 28
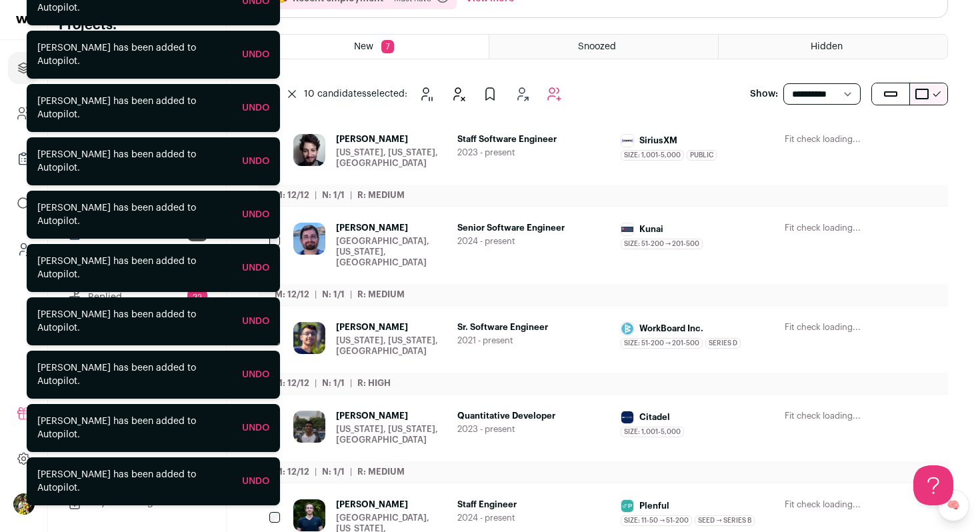
scroll to position [182, 0]
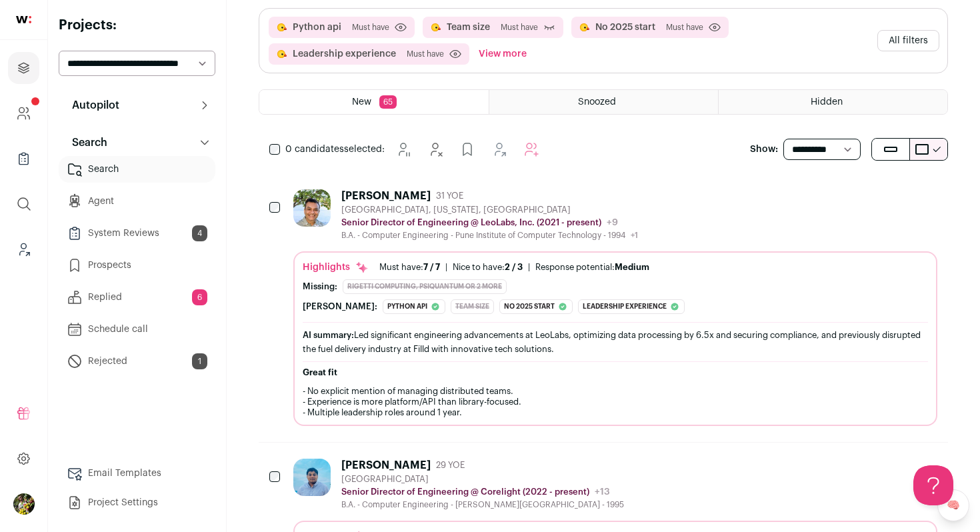
scroll to position [211, 0]
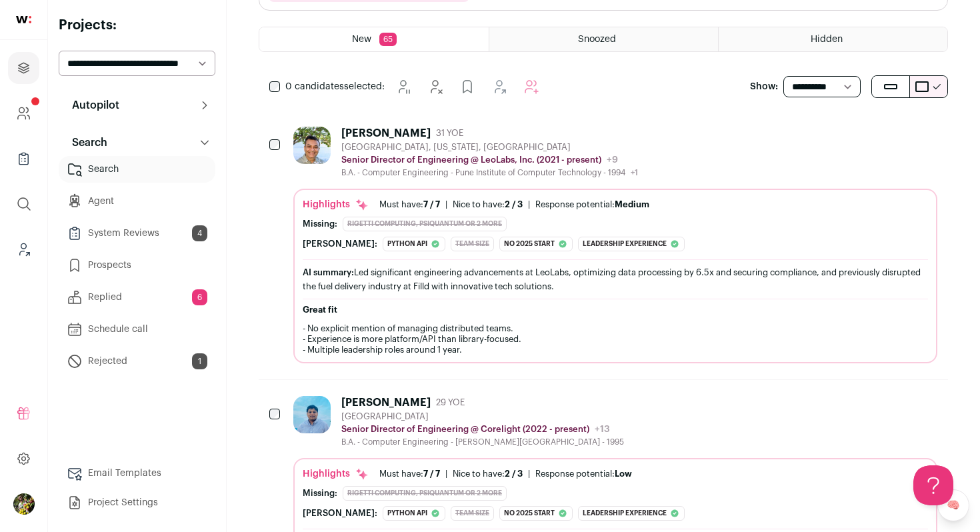
click at [629, 149] on div "[GEOGRAPHIC_DATA], [US_STATE], [GEOGRAPHIC_DATA]" at bounding box center [489, 147] width 297 height 11
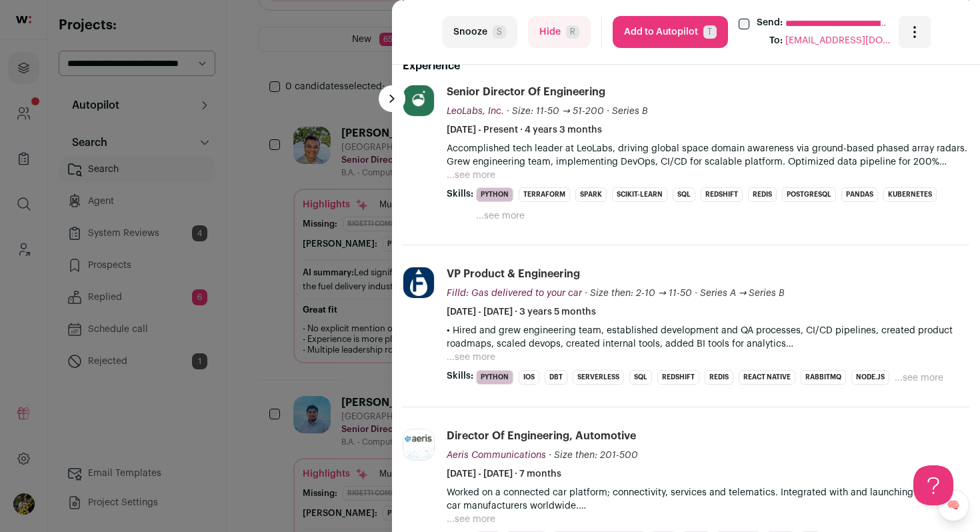
scroll to position [469, 0]
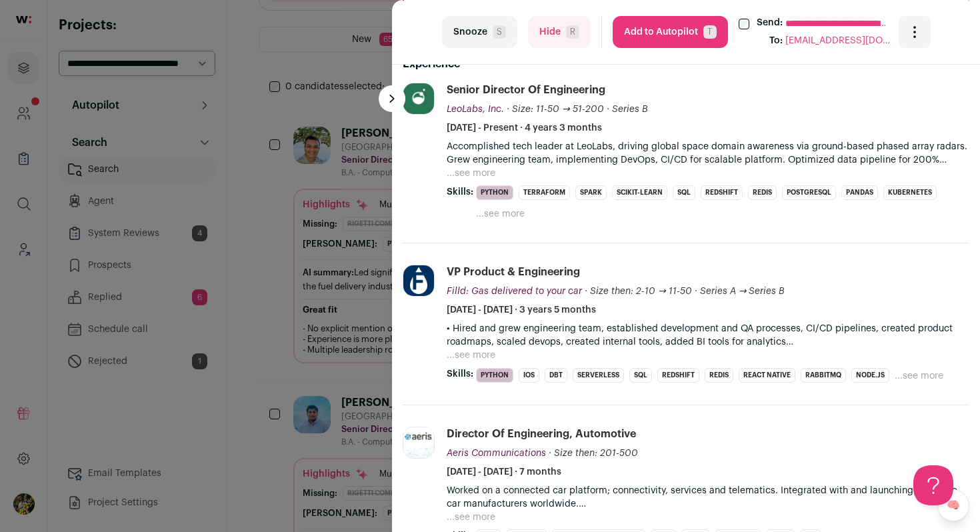
click at [485, 181] on li "Senior Director of Engineering LeoLabs, Inc. LeoLabs, Inc. [DOMAIN_NAME] Add to…" at bounding box center [708, 152] width 523 height 139
click at [485, 176] on button "...see more" at bounding box center [471, 173] width 49 height 13
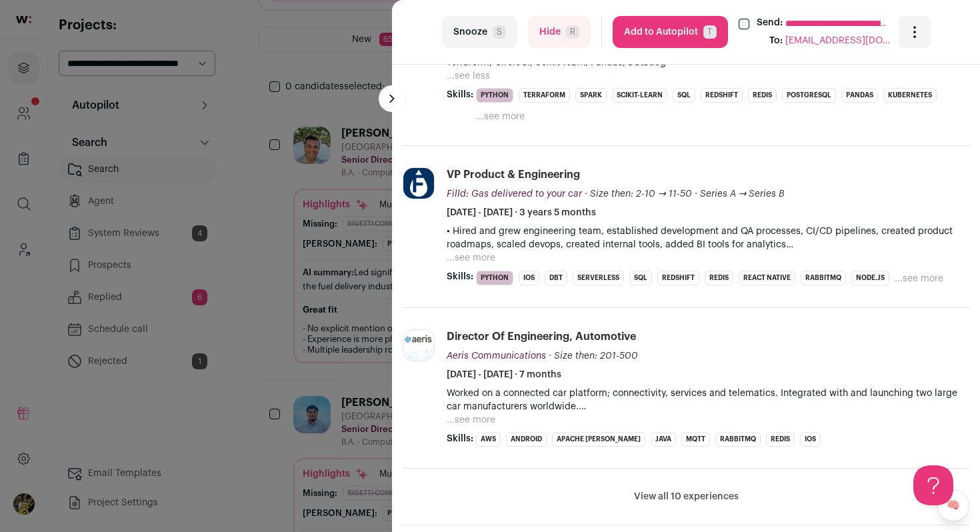
scroll to position [669, 0]
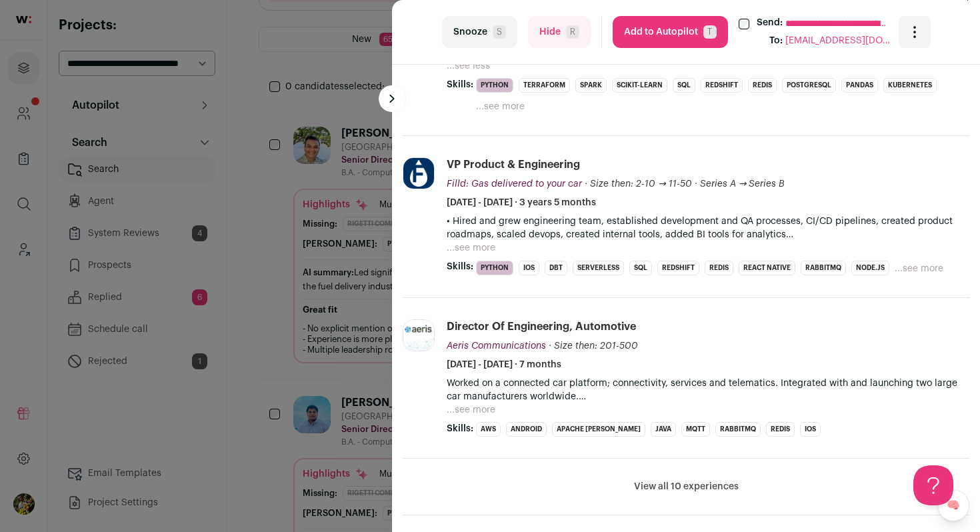
click at [677, 489] on li "View all 10 experiences View less" at bounding box center [686, 487] width 567 height 57
click at [677, 480] on button "View all 10 experiences" at bounding box center [686, 486] width 105 height 13
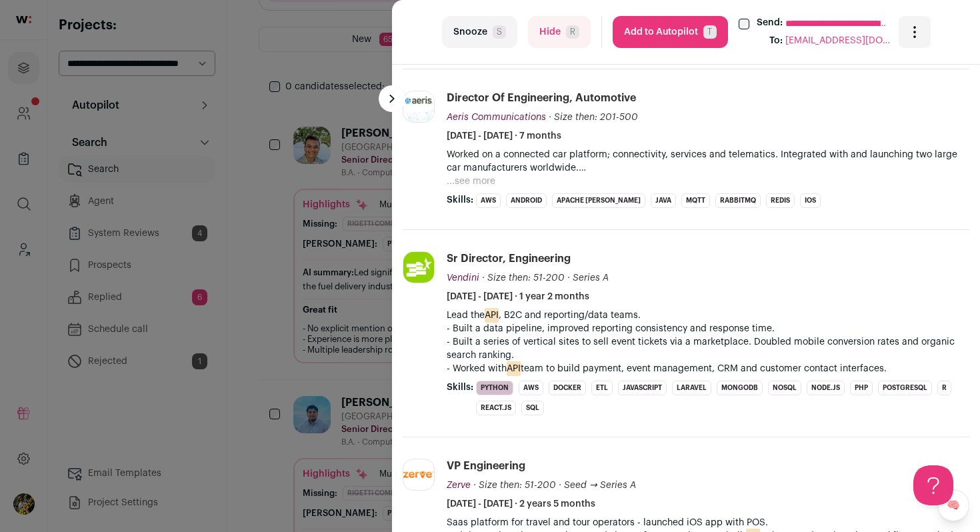
scroll to position [946, 0]
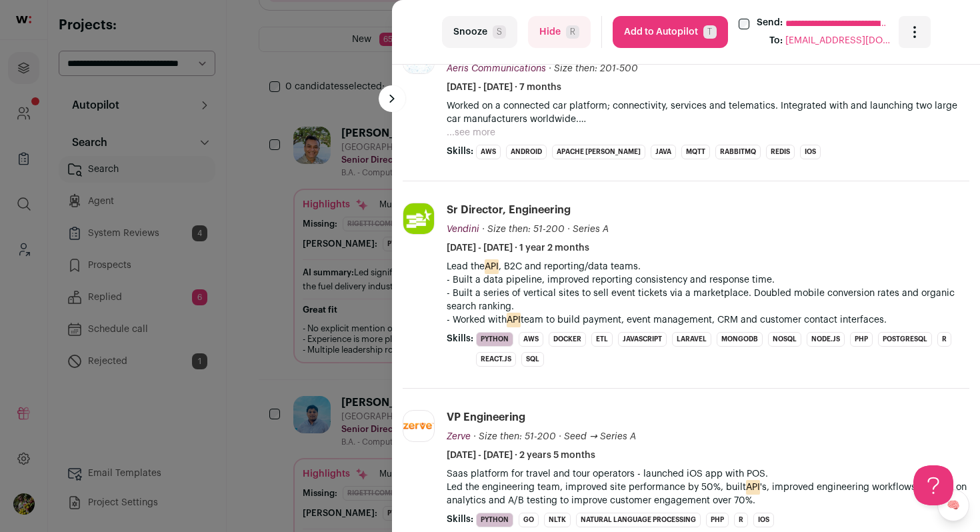
click at [652, 38] on button "Add to Autopilot T" at bounding box center [670, 32] width 115 height 32
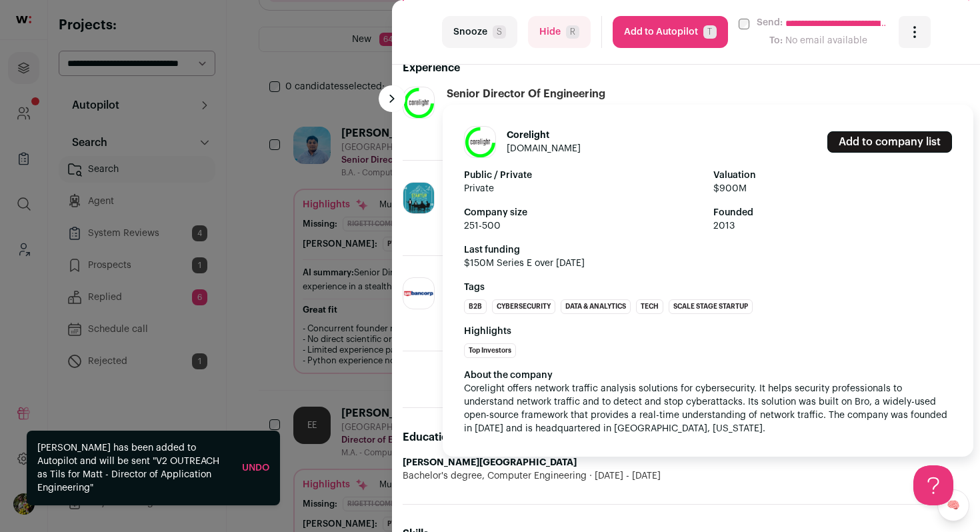
scroll to position [503, 0]
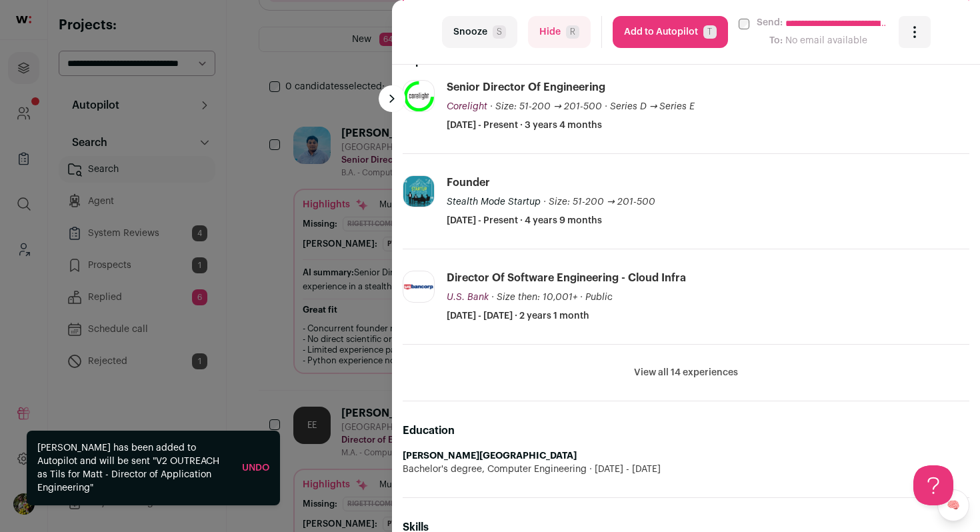
click at [664, 375] on button "View all 14 experiences" at bounding box center [686, 372] width 104 height 13
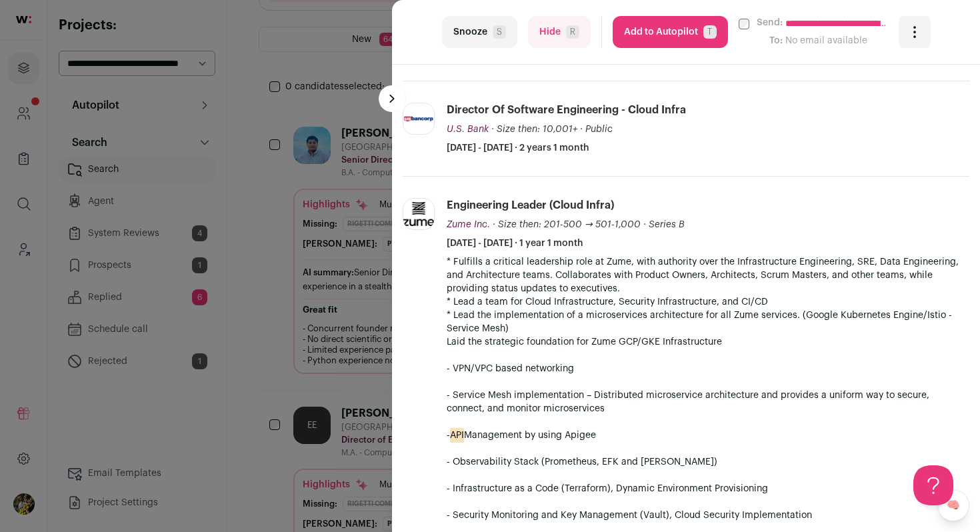
scroll to position [538, 0]
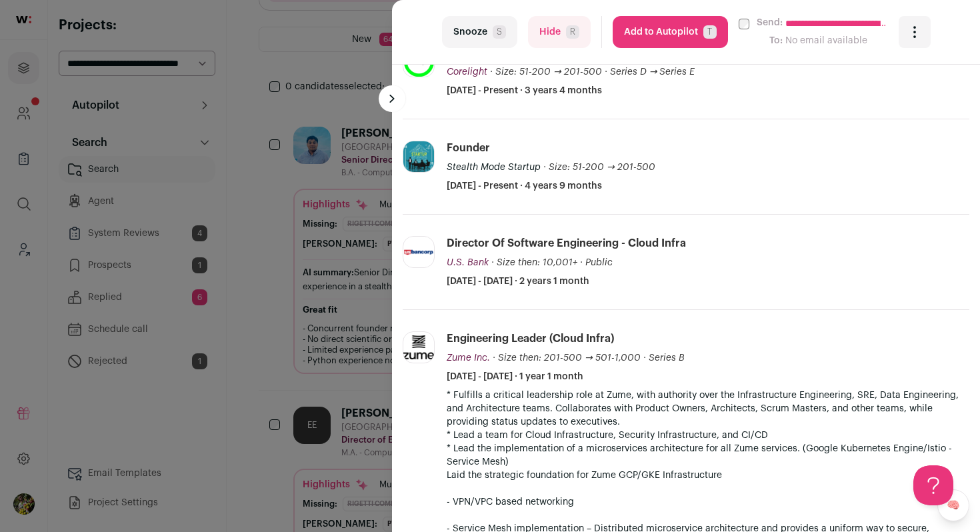
click at [542, 33] on button "Hide R" at bounding box center [559, 32] width 63 height 32
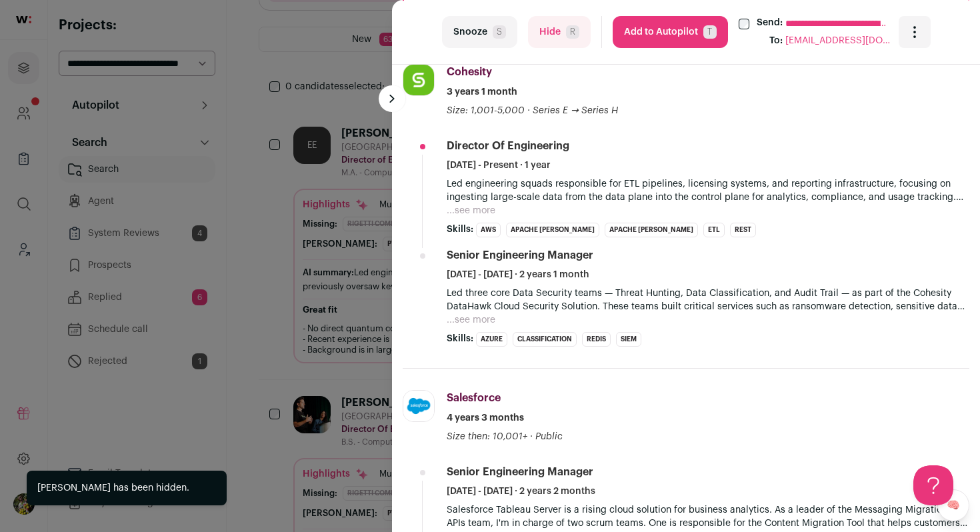
scroll to position [493, 0]
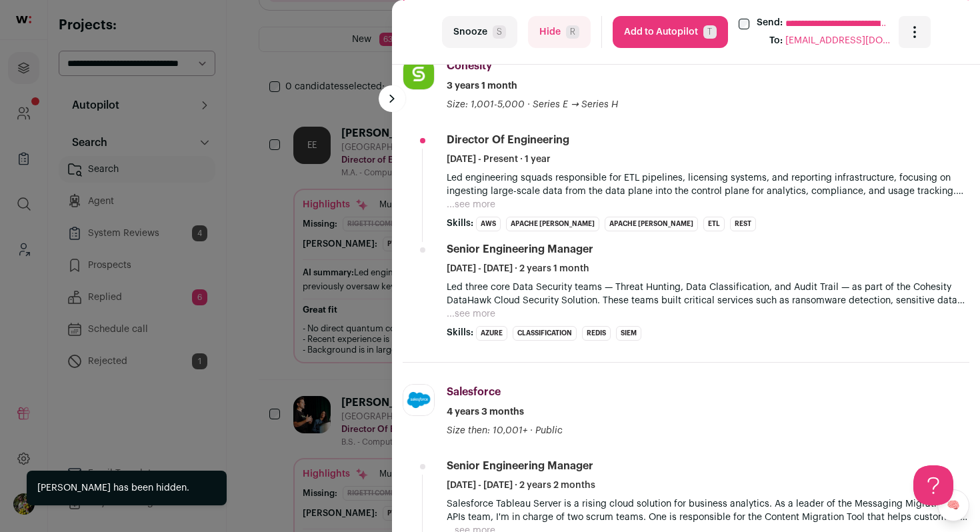
click at [487, 205] on button "...see more" at bounding box center [471, 204] width 49 height 13
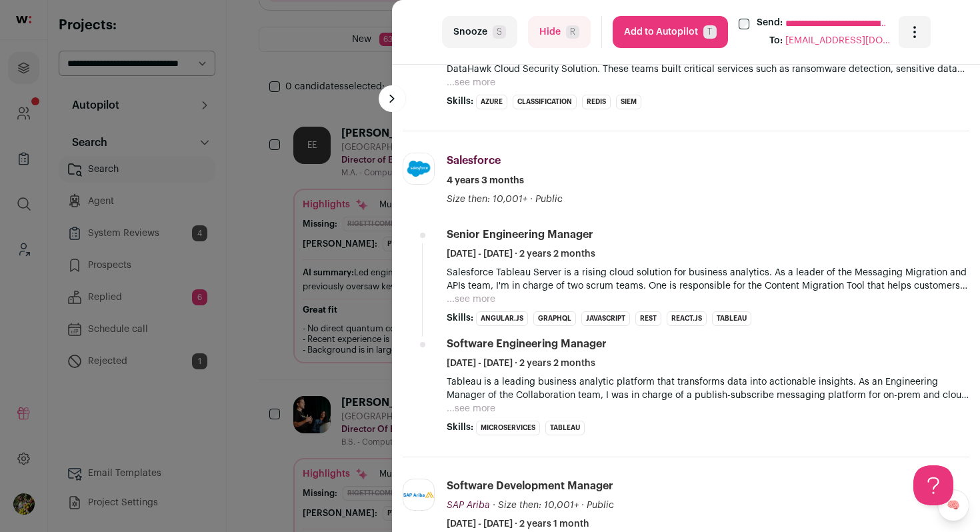
scroll to position [1061, 0]
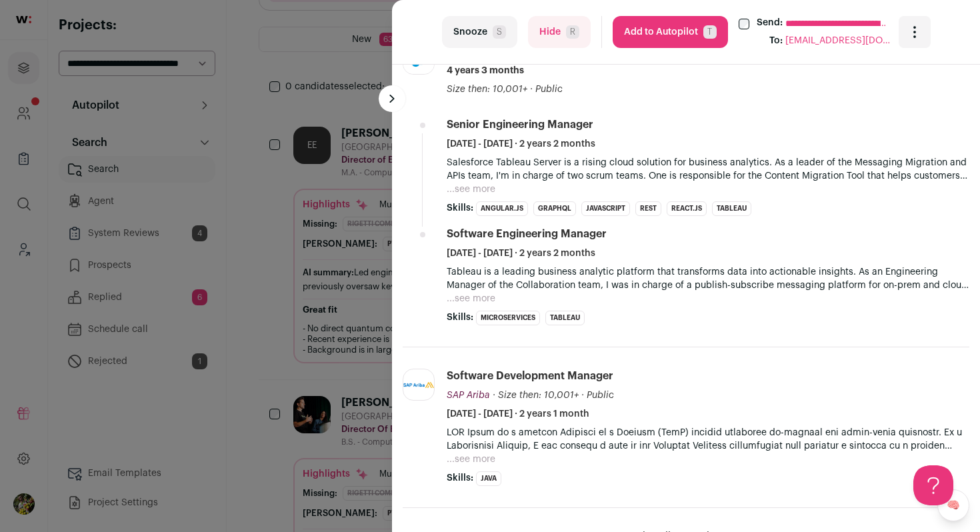
click at [480, 194] on button "...see more" at bounding box center [471, 189] width 49 height 13
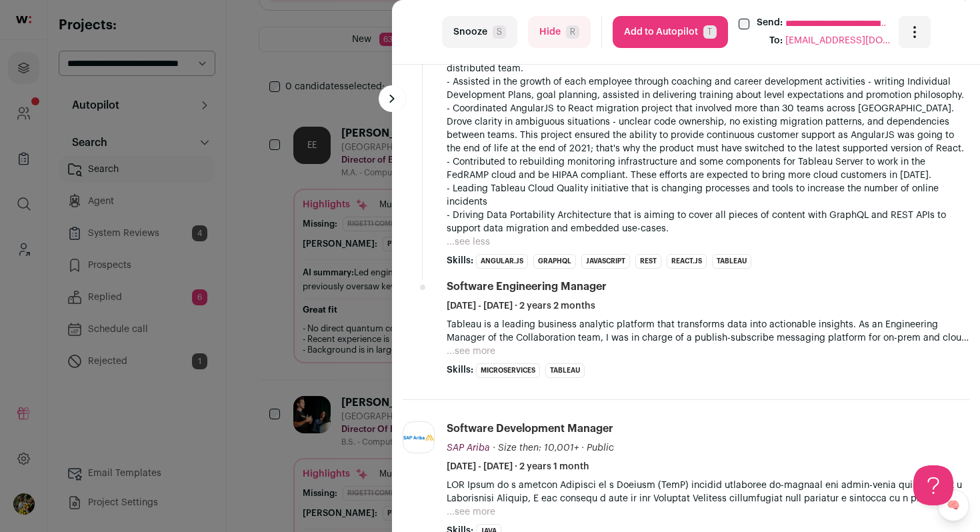
scroll to position [1343, 0]
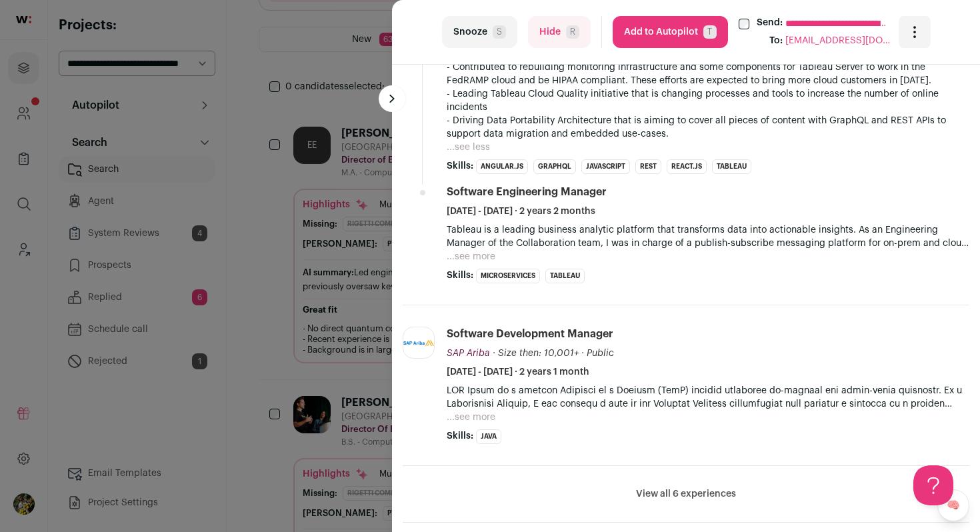
click at [371, 239] on div "**********" at bounding box center [490, 266] width 980 height 532
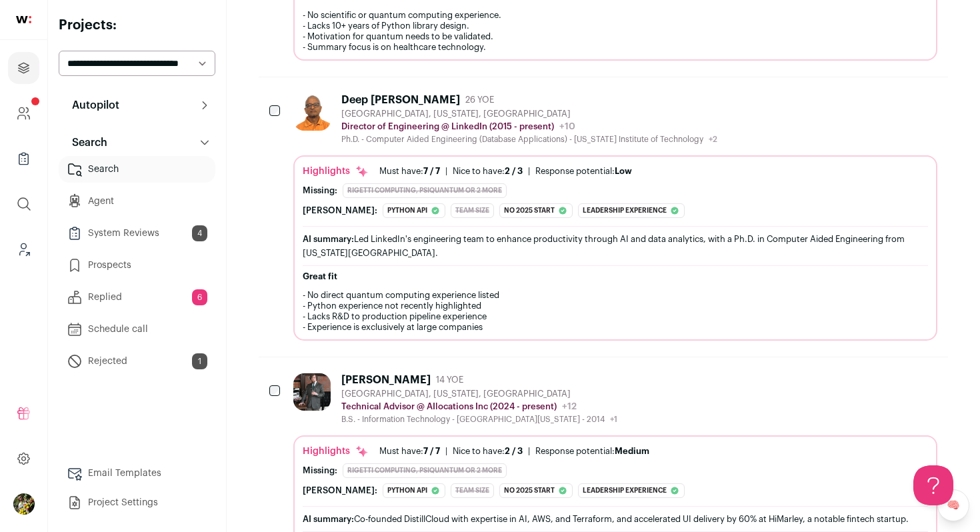
scroll to position [0, 0]
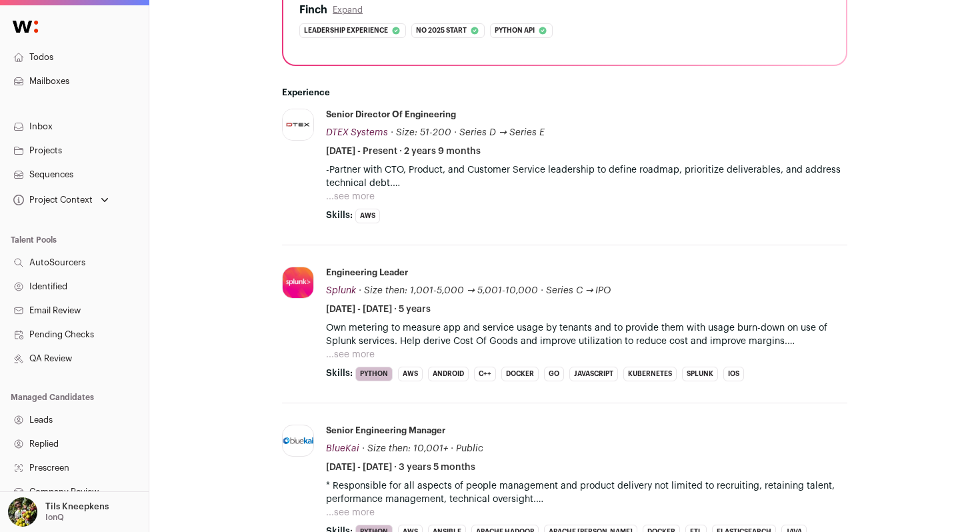
scroll to position [427, 0]
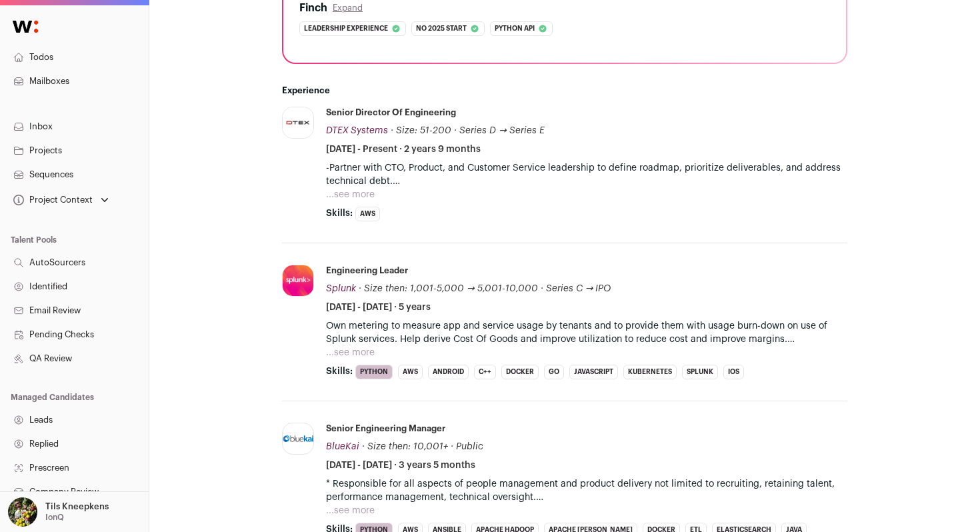
click at [355, 188] on button "...see more" at bounding box center [350, 194] width 49 height 13
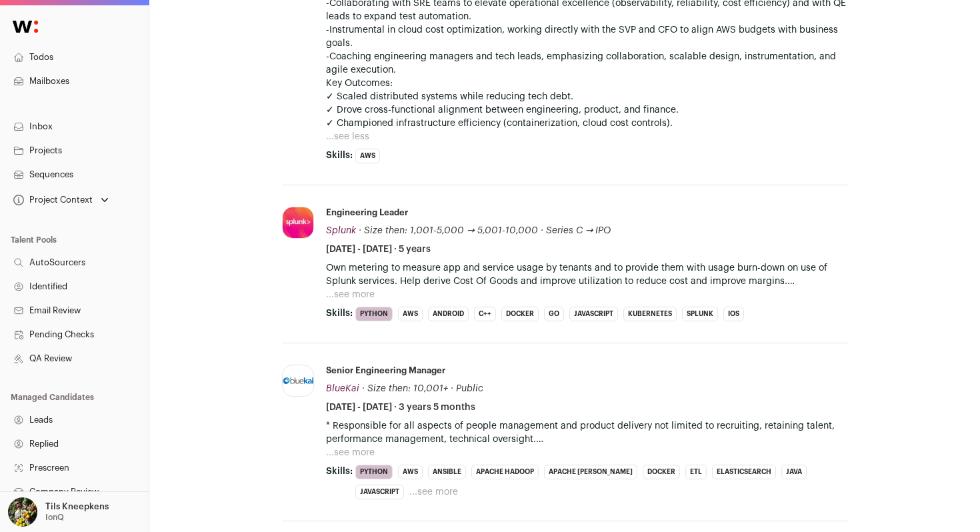
scroll to position [687, 0]
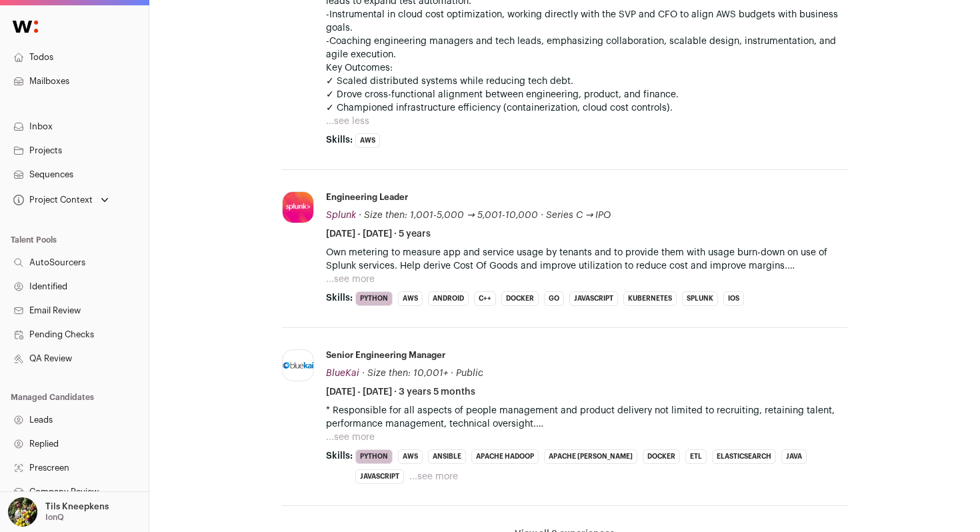
click at [349, 275] on li "Engineering Leader Splunk Splunk [DOMAIN_NAME] Add to company list Public / Pri…" at bounding box center [586, 248] width 521 height 115
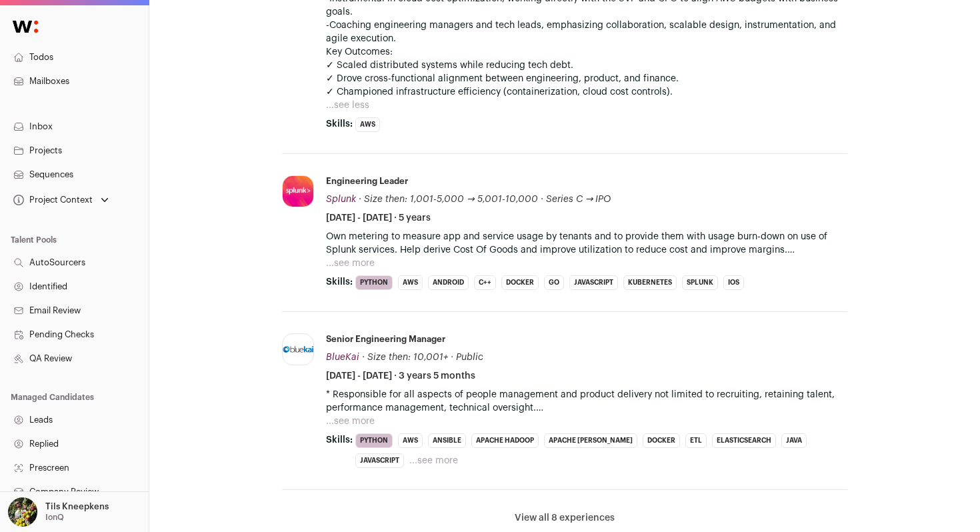
click at [362, 257] on button "...see more" at bounding box center [350, 263] width 49 height 13
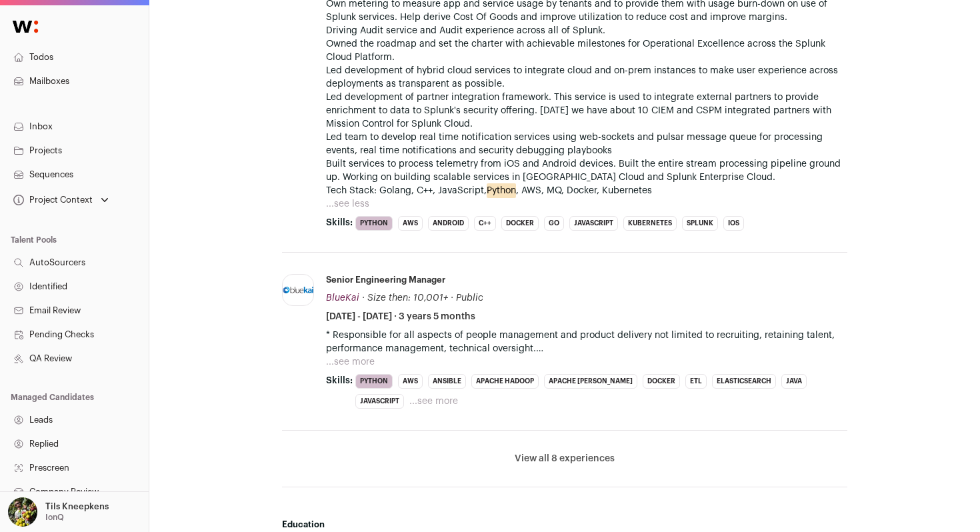
click at [347, 355] on button "...see more" at bounding box center [350, 361] width 49 height 13
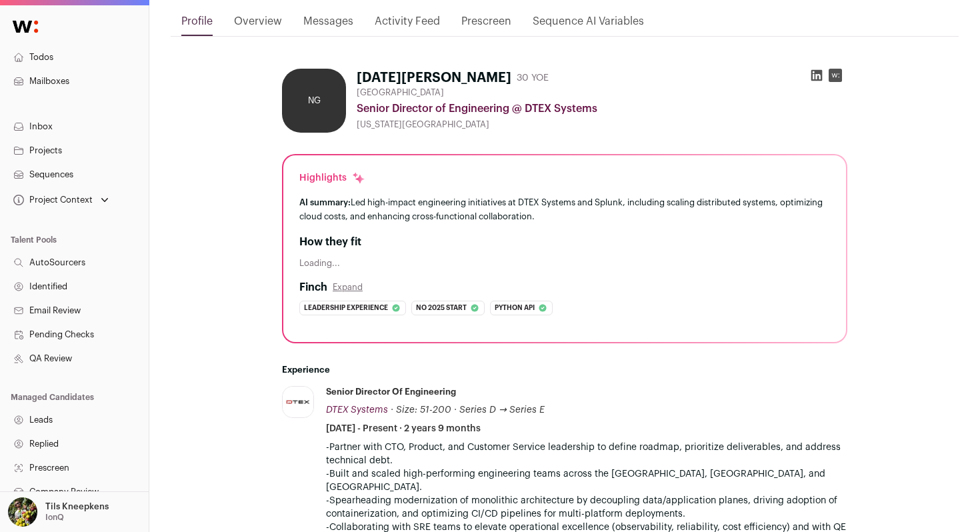
scroll to position [0, 0]
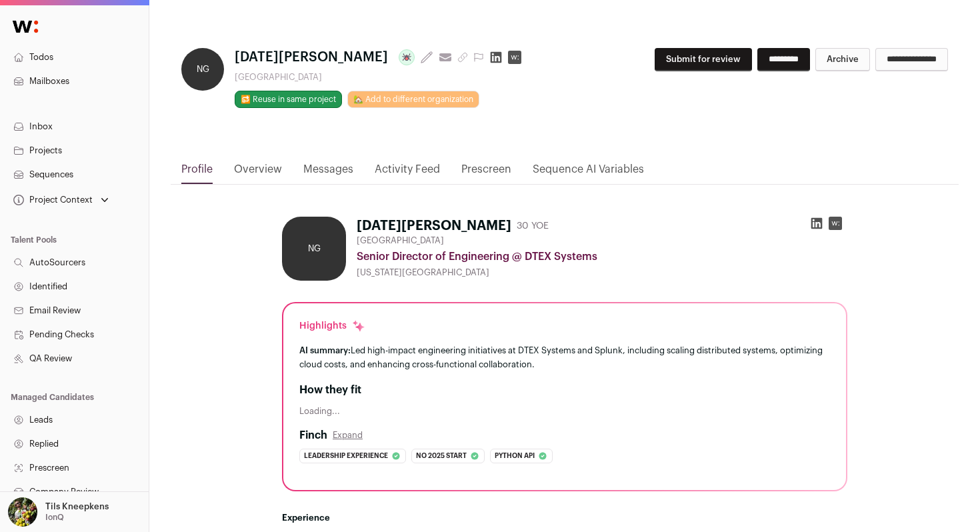
click at [810, 224] on icon at bounding box center [816, 223] width 13 height 13
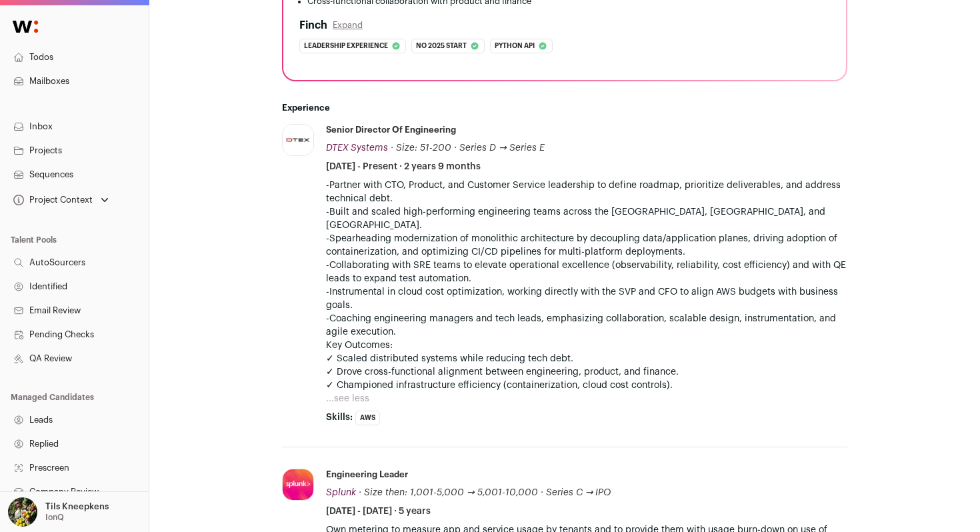
scroll to position [521, 0]
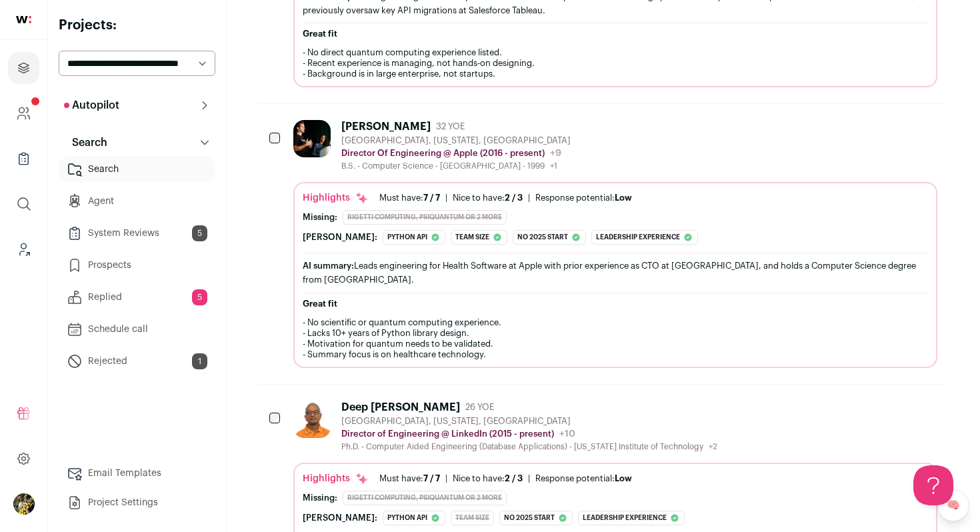
scroll to position [499, 0]
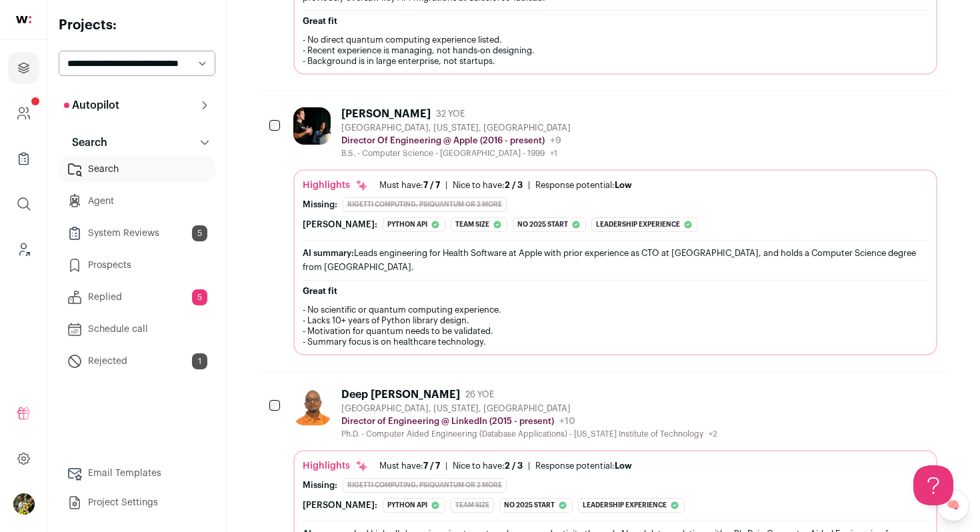
click at [716, 149] on div "[PERSON_NAME] 32 YOE [GEOGRAPHIC_DATA], [US_STATE], [GEOGRAPHIC_DATA] Director …" at bounding box center [615, 132] width 644 height 51
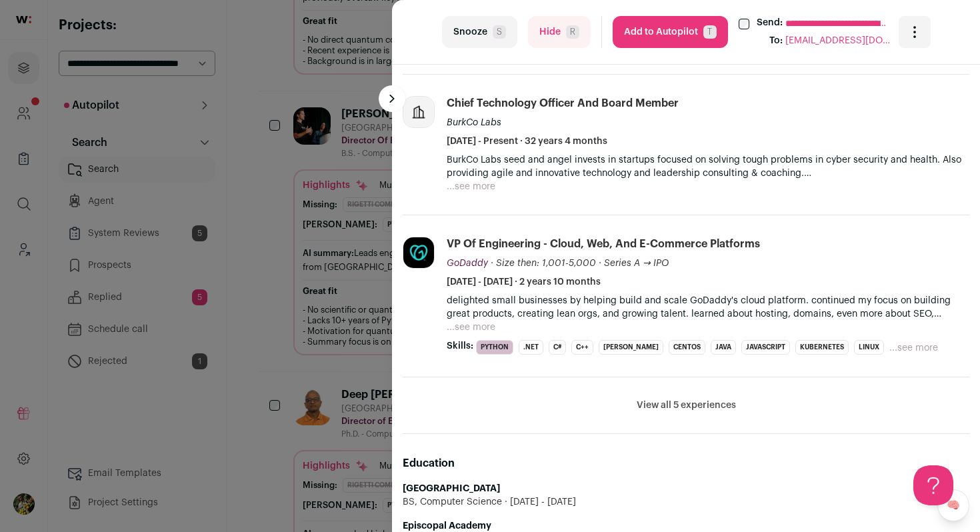
scroll to position [623, 0]
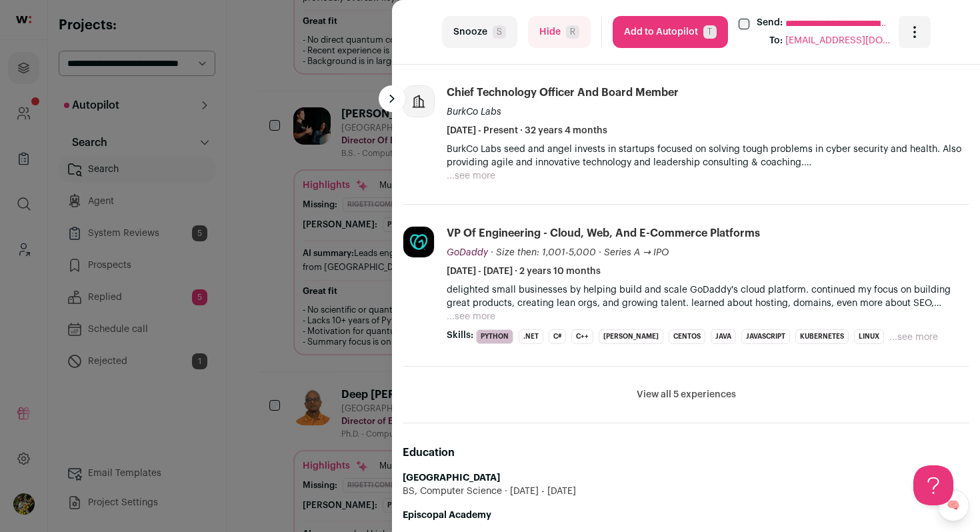
click at [698, 401] on li "View all 5 experiences View less" at bounding box center [686, 395] width 567 height 57
click at [704, 391] on button "View all 5 experiences" at bounding box center [685, 394] width 99 height 13
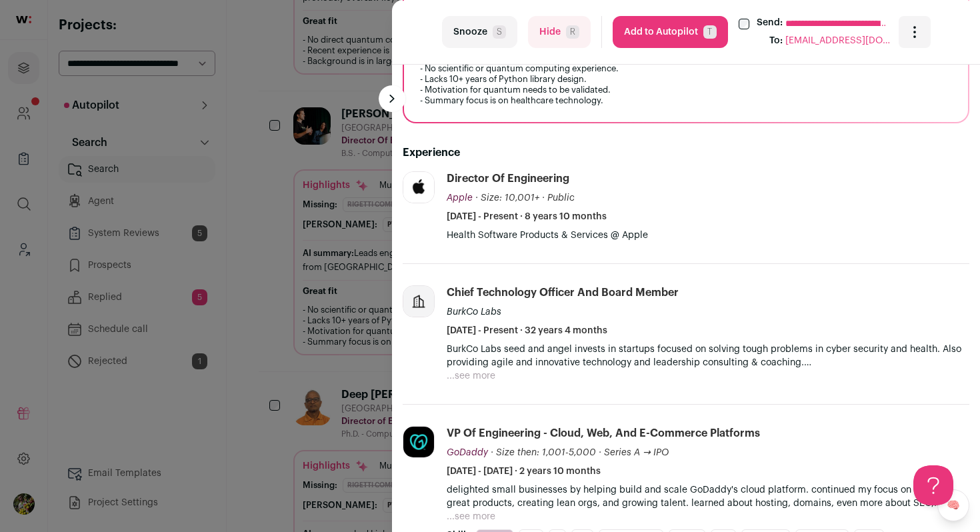
scroll to position [406, 0]
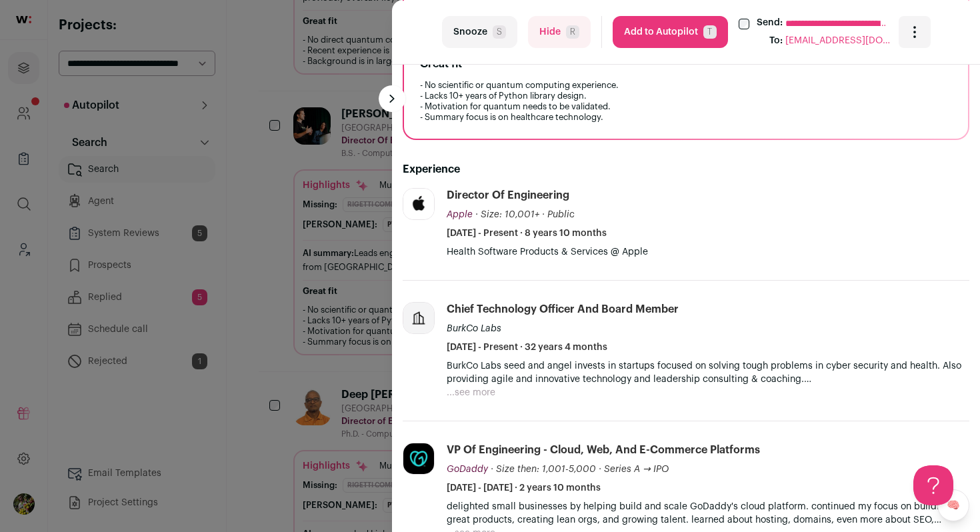
click at [702, 25] on button "Add to Autopilot T" at bounding box center [670, 32] width 115 height 32
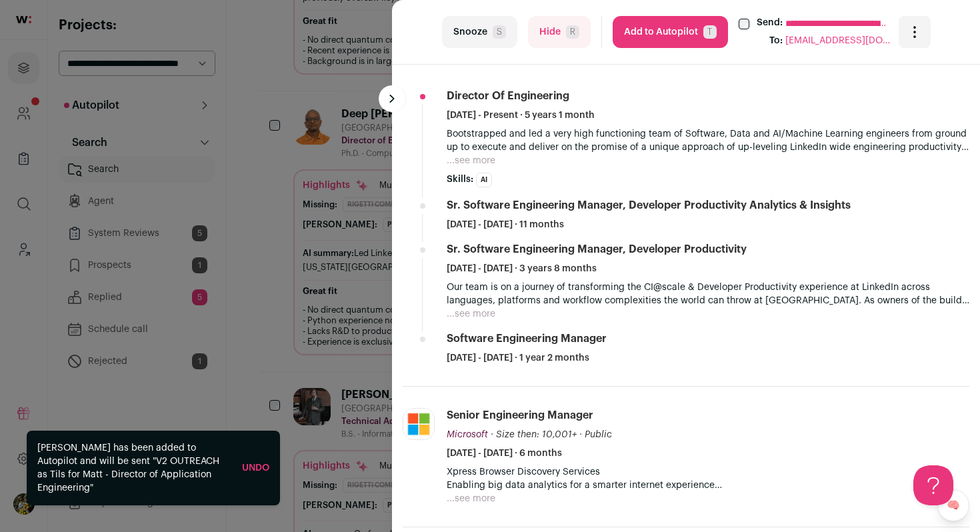
scroll to position [564, 0]
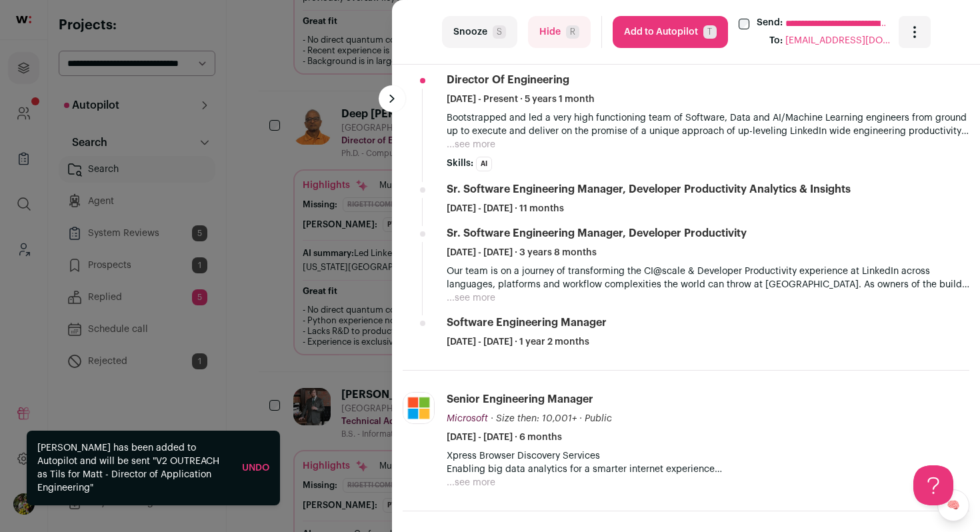
click at [467, 149] on button "...see more" at bounding box center [471, 144] width 49 height 13
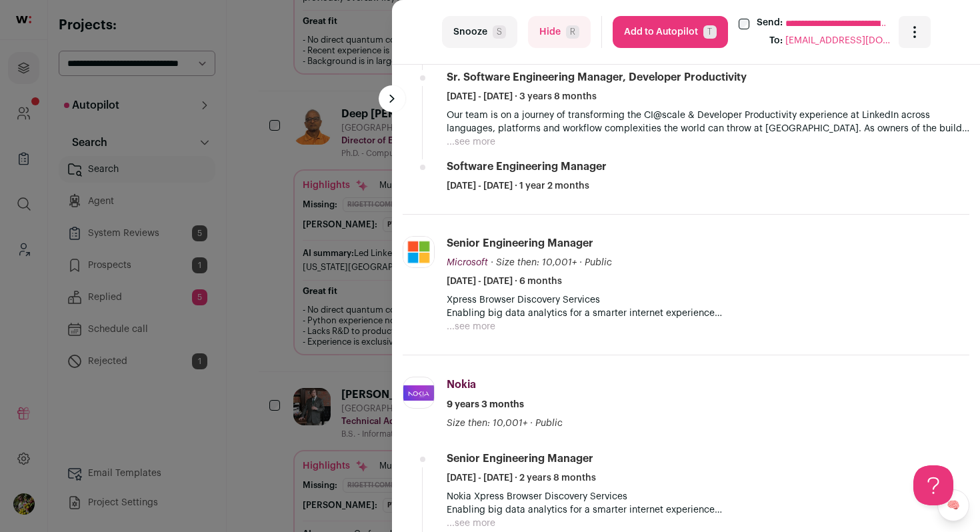
scroll to position [738, 0]
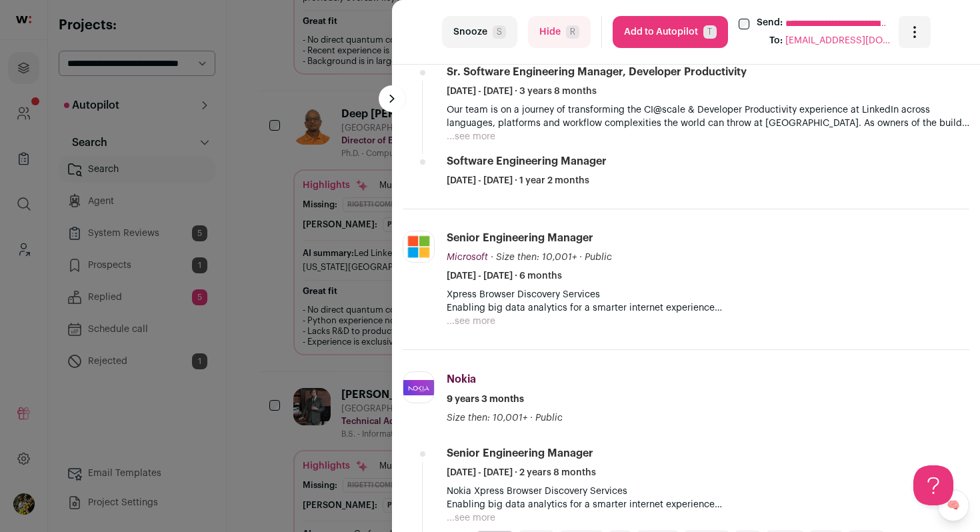
click at [486, 139] on button "...see more" at bounding box center [471, 136] width 49 height 13
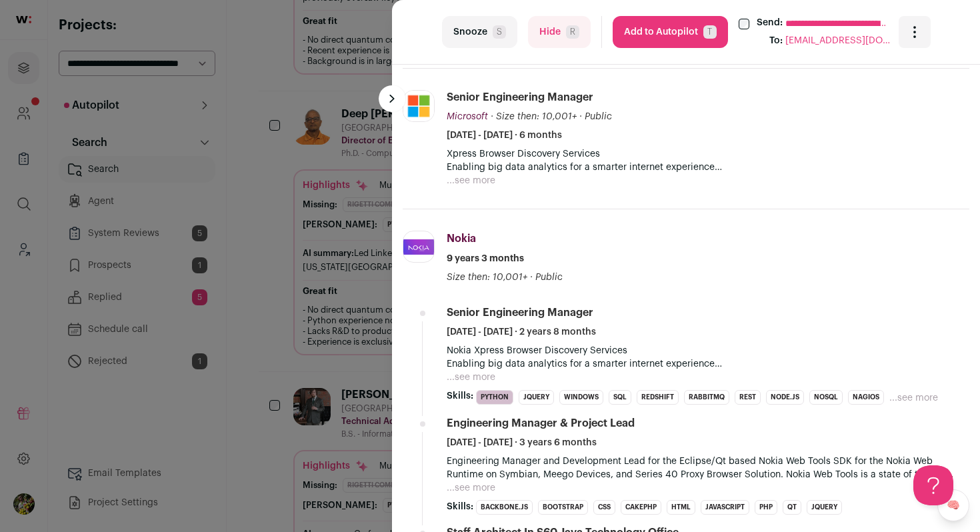
scroll to position [938, 0]
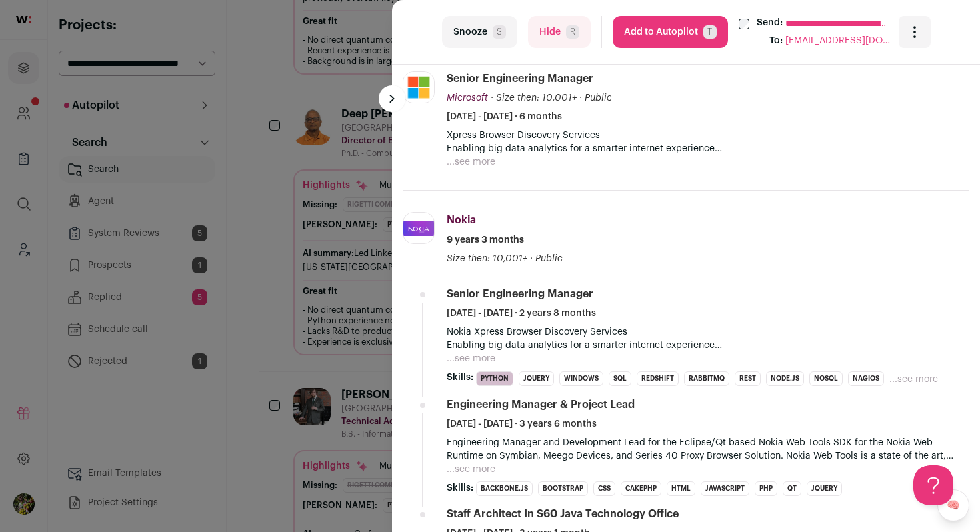
click at [477, 164] on button "...see more" at bounding box center [471, 161] width 49 height 13
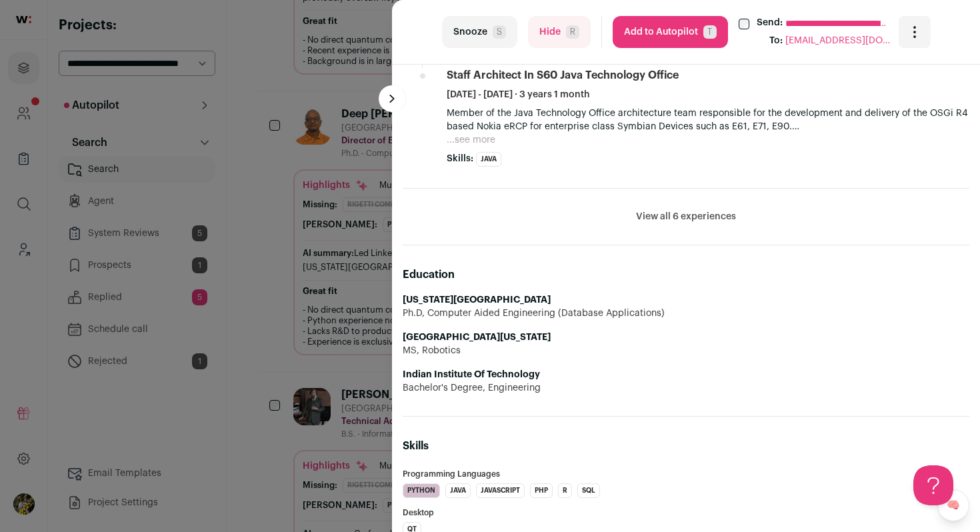
scroll to position [1434, 0]
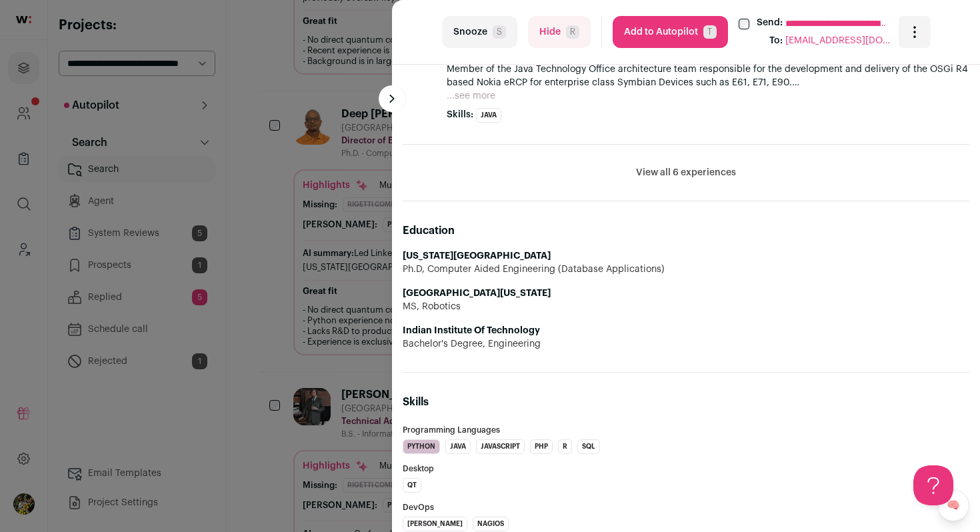
click at [650, 177] on button "View all 6 experiences" at bounding box center [686, 172] width 100 height 13
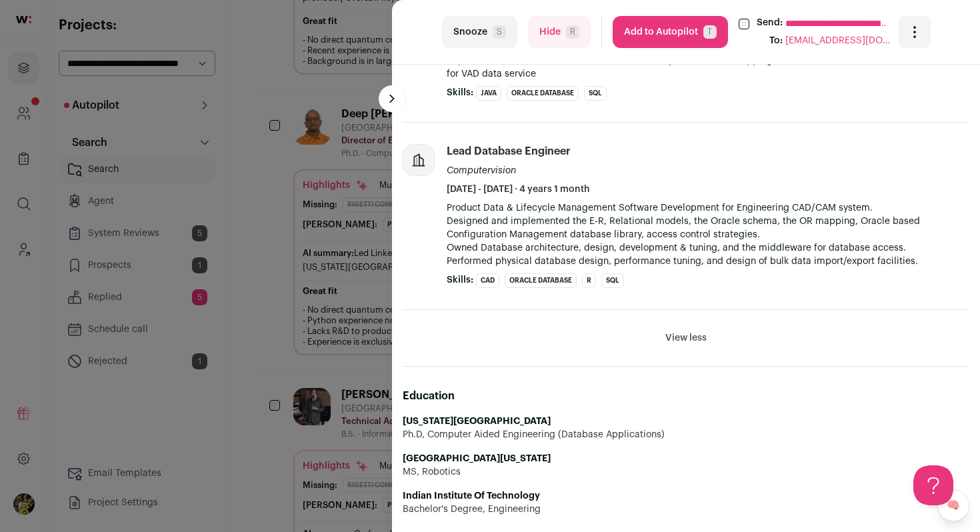
scroll to position [2009, 0]
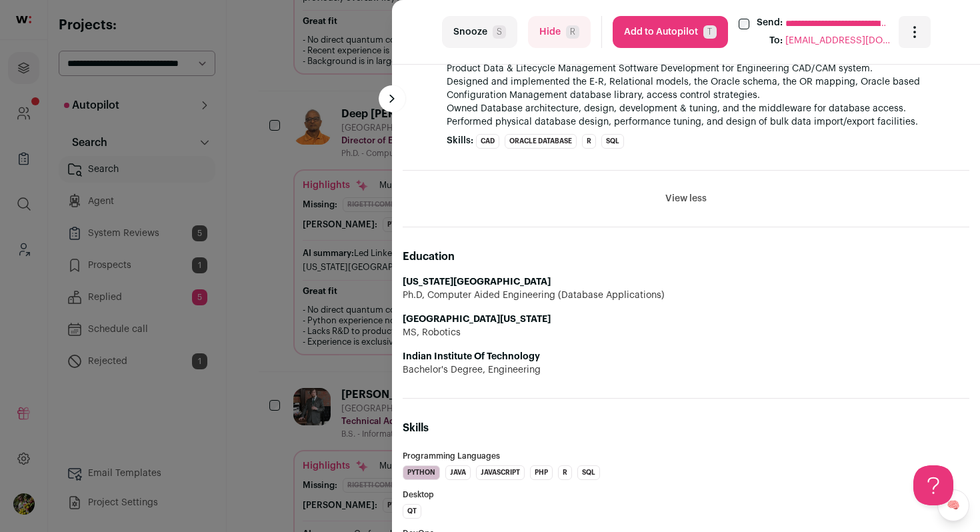
click at [666, 37] on button "Add to Autopilot T" at bounding box center [670, 32] width 115 height 32
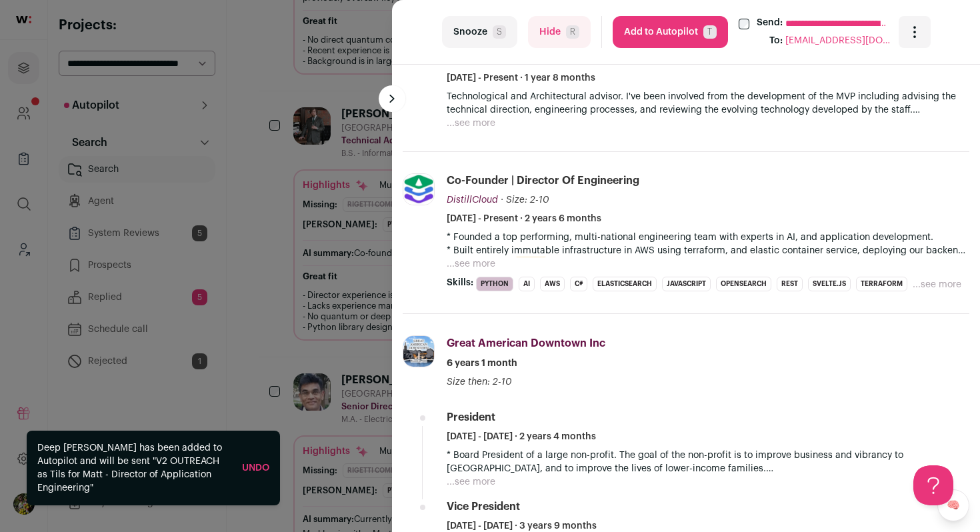
scroll to position [548, 0]
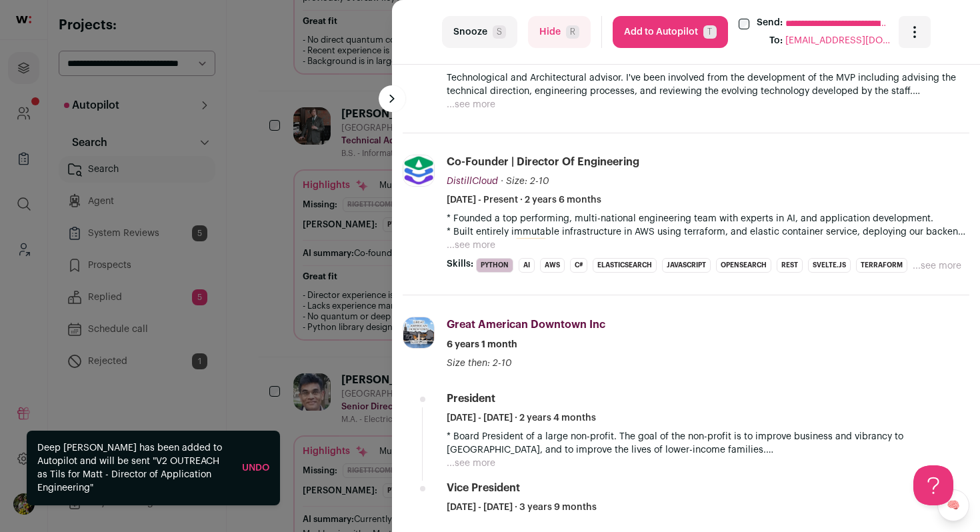
click at [481, 244] on button "...see more" at bounding box center [471, 245] width 49 height 13
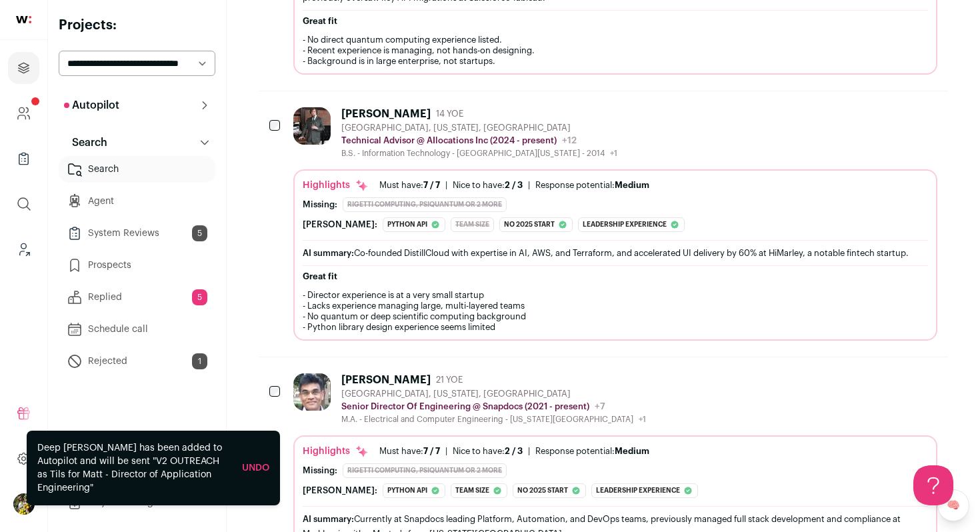
scroll to position [0, 0]
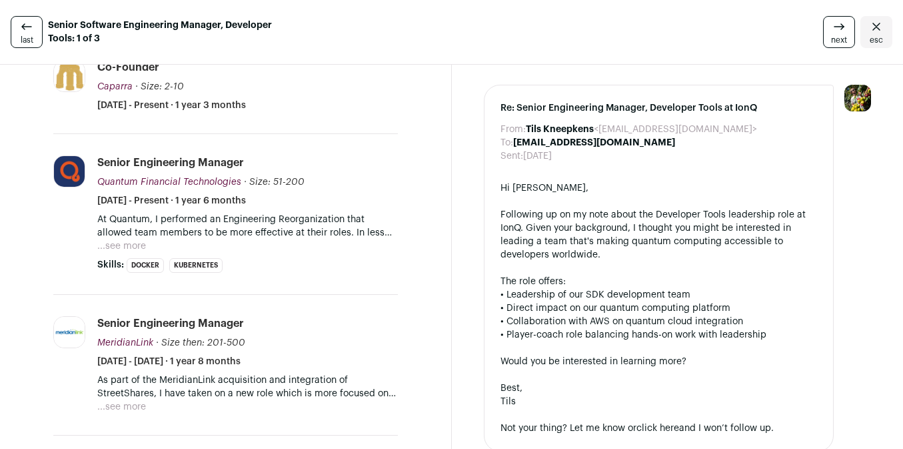
scroll to position [423, 0]
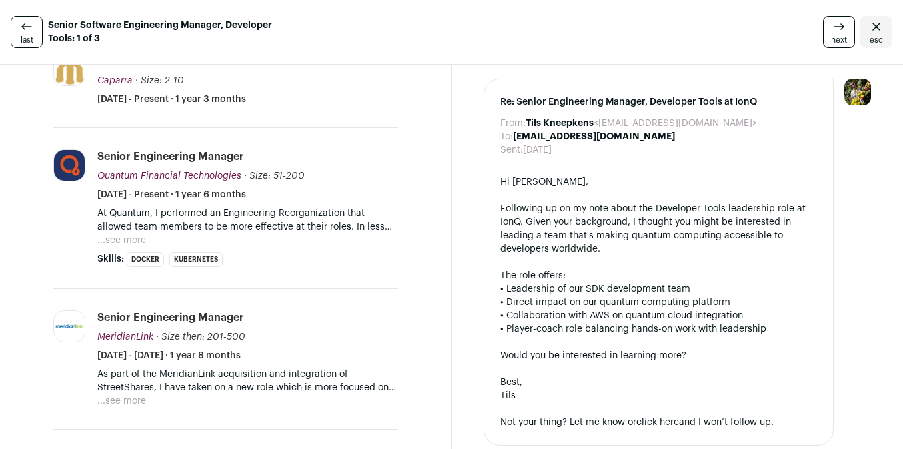
click at [127, 245] on button "...see more" at bounding box center [121, 239] width 49 height 13
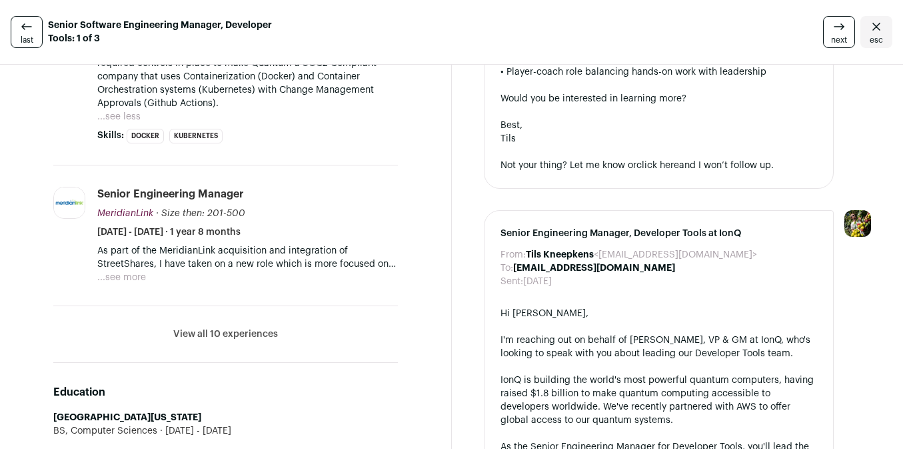
scroll to position [700, 0]
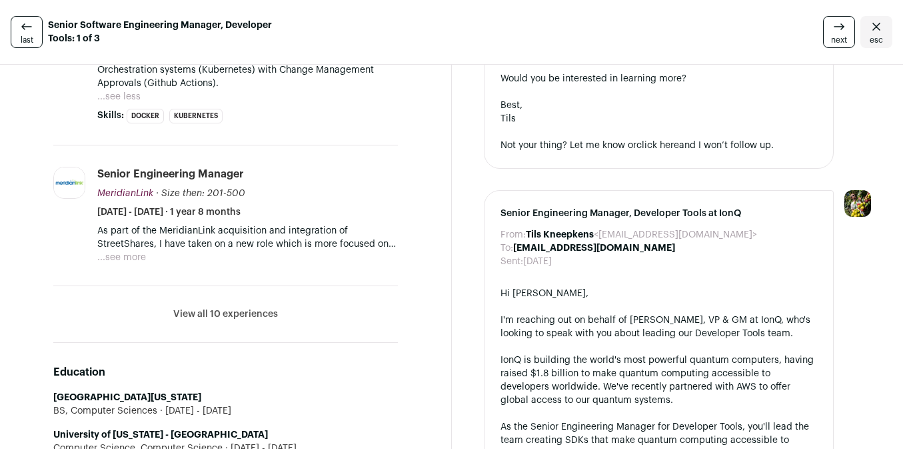
click at [130, 264] on button "...see more" at bounding box center [121, 257] width 49 height 13
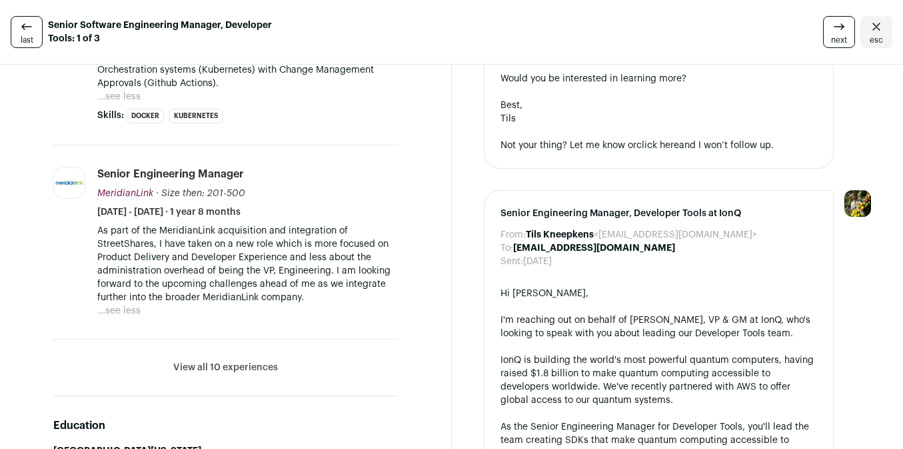
click at [219, 369] on button "View all 10 experiences" at bounding box center [225, 367] width 105 height 13
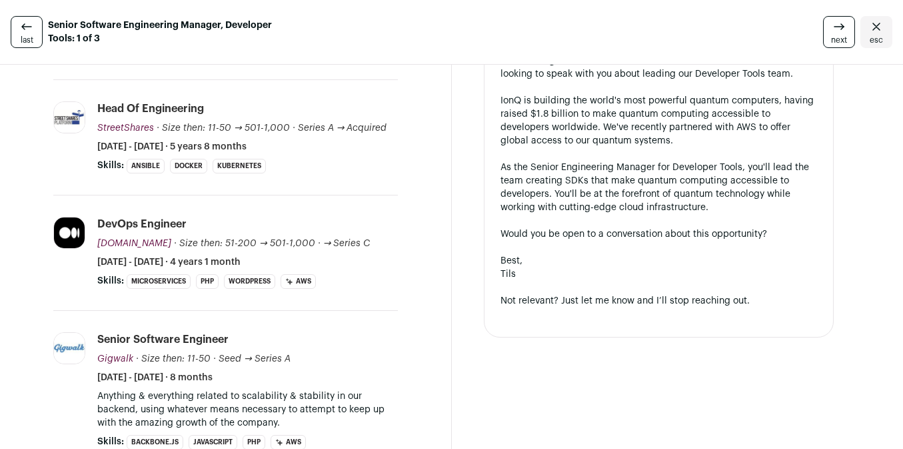
scroll to position [1094, 0]
